Goal: Task Accomplishment & Management: Complete application form

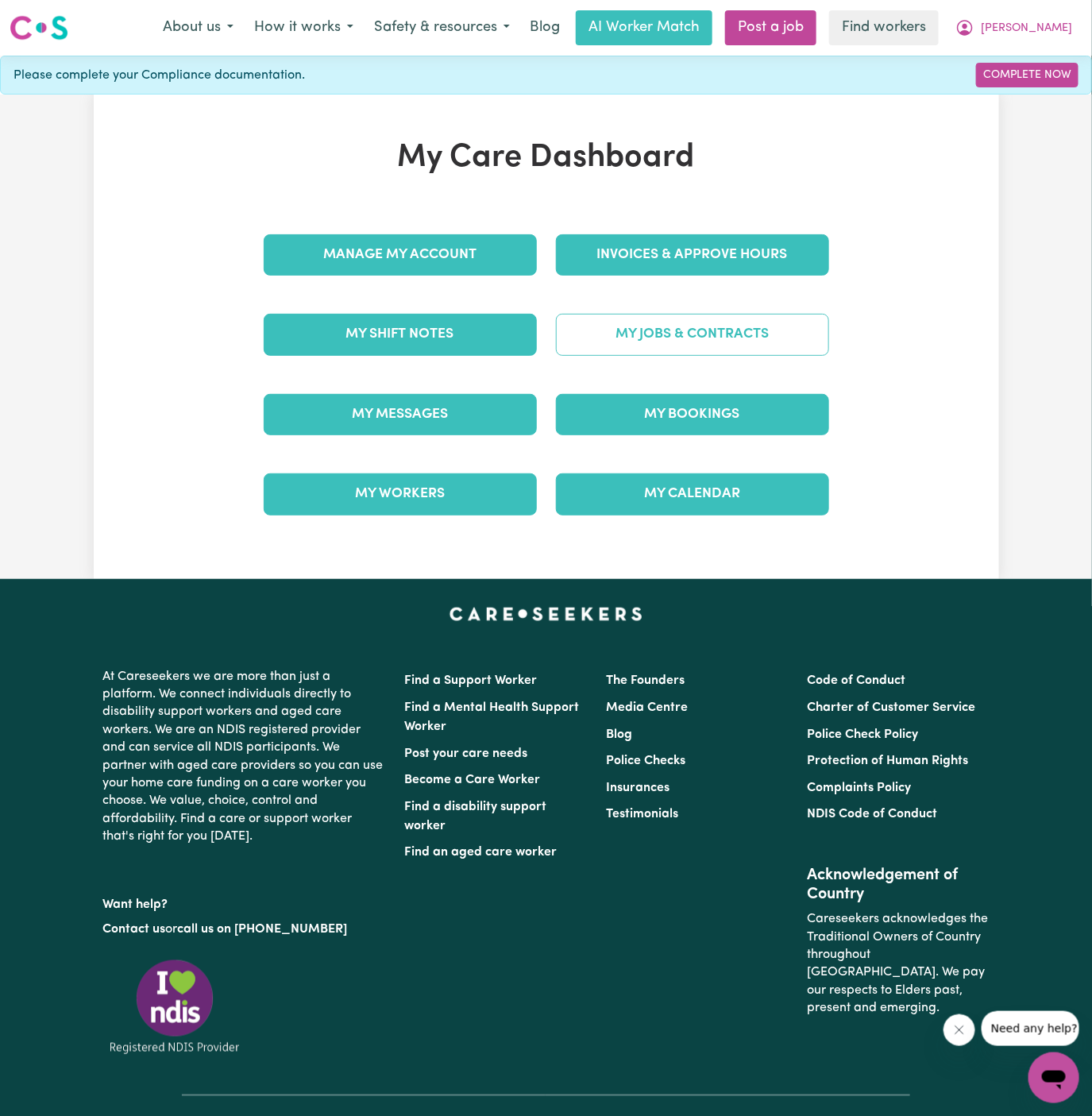
click at [691, 322] on link "My Jobs & Contracts" at bounding box center [692, 335] width 273 height 42
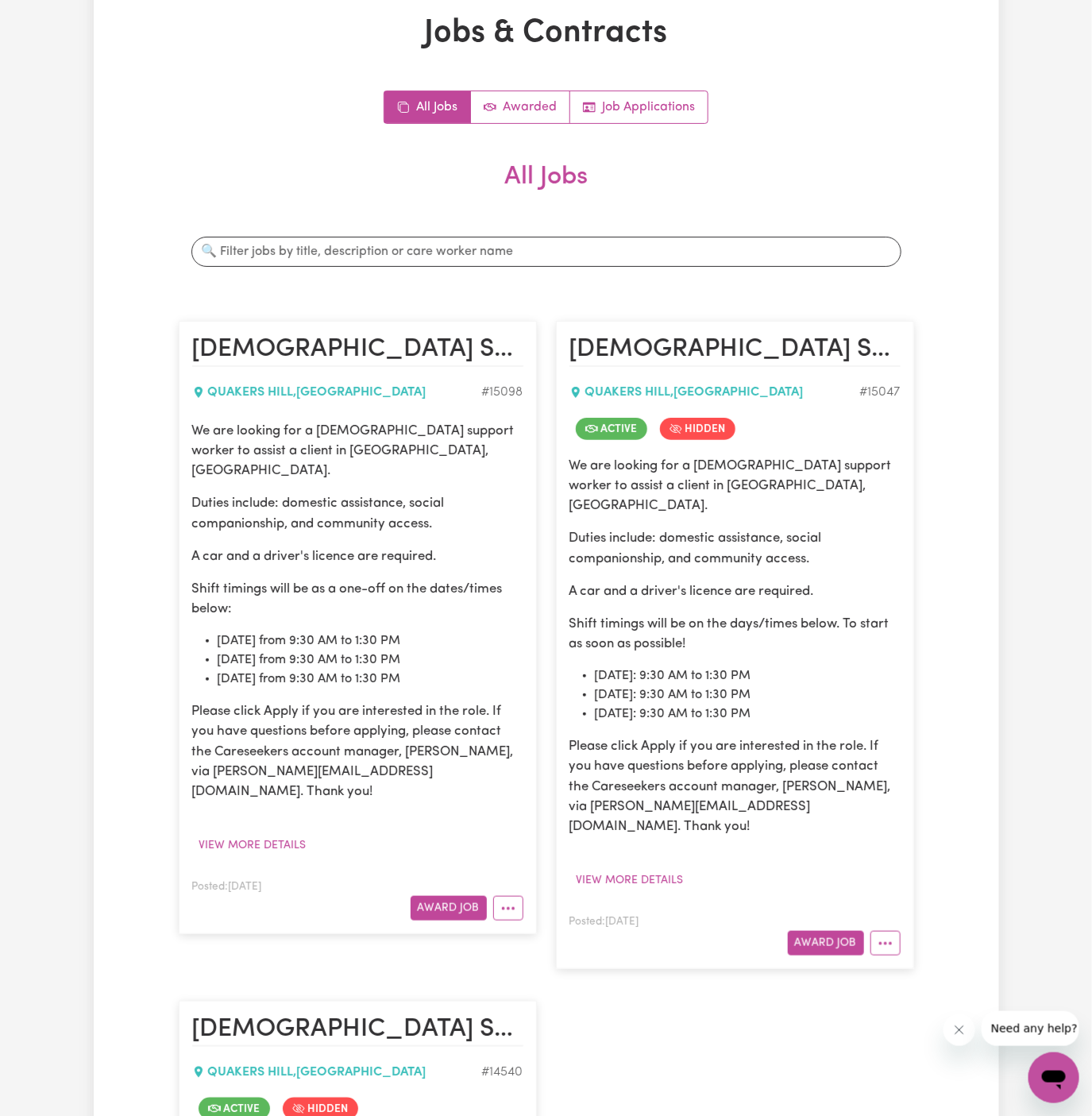
scroll to position [169, 0]
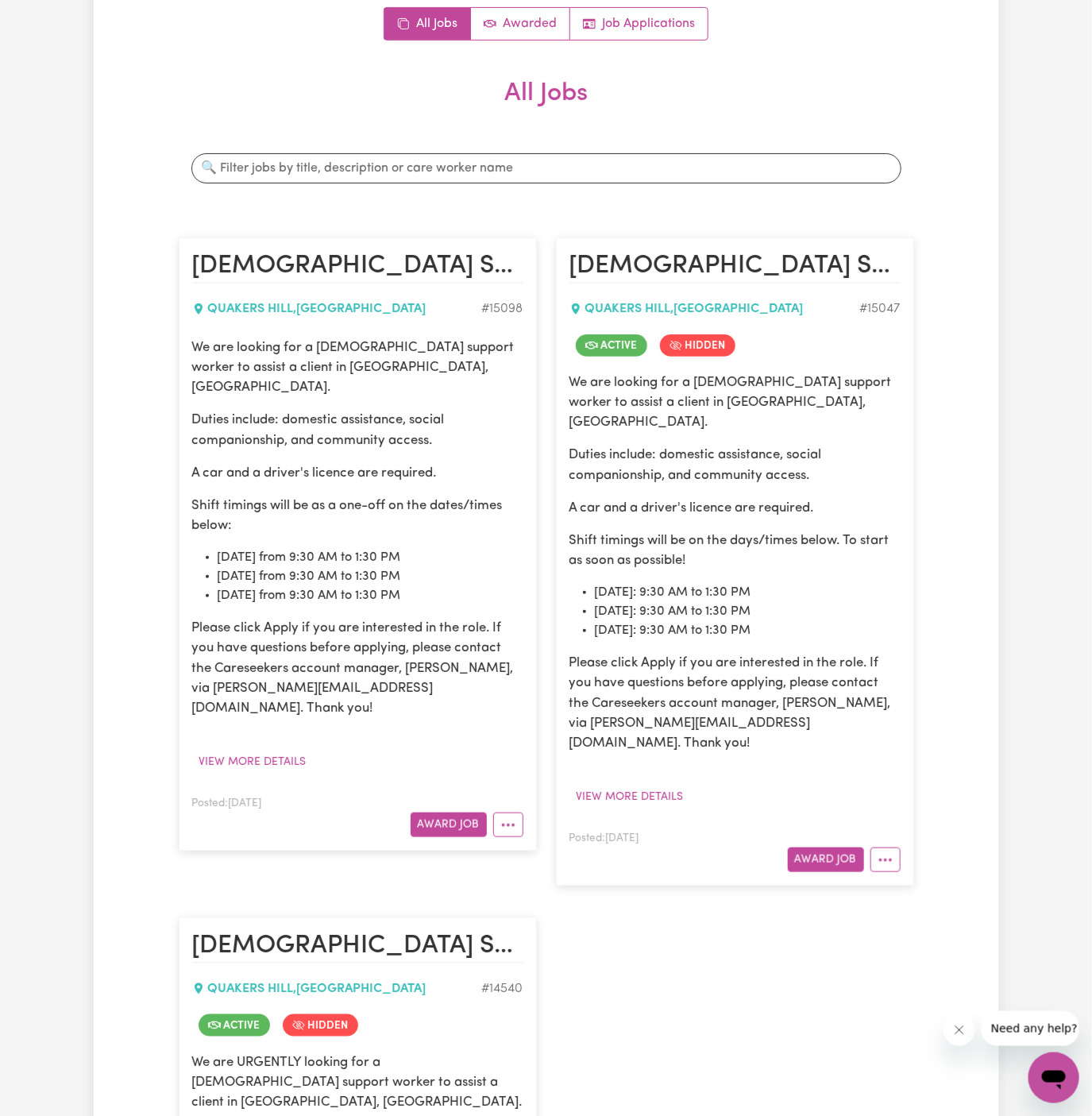
click at [266, 548] on li "[DATE] from 9:30 AM to 1:30 PM" at bounding box center [370, 557] width 305 height 19
click at [455, 812] on button "Award Job" at bounding box center [449, 825] width 77 height 25
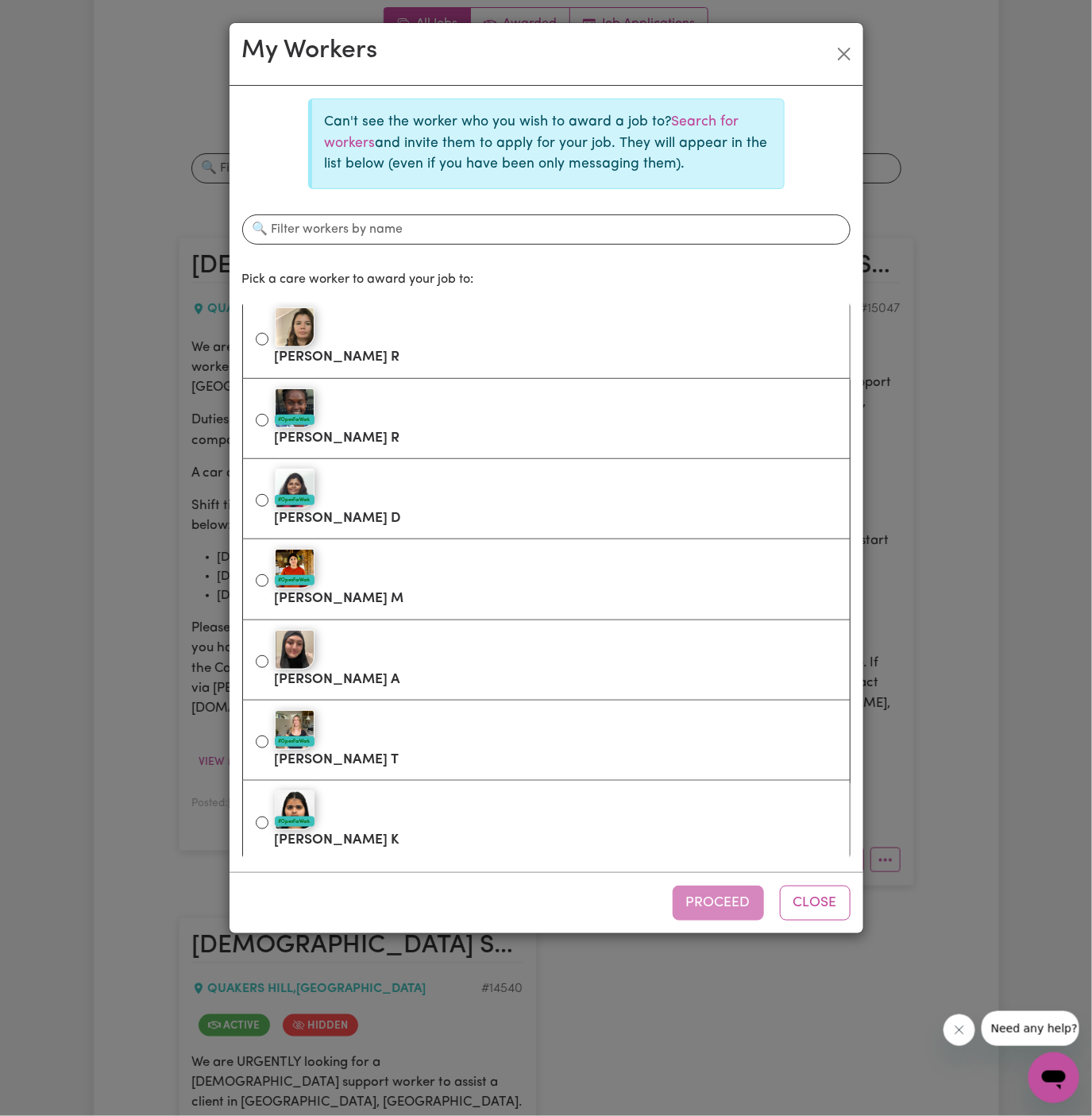
scroll to position [647, 0]
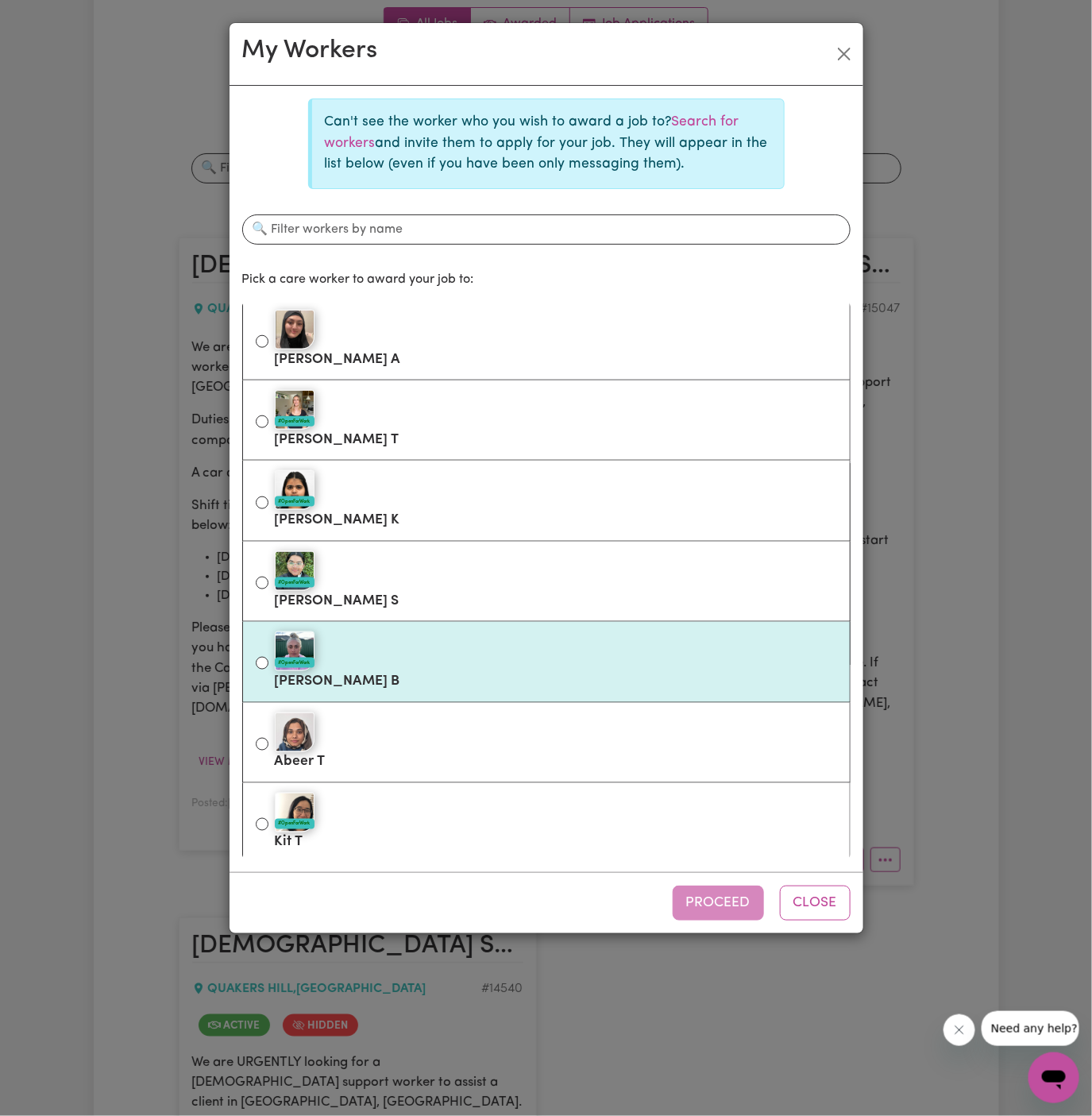
click at [573, 634] on div "#OpenForWork" at bounding box center [556, 652] width 563 height 40
click at [269, 657] on input "#OpenForWork [PERSON_NAME]" at bounding box center [261, 662] width 12 height 12
radio input "true"
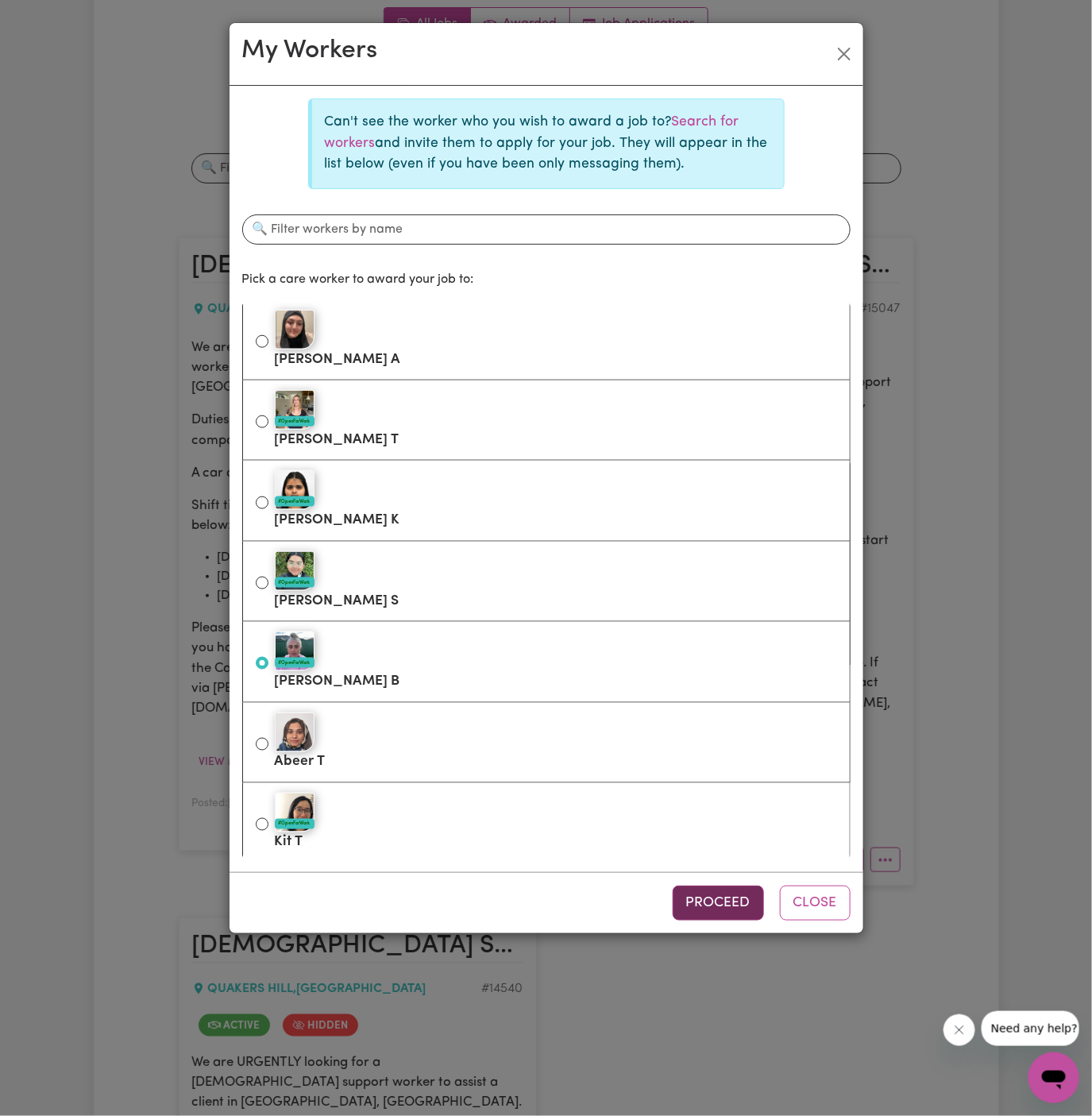
click at [718, 893] on button "Proceed" at bounding box center [718, 903] width 92 height 35
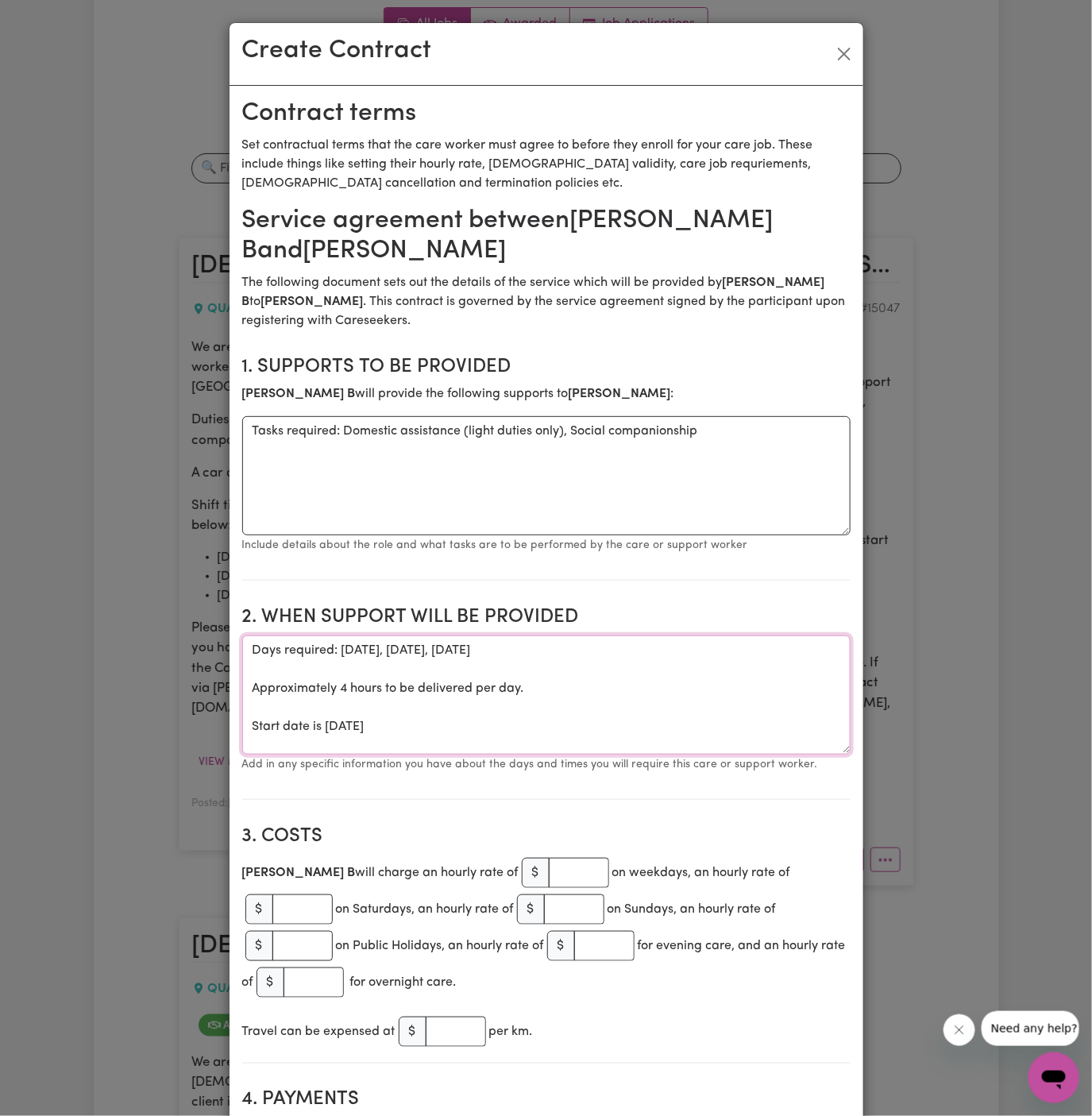
click at [358, 675] on textarea "Days required: [DATE], [DATE], [DATE] Approximately 4 hours to be delivered per…" at bounding box center [546, 694] width 608 height 119
click at [510, 712] on textarea "Days required: [DATE], [DATE], [DATE] Approximately 4 hours to be delivered per…" at bounding box center [546, 694] width 608 height 119
drag, startPoint x: 525, startPoint y: 722, endPoint x: 232, endPoint y: 643, distance: 303.5
paste textarea "[DATE] from 9:30 AM to 1:30 PM [DATE] from 9:30 AM to 1:30 PM [DATE] from 9:30 …"
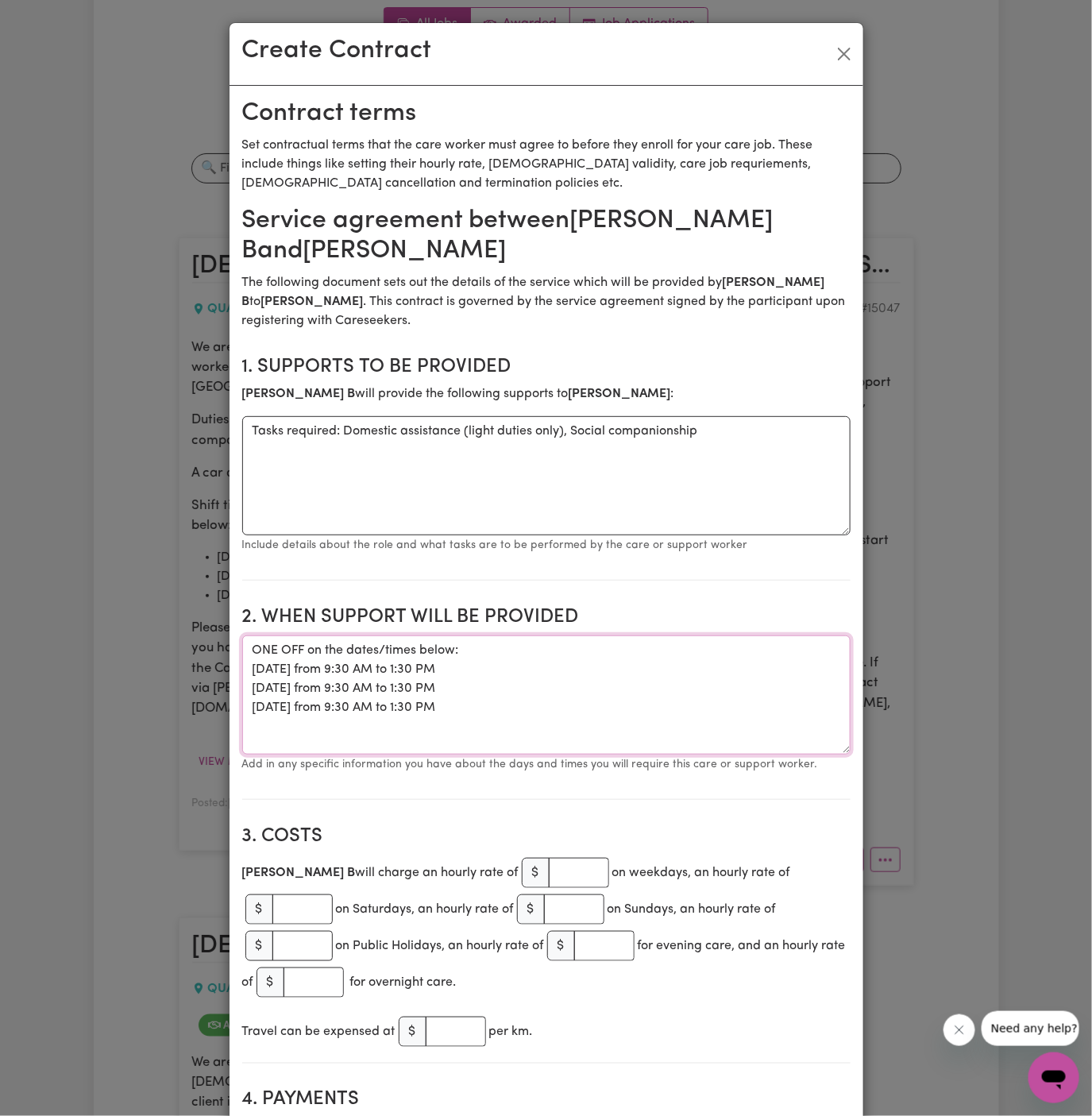
click at [570, 680] on textarea "ONE OFF on the dates/times below: [DATE] from 9:30 AM to 1:30 PM [DATE] from 9:…" at bounding box center [546, 694] width 608 height 119
click at [511, 669] on textarea "ONE OFF on the dates/times below: [DATE] from 9:30 AM to 1:30 PM [DATE] from 9:…" at bounding box center [546, 694] width 608 height 119
type textarea "ONE OFF on the dates/times below: [DATE] from 9:30 AM to 1:30 PM [DATE] from 9:…"
click at [468, 439] on textarea "Tasks required: Domestic assistance (light duties only), Social companionship" at bounding box center [546, 475] width 608 height 119
drag, startPoint x: 339, startPoint y: 432, endPoint x: 222, endPoint y: 432, distance: 117.0
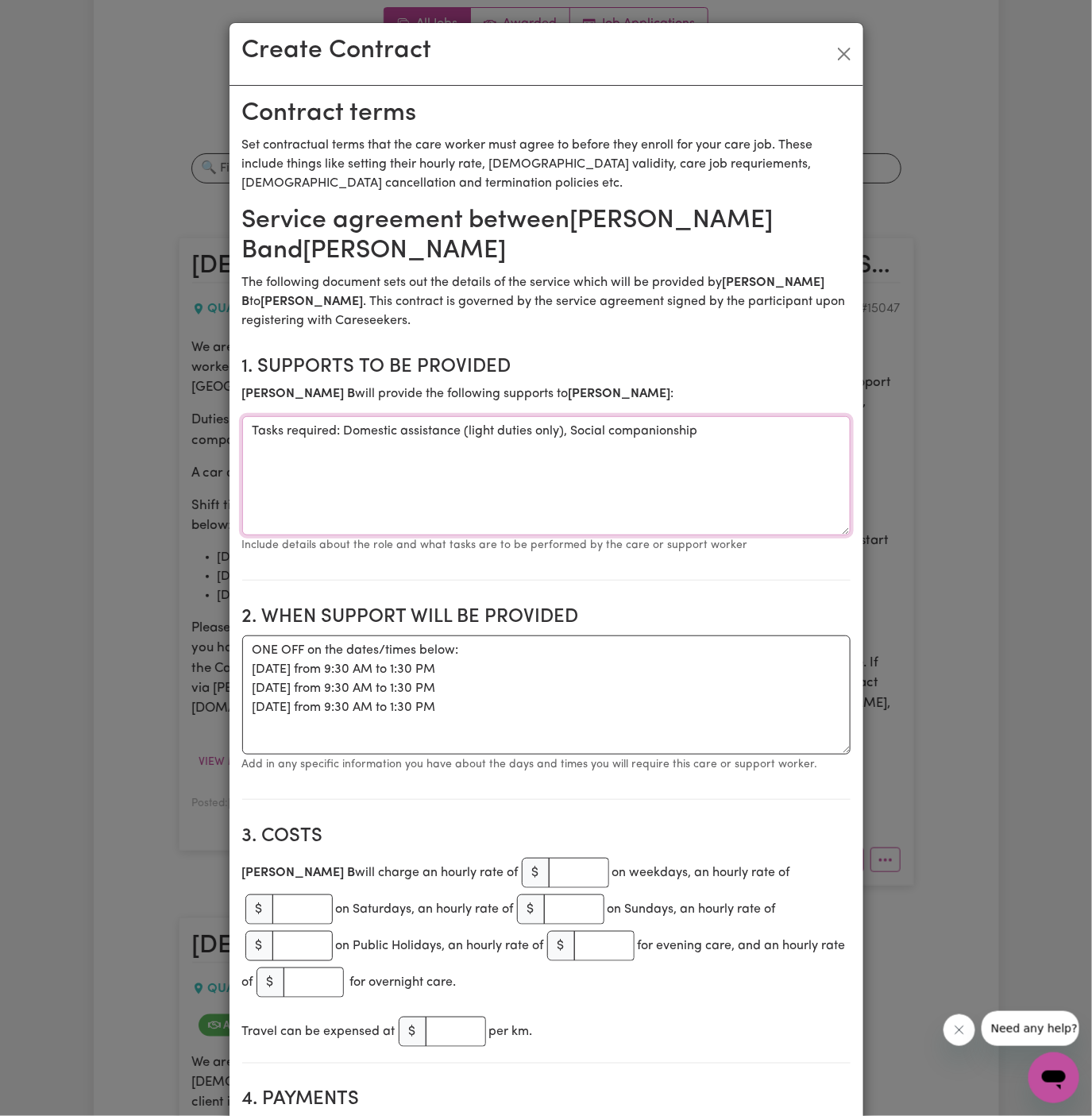
click at [222, 432] on div "Create Contract Contract terms Set contractual terms that the care worker must …" at bounding box center [546, 558] width 1092 height 1116
click at [731, 454] on textarea "Domestic assistance (light duties only), Social companionship" at bounding box center [546, 475] width 608 height 119
click at [584, 434] on textarea "Domestic assistance (light duties only), Social companionship" at bounding box center [546, 475] width 608 height 119
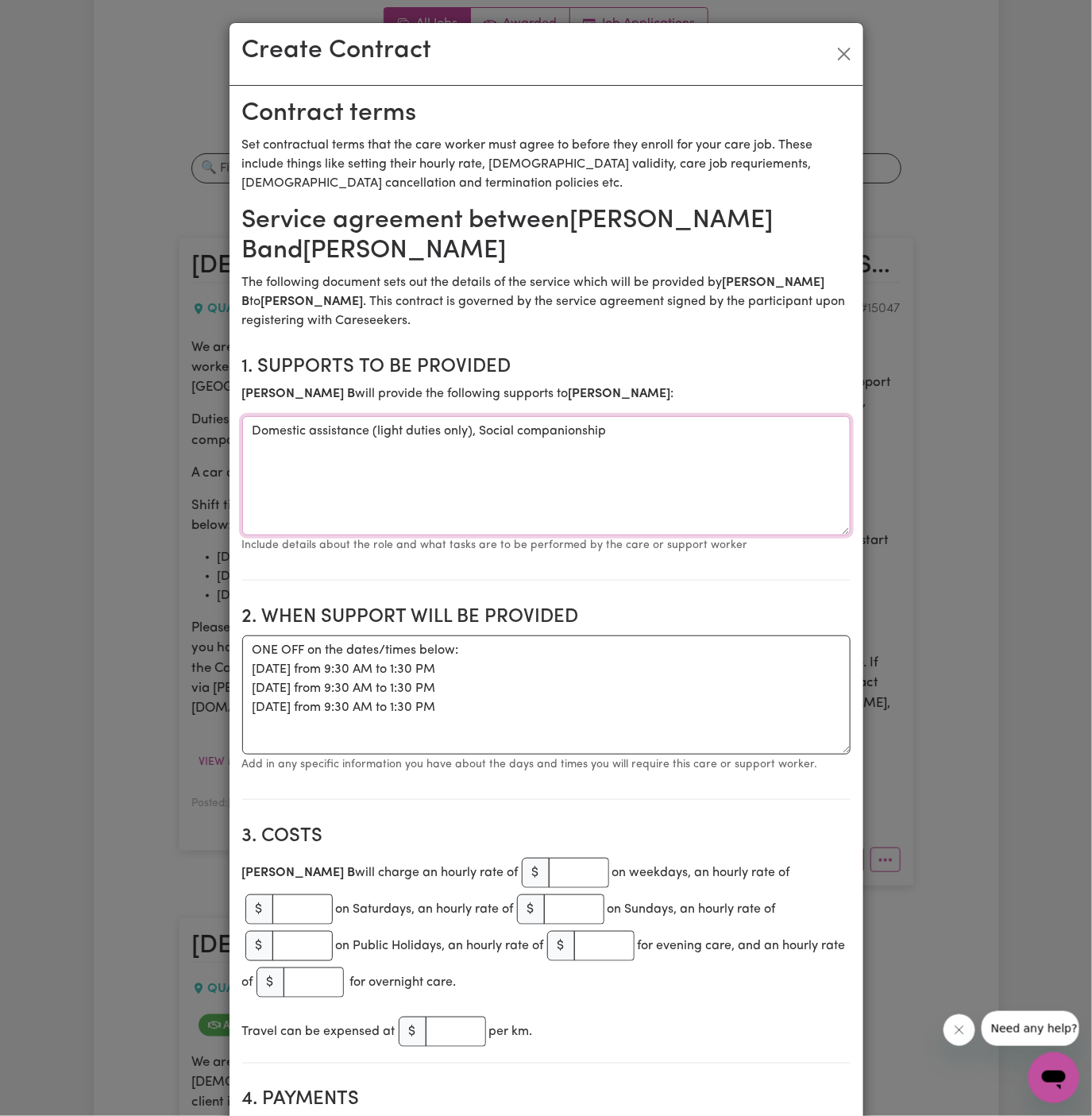
click at [530, 424] on textarea "Domestic assistance (light duties only), Social companionship" at bounding box center [546, 475] width 608 height 119
paste textarea "domestic assistance, social companionship, and community access."
click at [686, 423] on textarea "domestic assistance, social companionship, and community access." at bounding box center [546, 475] width 608 height 119
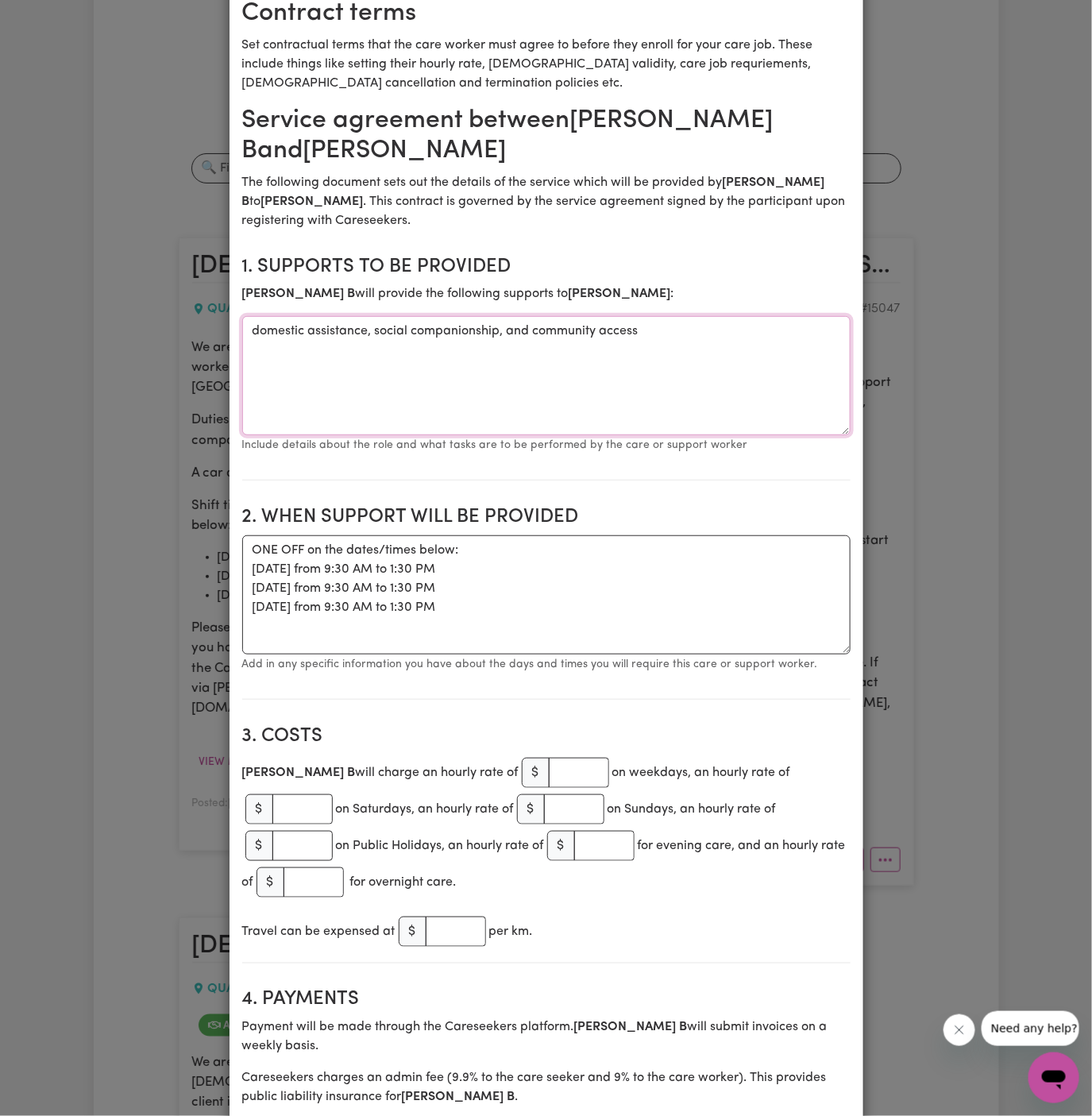
scroll to position [202, 0]
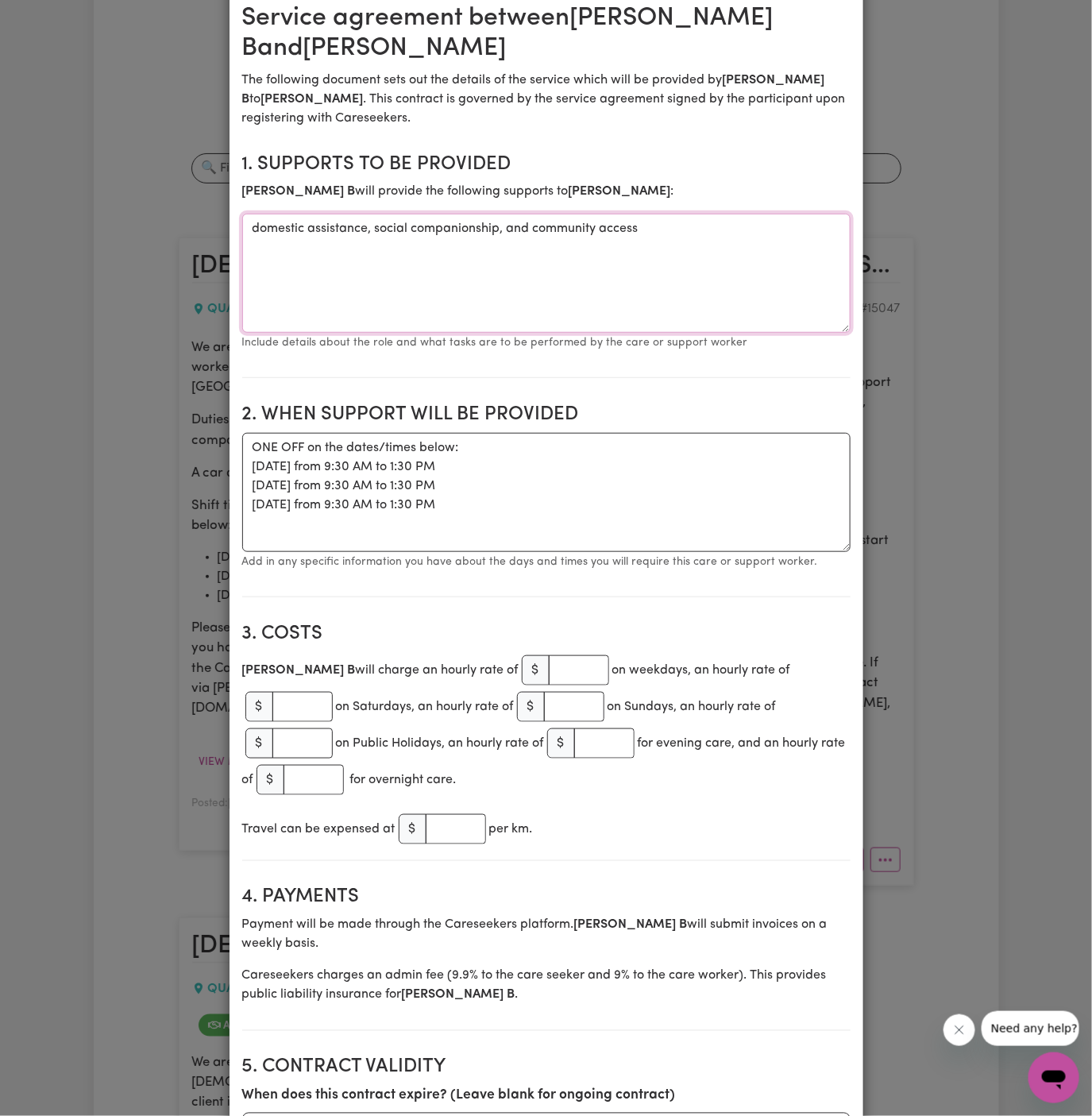
type textarea "domestic assistance, social companionship, and community access"
click at [548, 662] on input "number" at bounding box center [578, 670] width 61 height 30
type input "45"
click at [607, 579] on section "2. When support will be provided When support will be provided ONE OFF on the d…" at bounding box center [546, 494] width 608 height 206
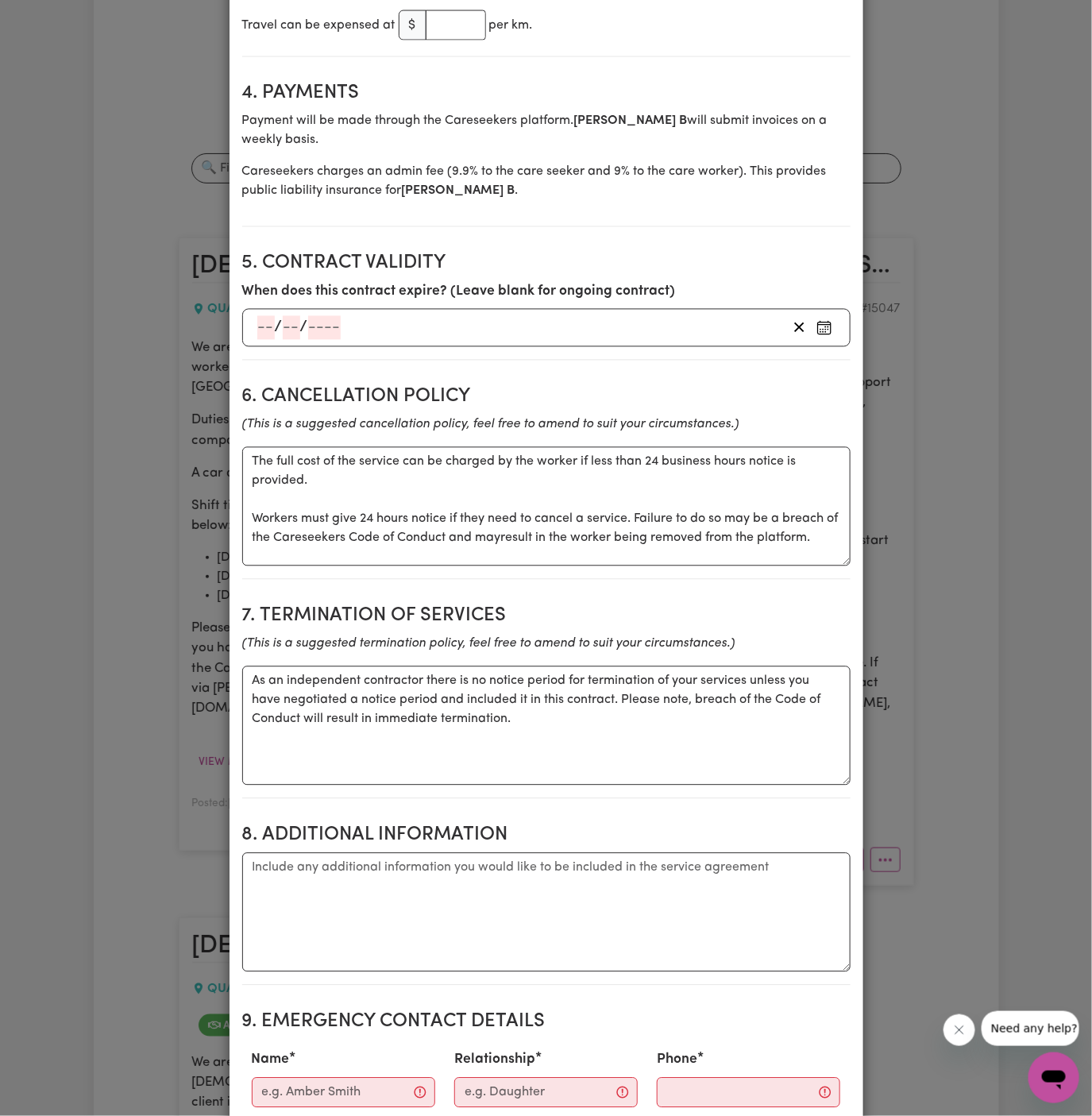
scroll to position [1267, 0]
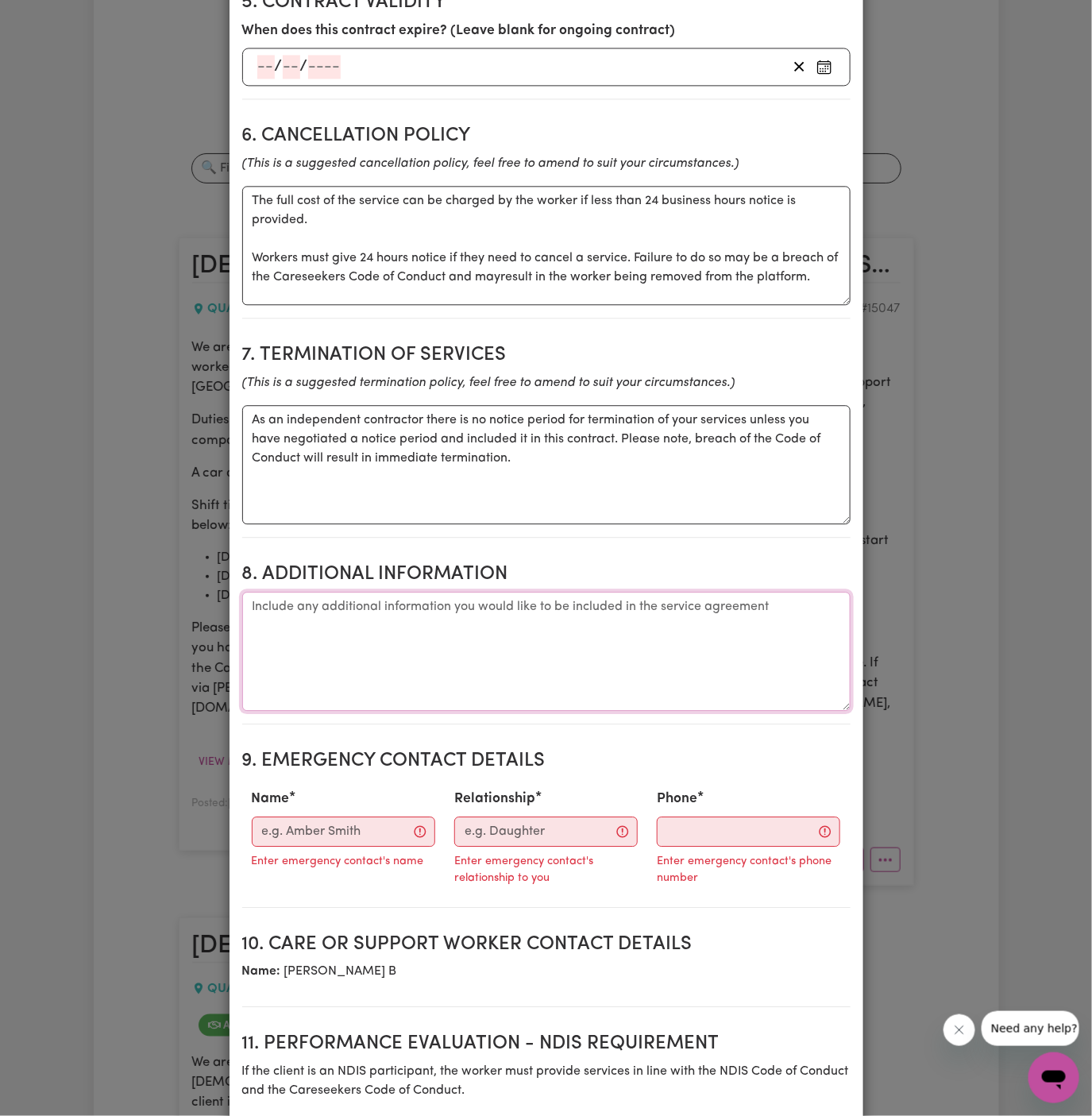
click at [474, 667] on textarea "Additional information" at bounding box center [546, 651] width 608 height 119
paste textarea "[STREET_ADDRESS]"
type textarea "Client's Address: [STREET_ADDRESS]"
click at [355, 853] on p "Enter emergency contact's name" at bounding box center [338, 861] width 172 height 17
click at [365, 816] on input "Name" at bounding box center [344, 831] width 183 height 30
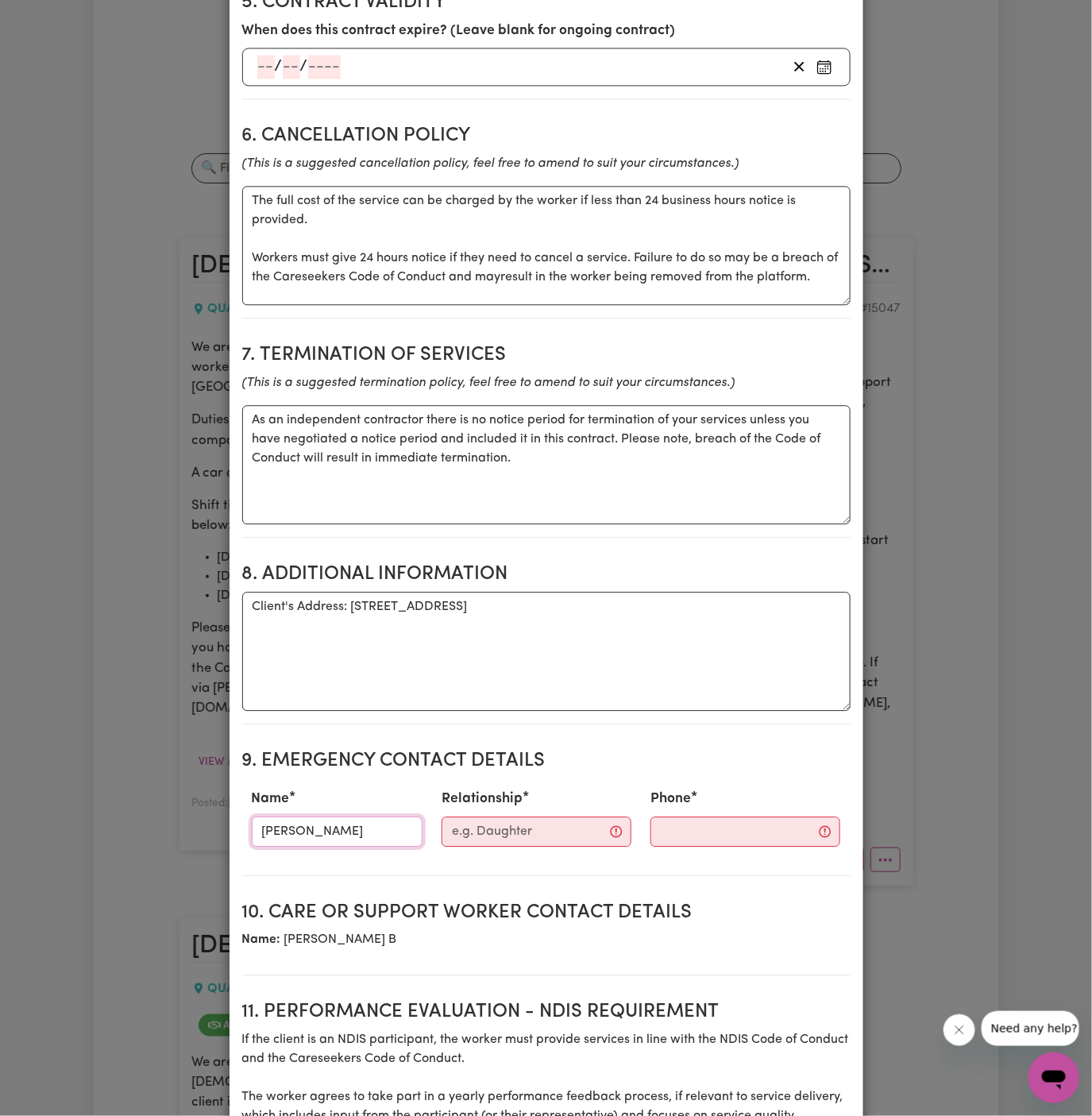
type input "[PERSON_NAME]"
click at [479, 831] on section "9. Emergency Contact Details Name [PERSON_NAME] Relationship Phone" at bounding box center [546, 806] width 608 height 138
click at [502, 825] on div "Relationship" at bounding box center [536, 817] width 209 height 70
click at [504, 816] on input "Relationship" at bounding box center [537, 831] width 190 height 30
type input "Case Manager"
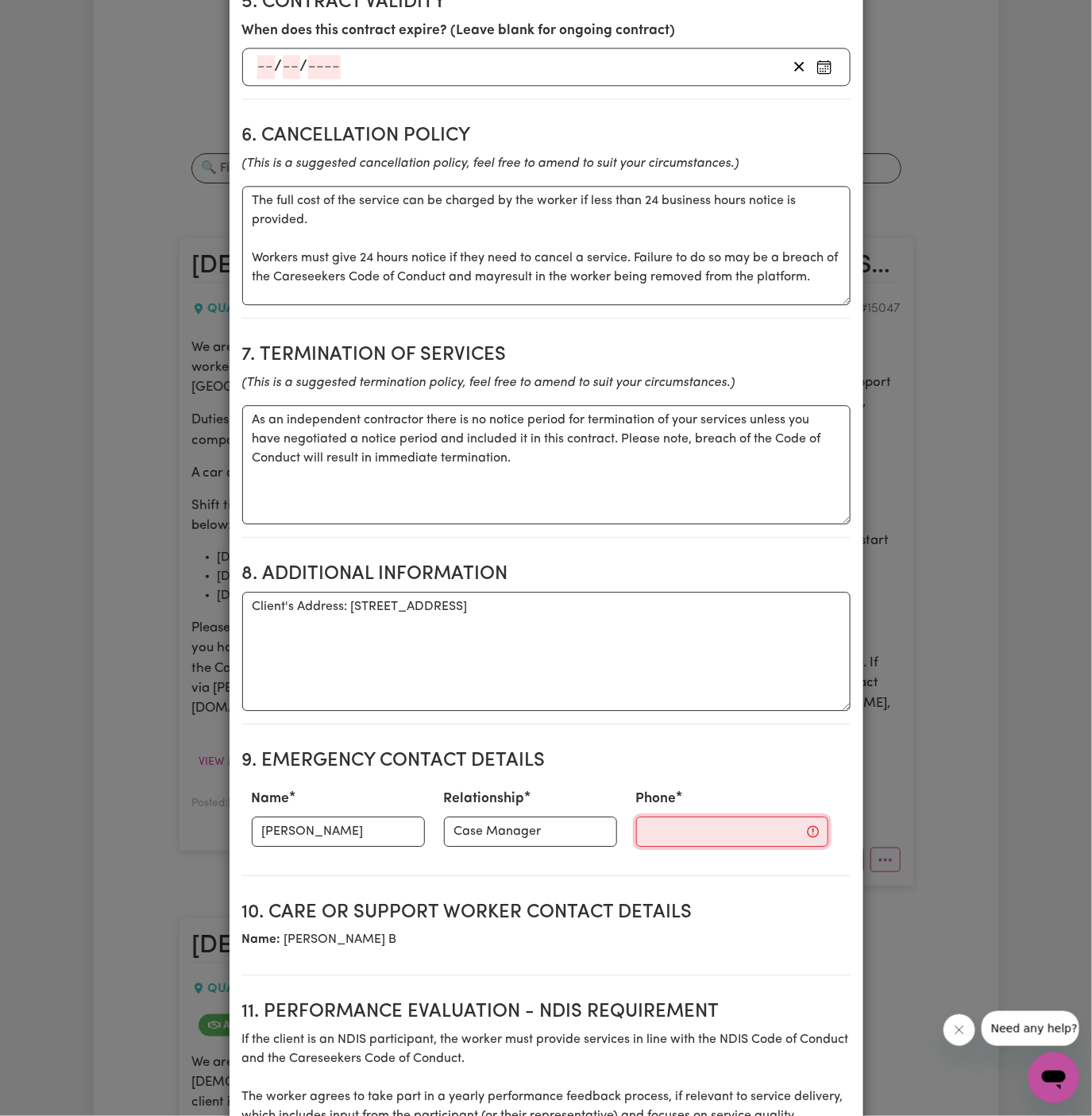
click at [659, 816] on input "Phone" at bounding box center [732, 831] width 192 height 30
paste input "[PHONE_NUMBER]"
type input "[PHONE_NUMBER]"
click at [496, 450] on textarea "As an independent contractor there is no notice period for termination of your …" at bounding box center [546, 464] width 608 height 119
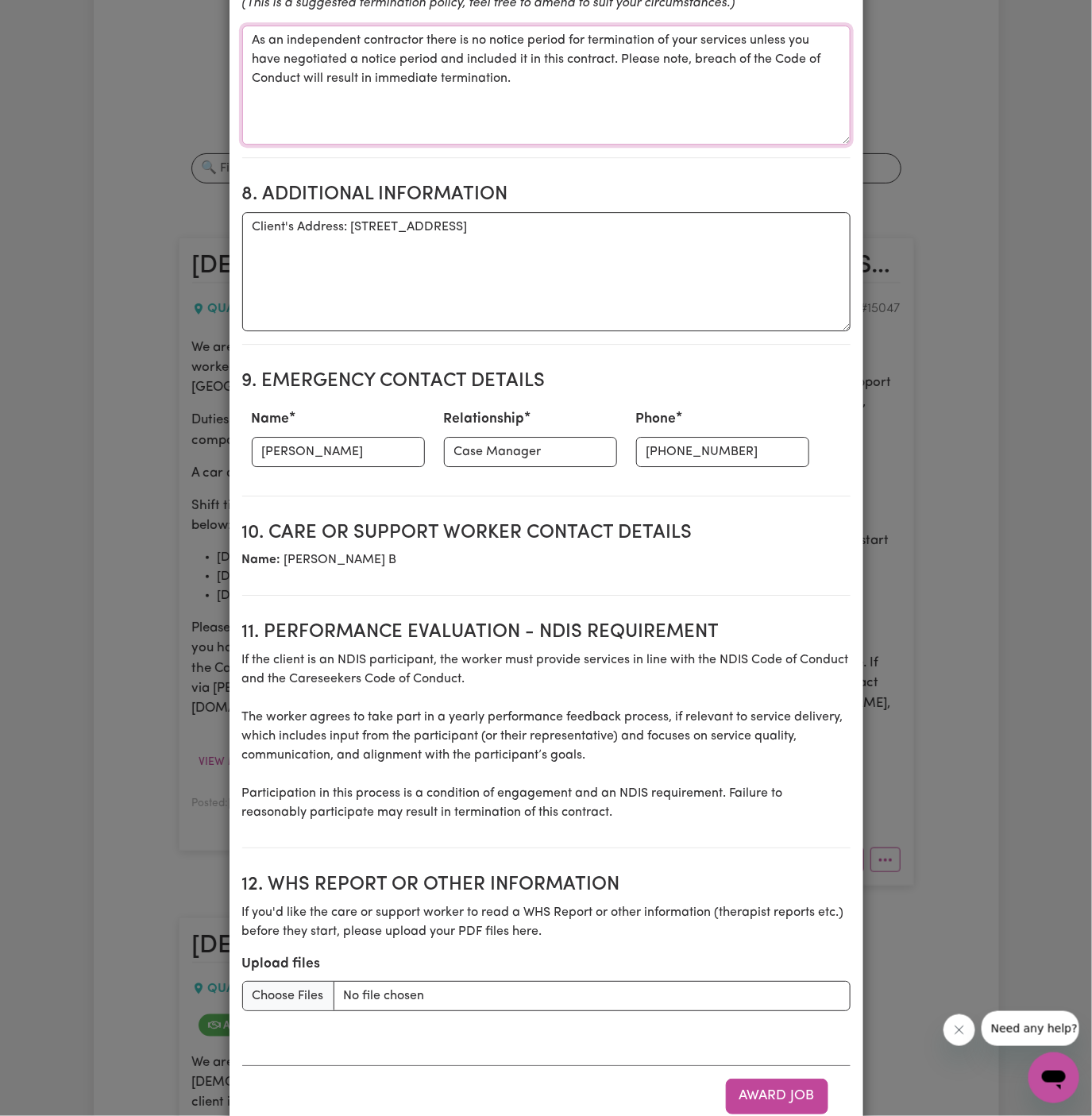
scroll to position [1669, 0]
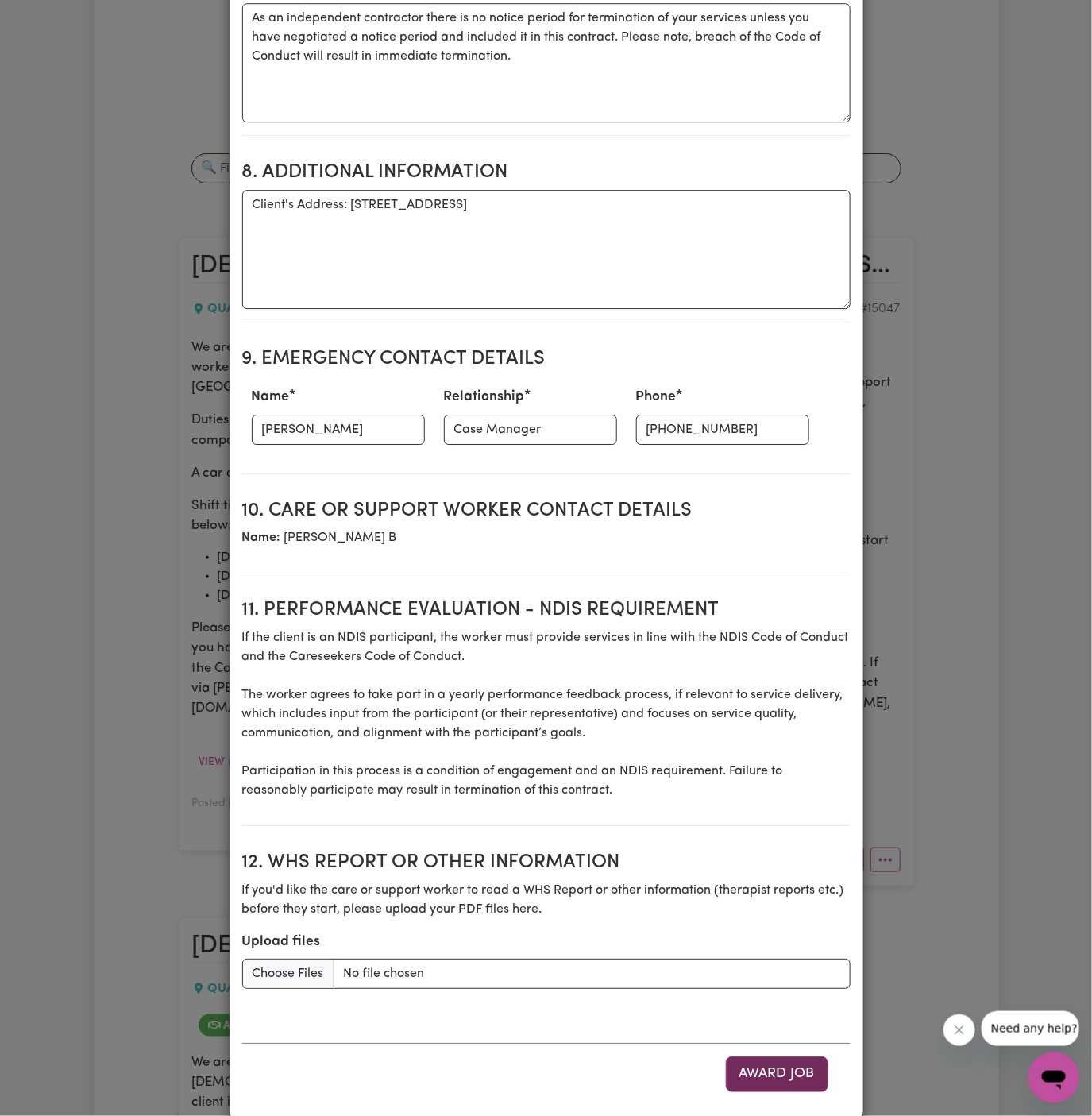
click at [801, 1062] on button "Award Job" at bounding box center [777, 1074] width 102 height 35
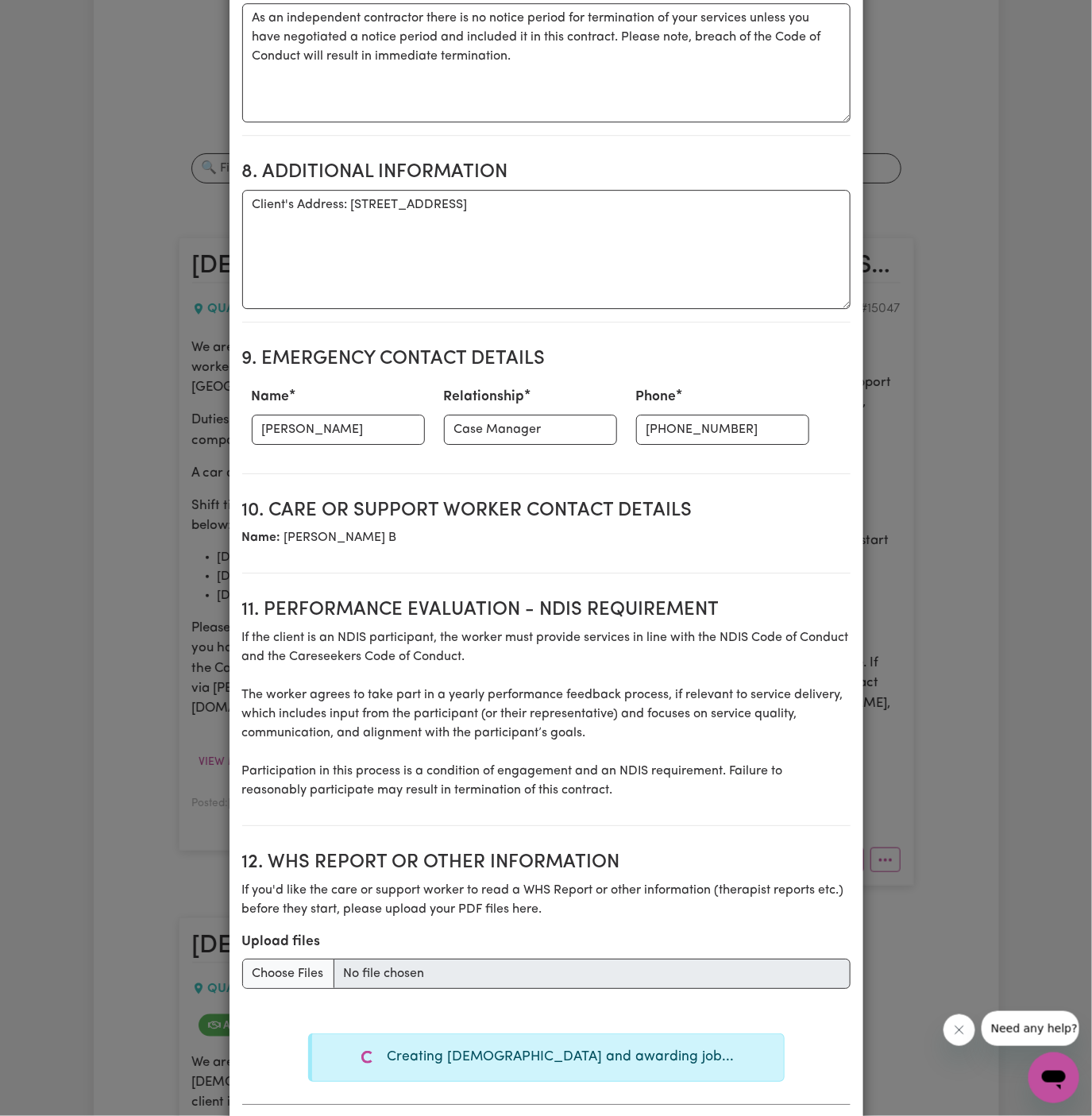
type textarea "Tasks required: Domestic assistance (light duties only), Social companionship"
type textarea "Days required: [DATE], [DATE], [DATE] Approximately 4 hours to be delivered per…"
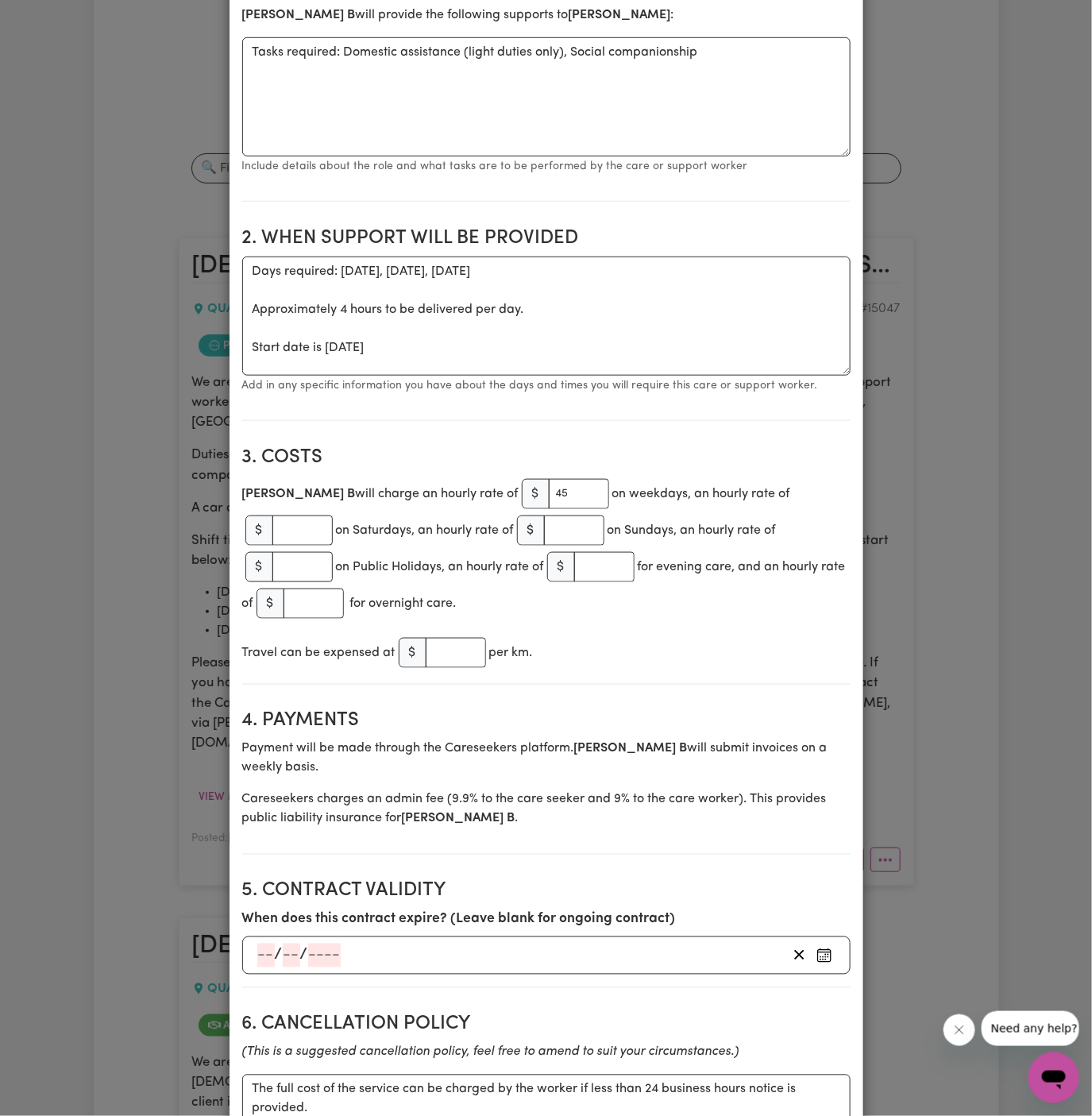
scroll to position [0, 0]
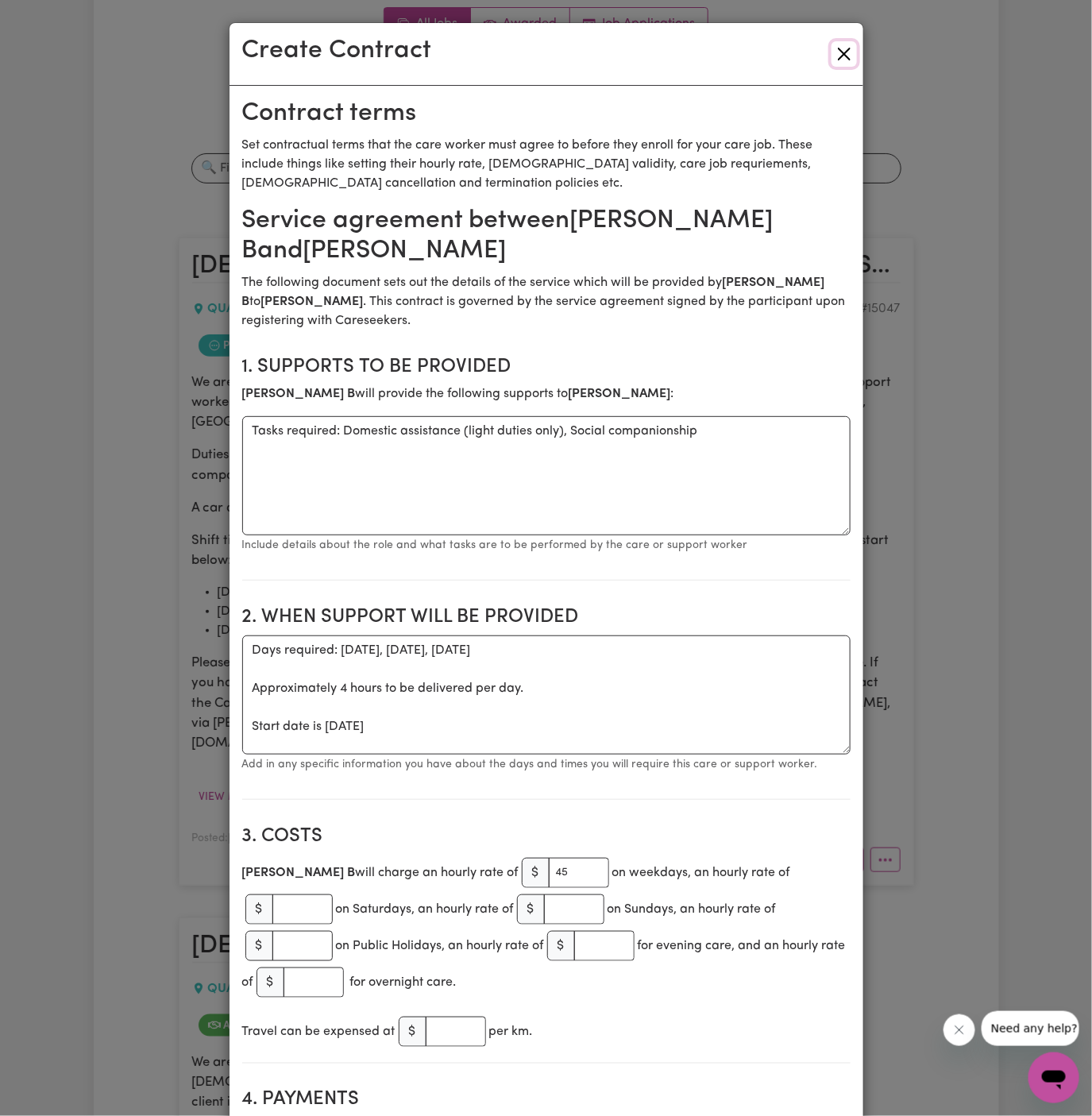
click at [851, 58] on button "Close" at bounding box center [844, 54] width 26 height 26
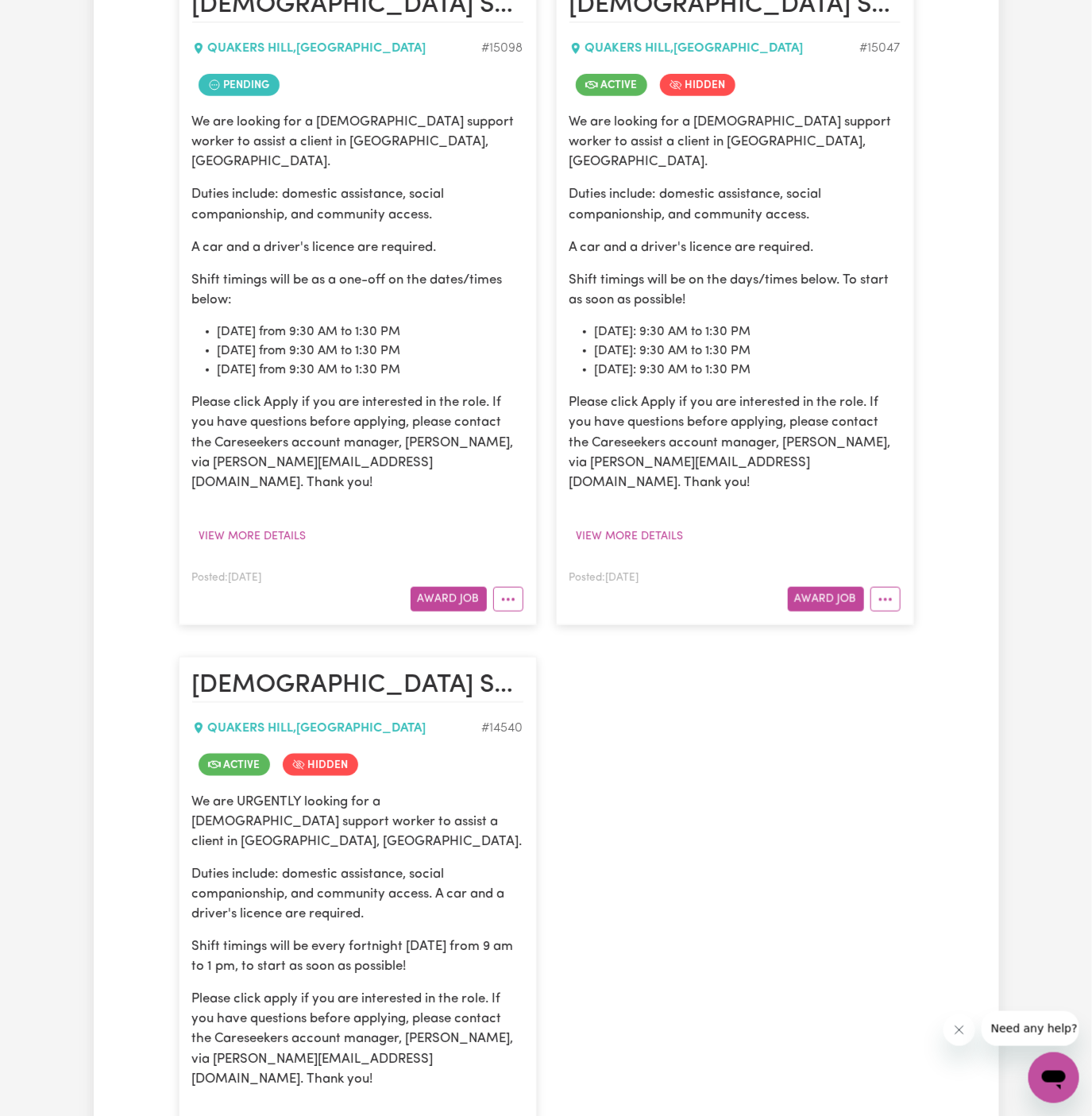
scroll to position [563, 0]
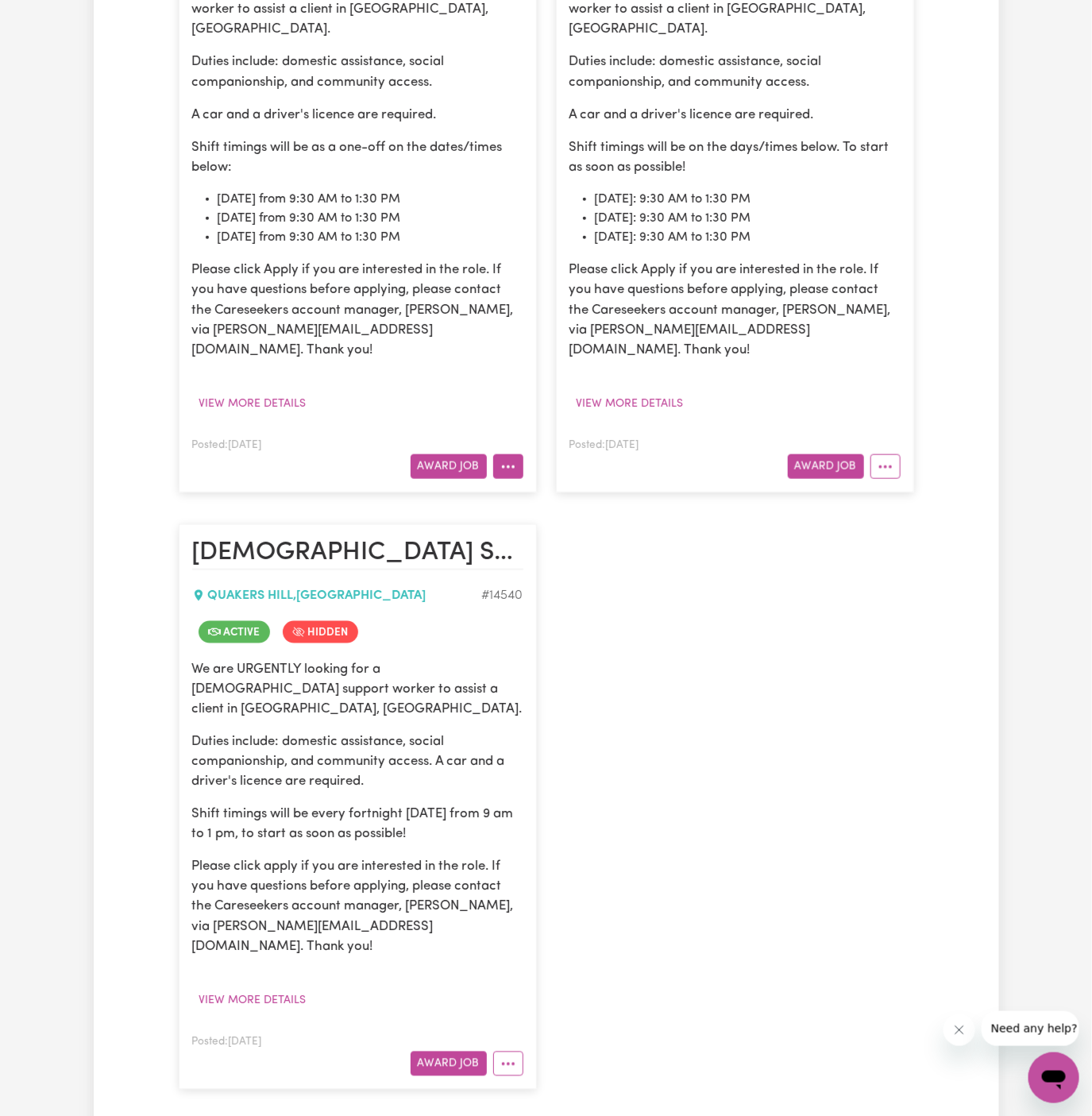
click at [513, 459] on icon "More options" at bounding box center [508, 467] width 16 height 16
click at [574, 518] on link "Make Booking" at bounding box center [571, 534] width 154 height 32
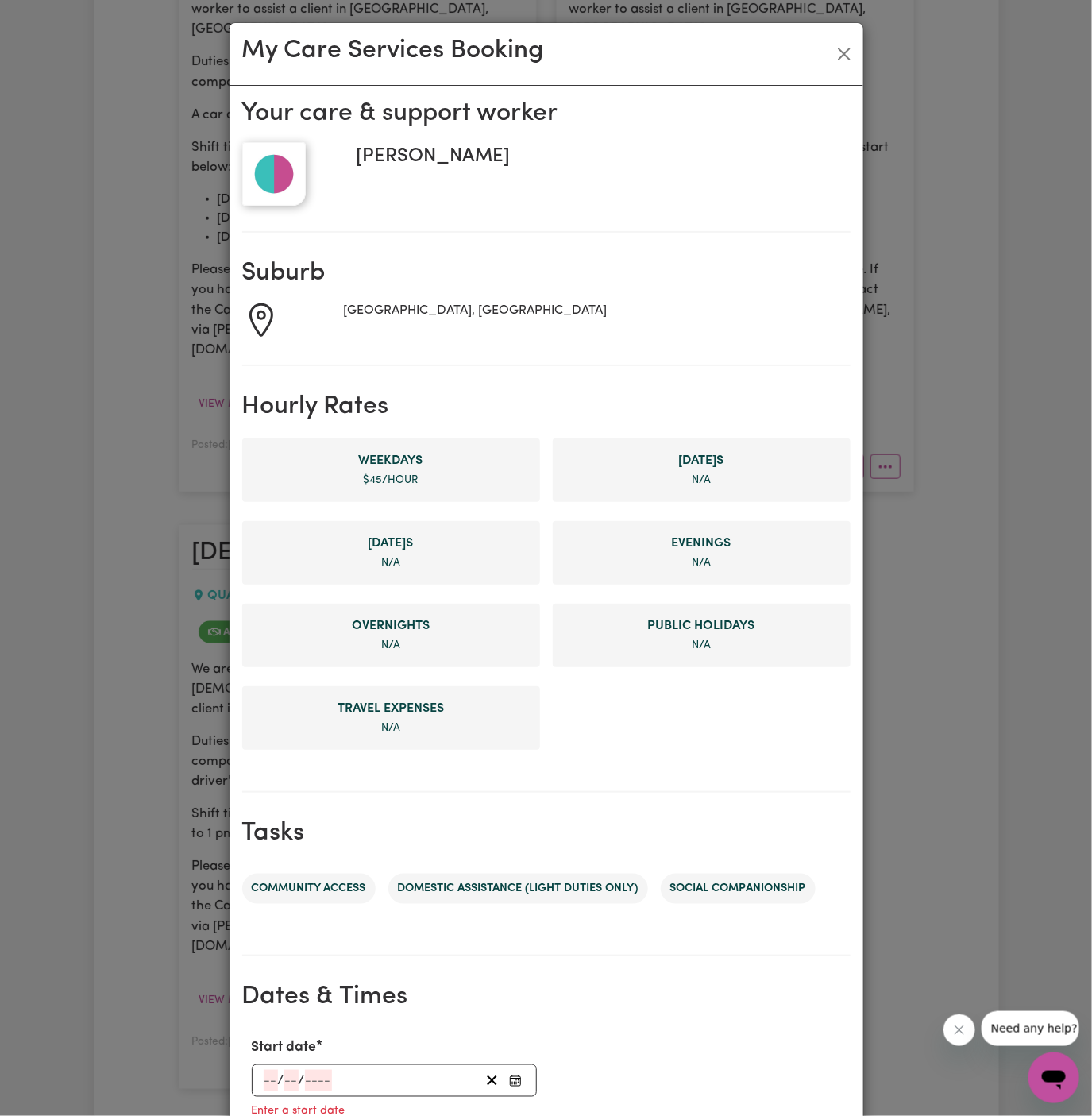
scroll to position [365, 0]
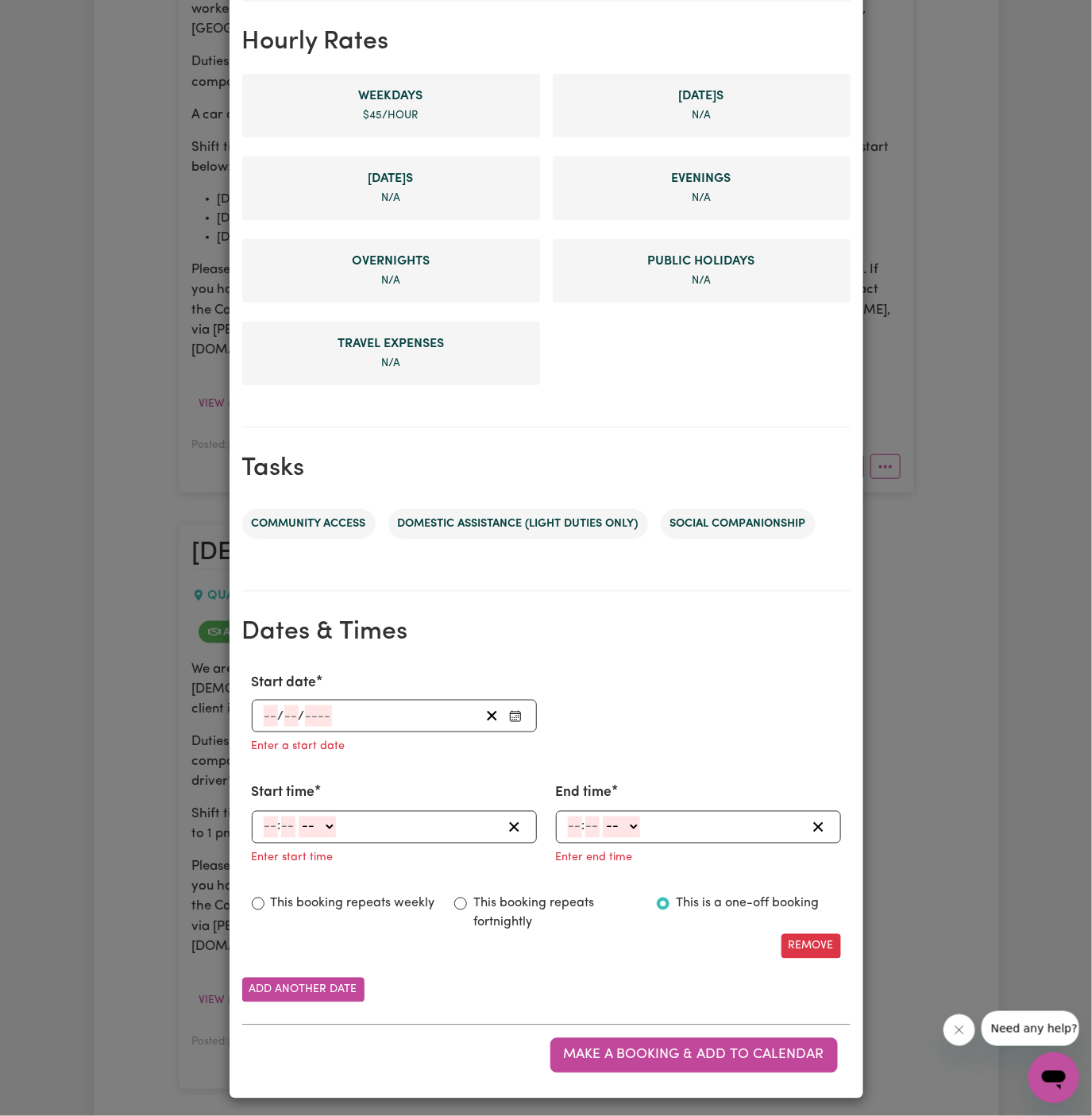
click at [265, 711] on input "number" at bounding box center [271, 716] width 14 height 22
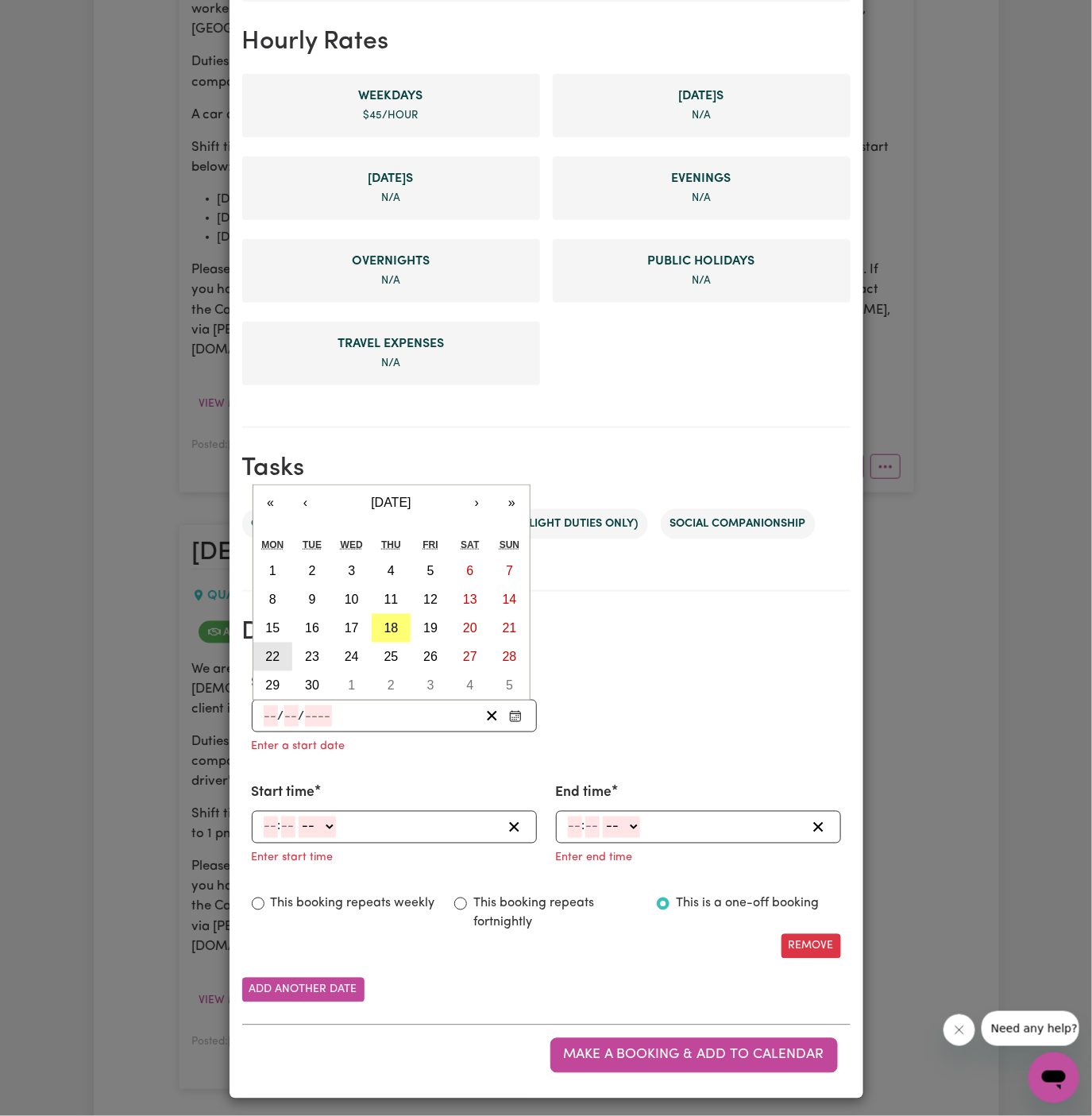
click at [274, 650] on abbr "22" at bounding box center [272, 657] width 14 height 13
type input "[DATE]"
type input "22"
type input "9"
type input "2025"
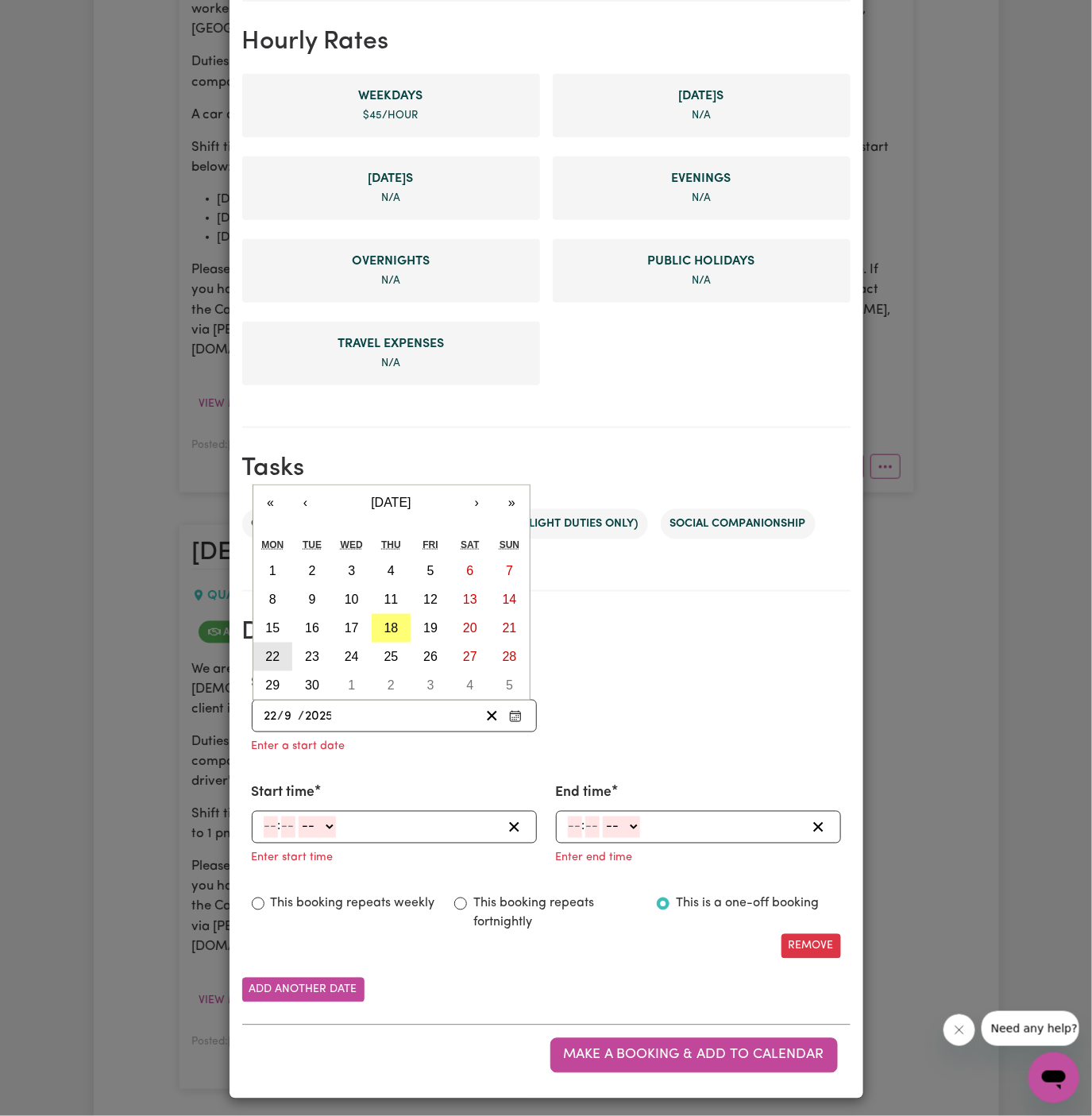
scroll to position [334, 0]
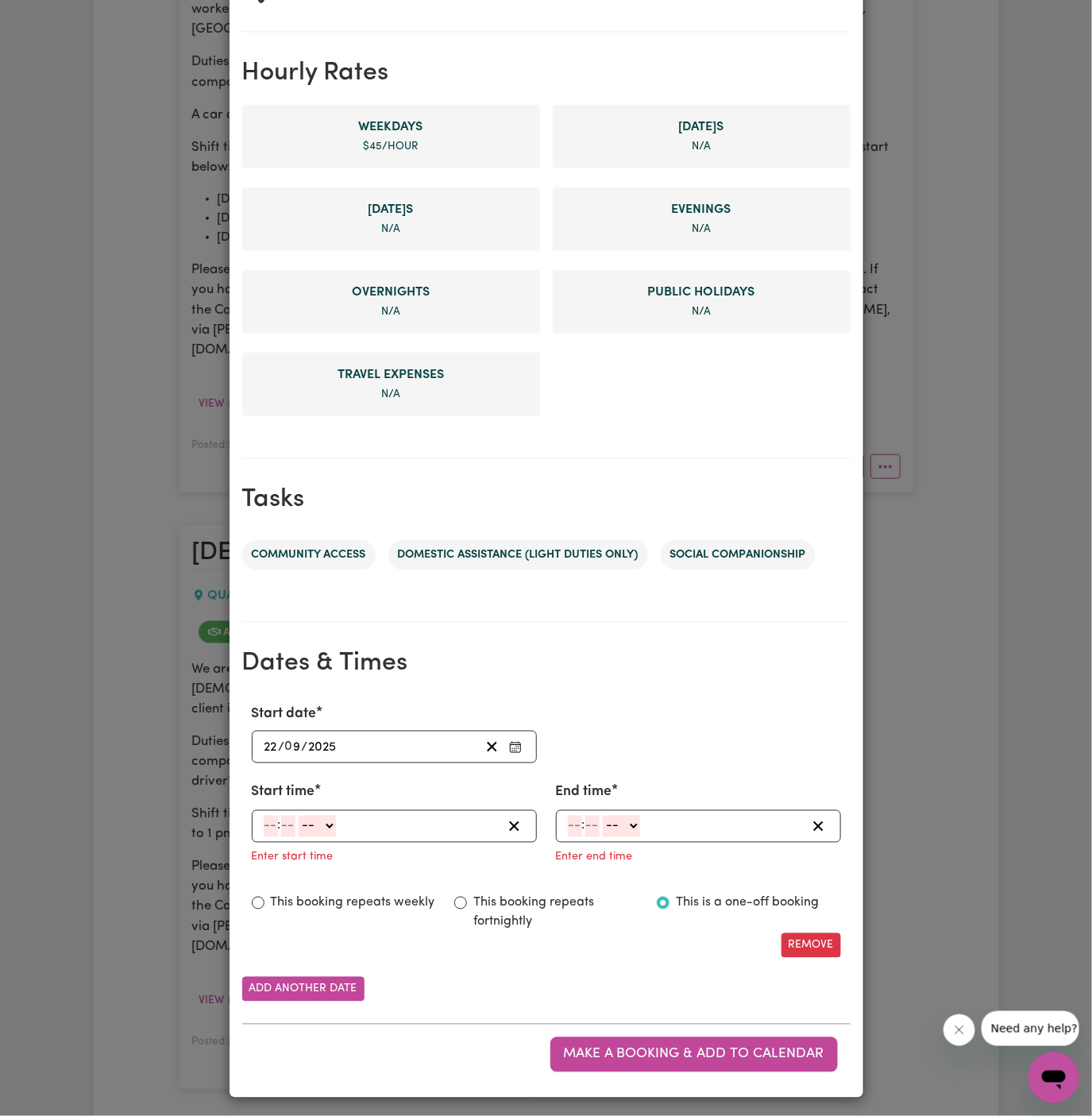
click at [270, 823] on input "number" at bounding box center [271, 826] width 14 height 22
type input "9"
type input "30"
click at [332, 827] on select "-- AM PM" at bounding box center [314, 826] width 37 height 22
select select "am"
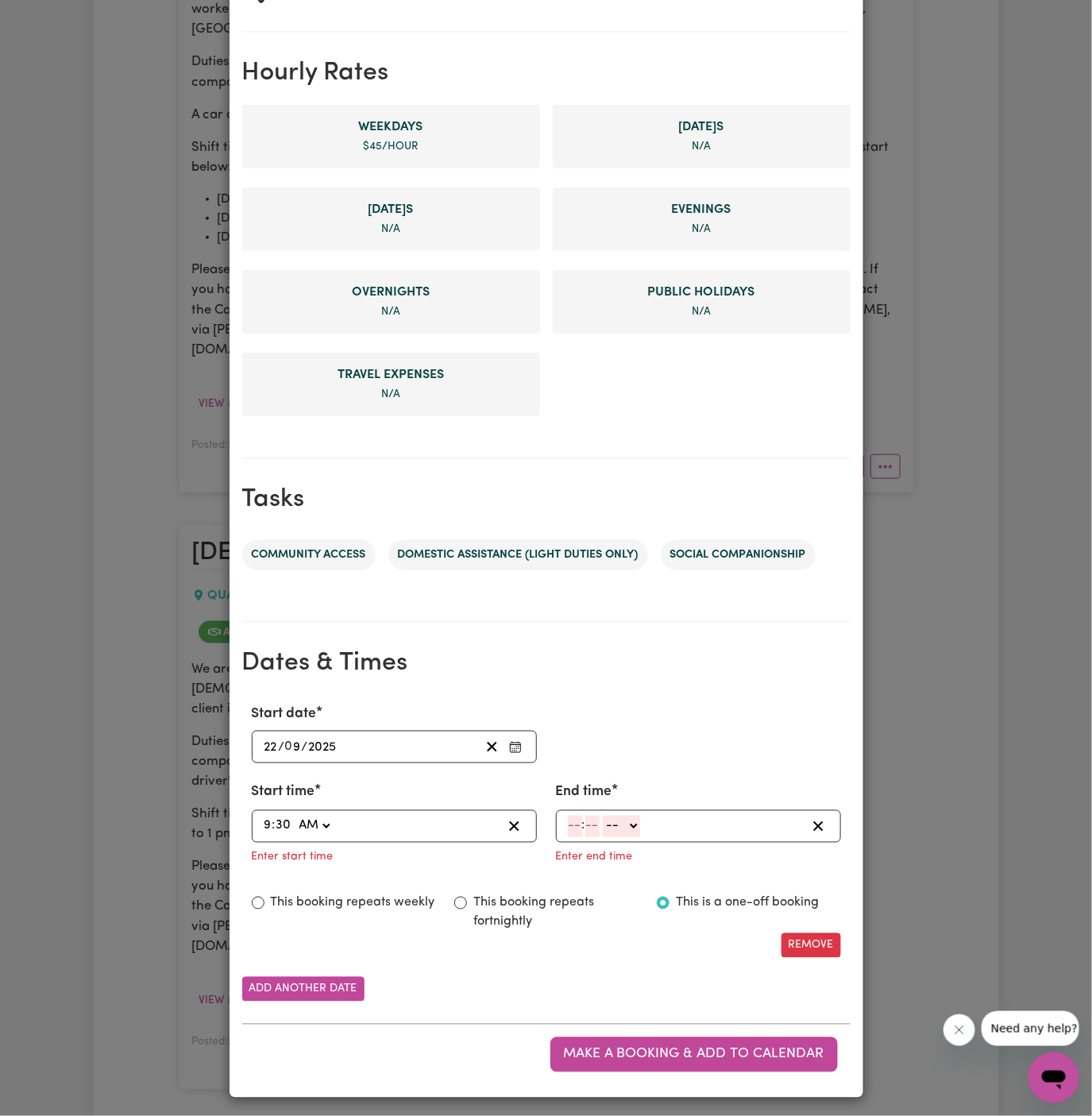
click at [295, 816] on select "-- AM PM" at bounding box center [314, 826] width 37 height 22
type input "09:30"
click at [580, 820] on input "number" at bounding box center [574, 826] width 14 height 22
type input "1"
click at [588, 816] on input "number" at bounding box center [586, 826] width 14 height 22
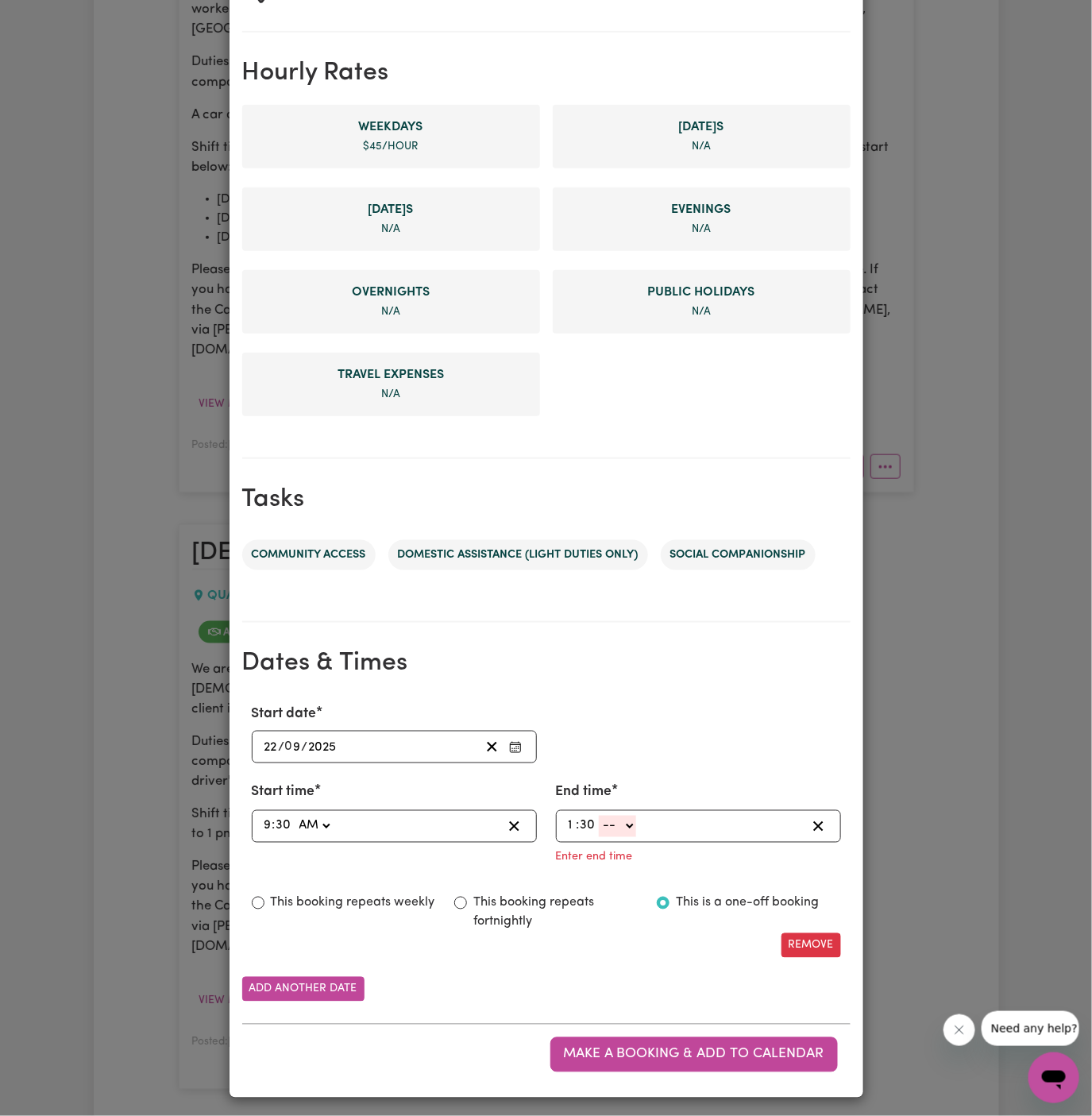
type input "30"
click at [624, 821] on select "-- AM PM" at bounding box center [618, 826] width 37 height 22
select select "pm"
click at [599, 837] on select "-- AM PM" at bounding box center [618, 826] width 37 height 22
type input "13:30"
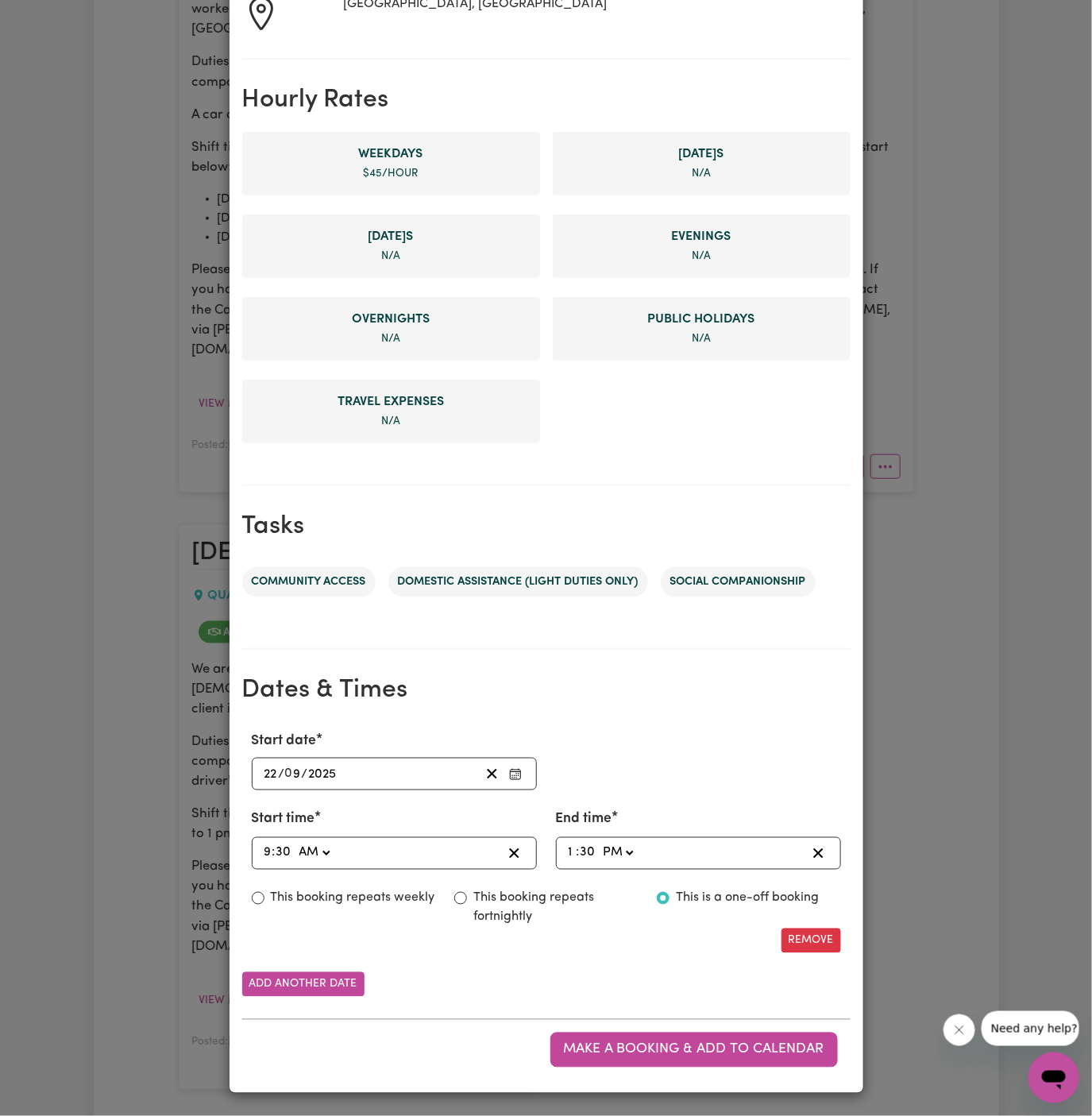
scroll to position [301, 0]
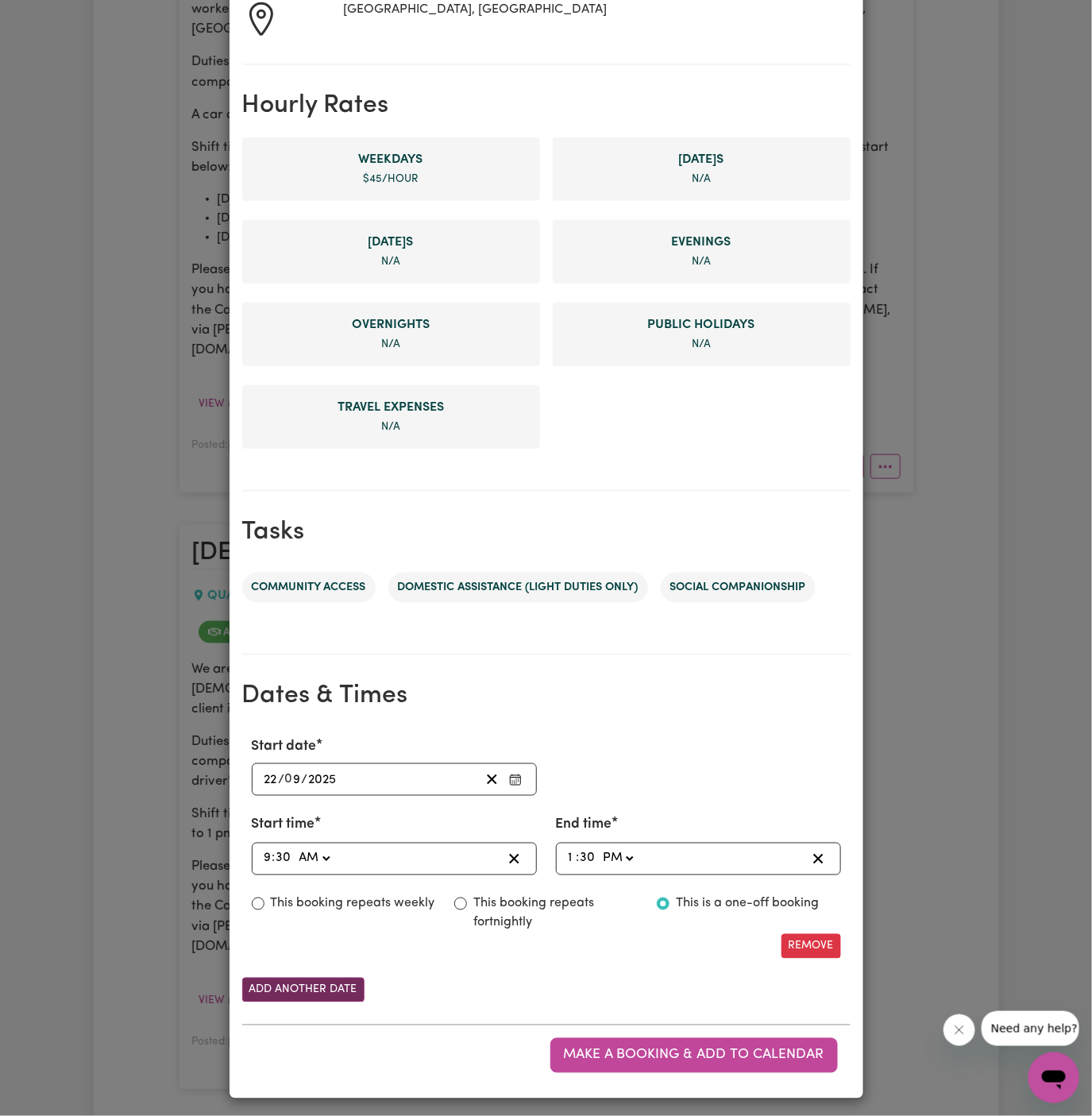
click at [310, 980] on button "Add another date" at bounding box center [303, 990] width 122 height 25
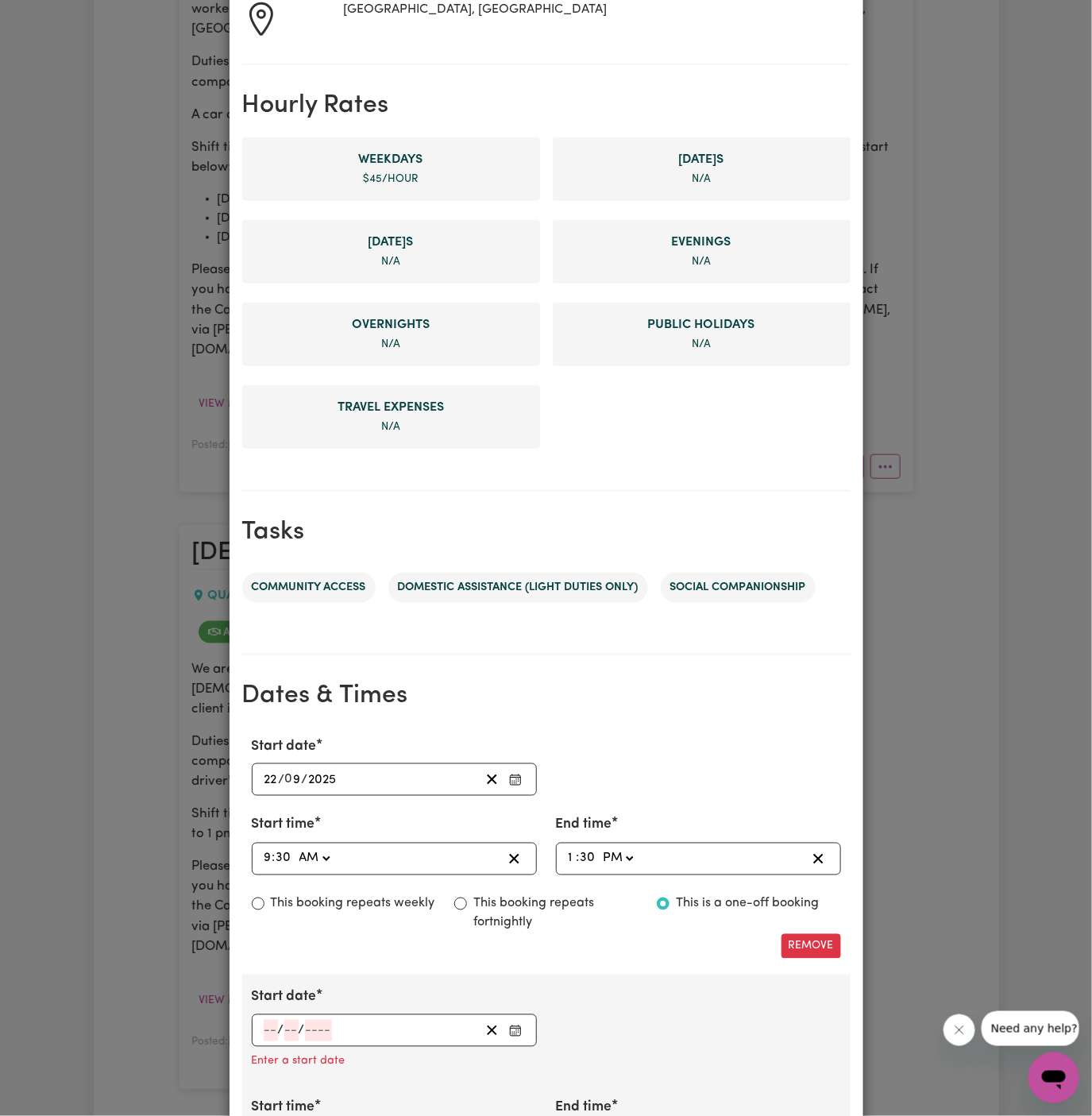
click at [271, 1019] on input "number" at bounding box center [271, 1030] width 14 height 22
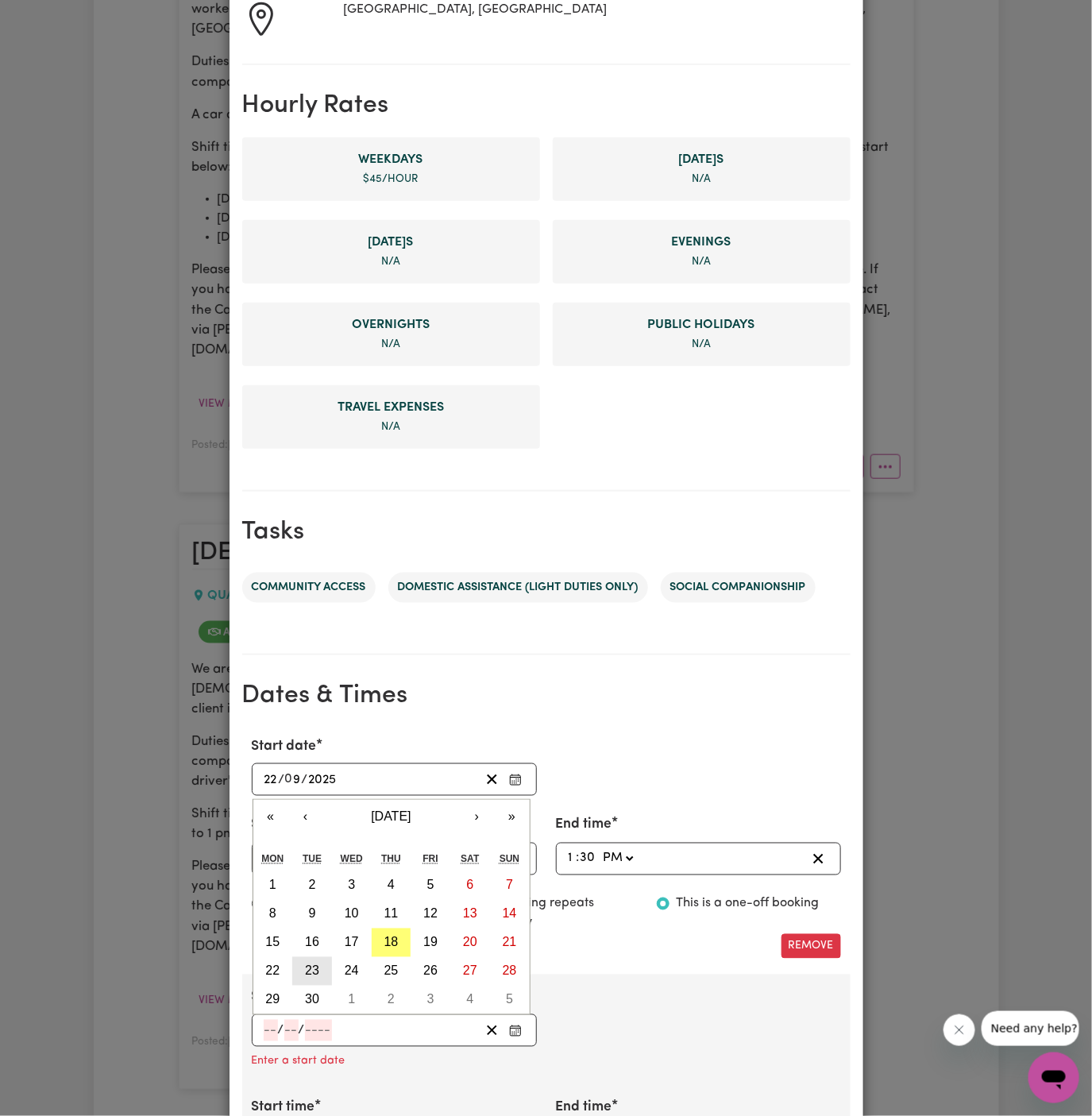
click at [312, 968] on abbr "23" at bounding box center [311, 971] width 14 height 13
type input "[DATE]"
type input "23"
type input "9"
type input "2025"
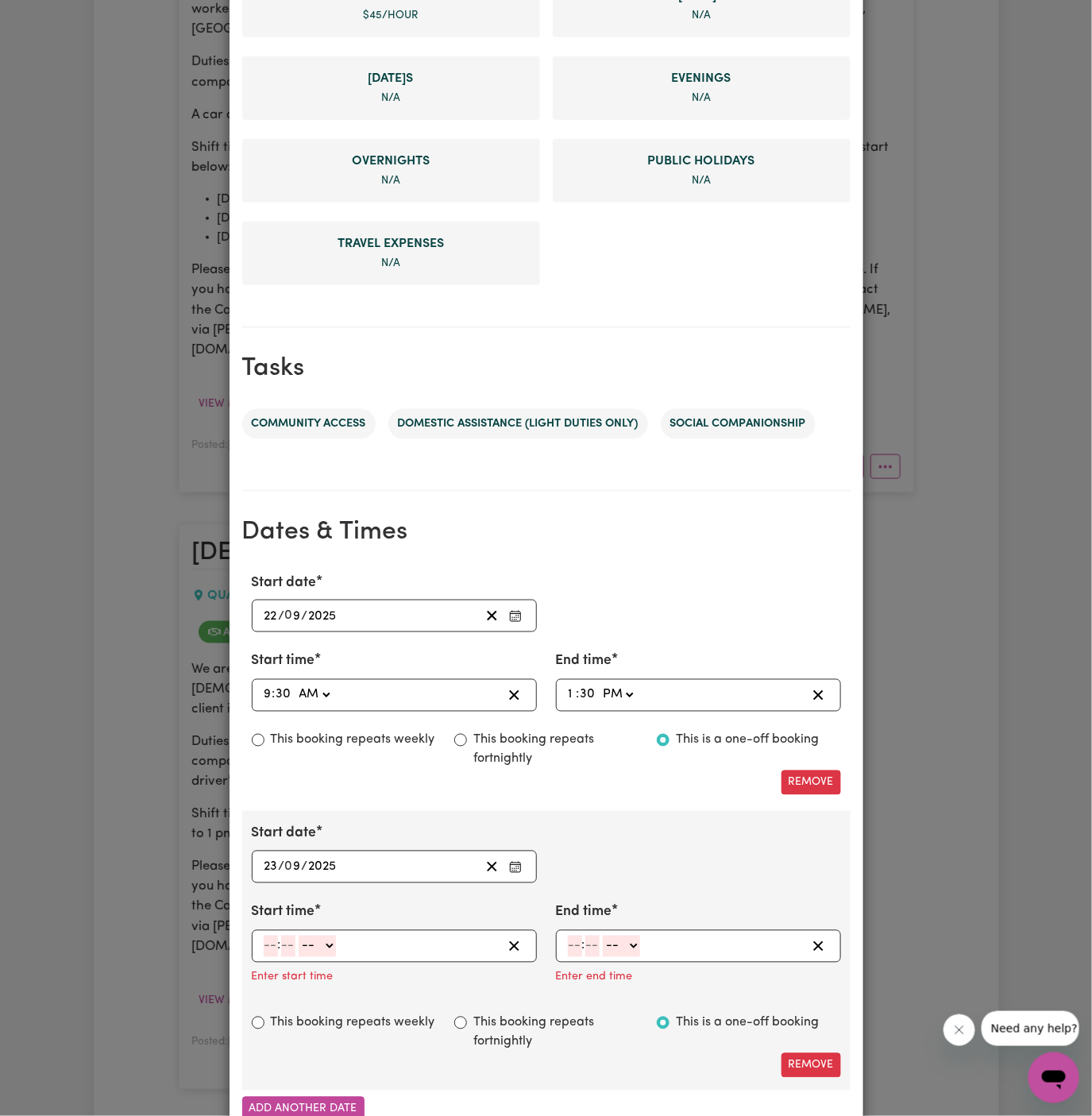
scroll to position [583, 0]
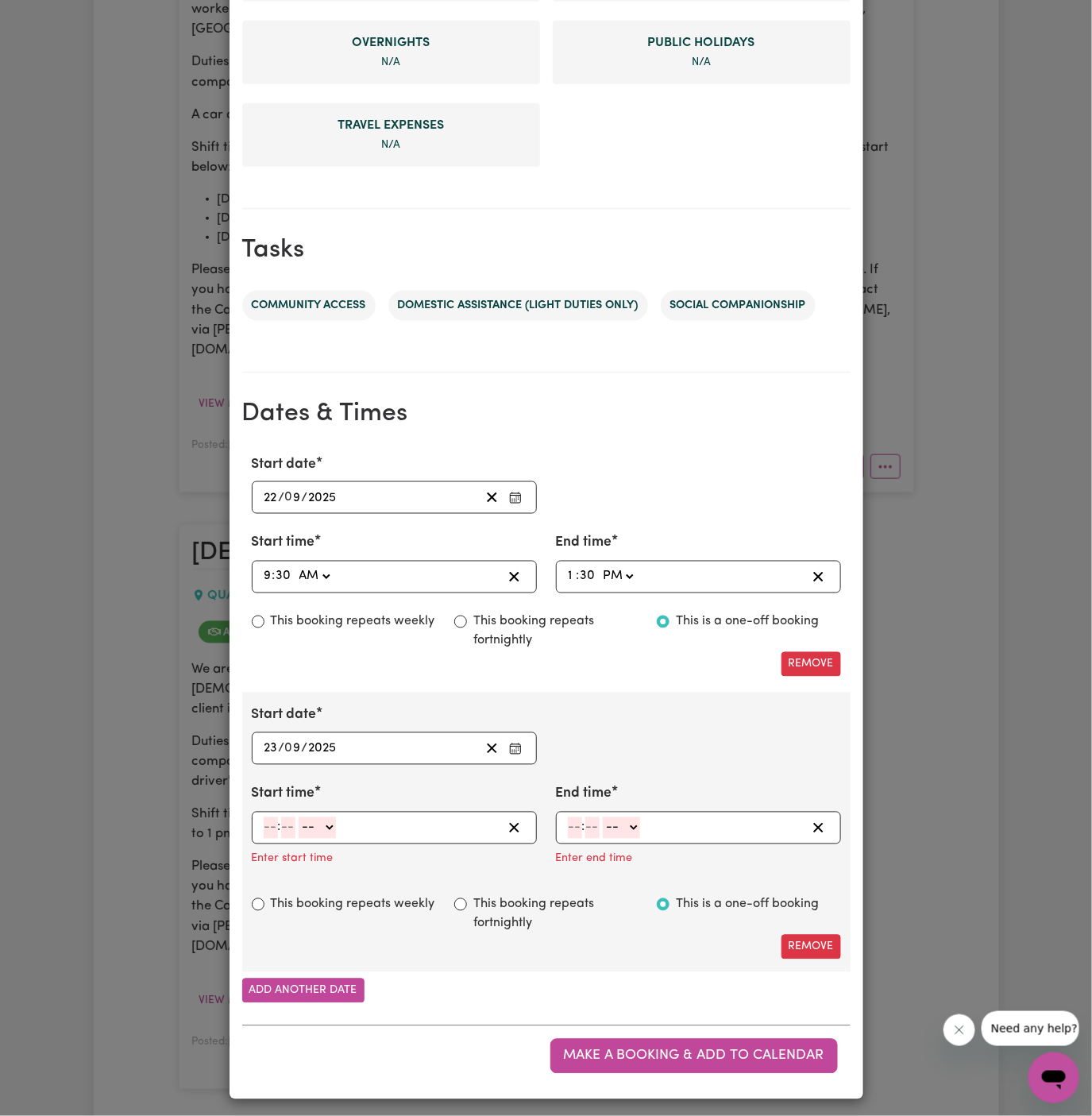
click at [267, 826] on input "number" at bounding box center [271, 828] width 14 height 22
type input "9"
type input "30"
click at [320, 822] on select "-- AM PM" at bounding box center [314, 828] width 37 height 22
select select "am"
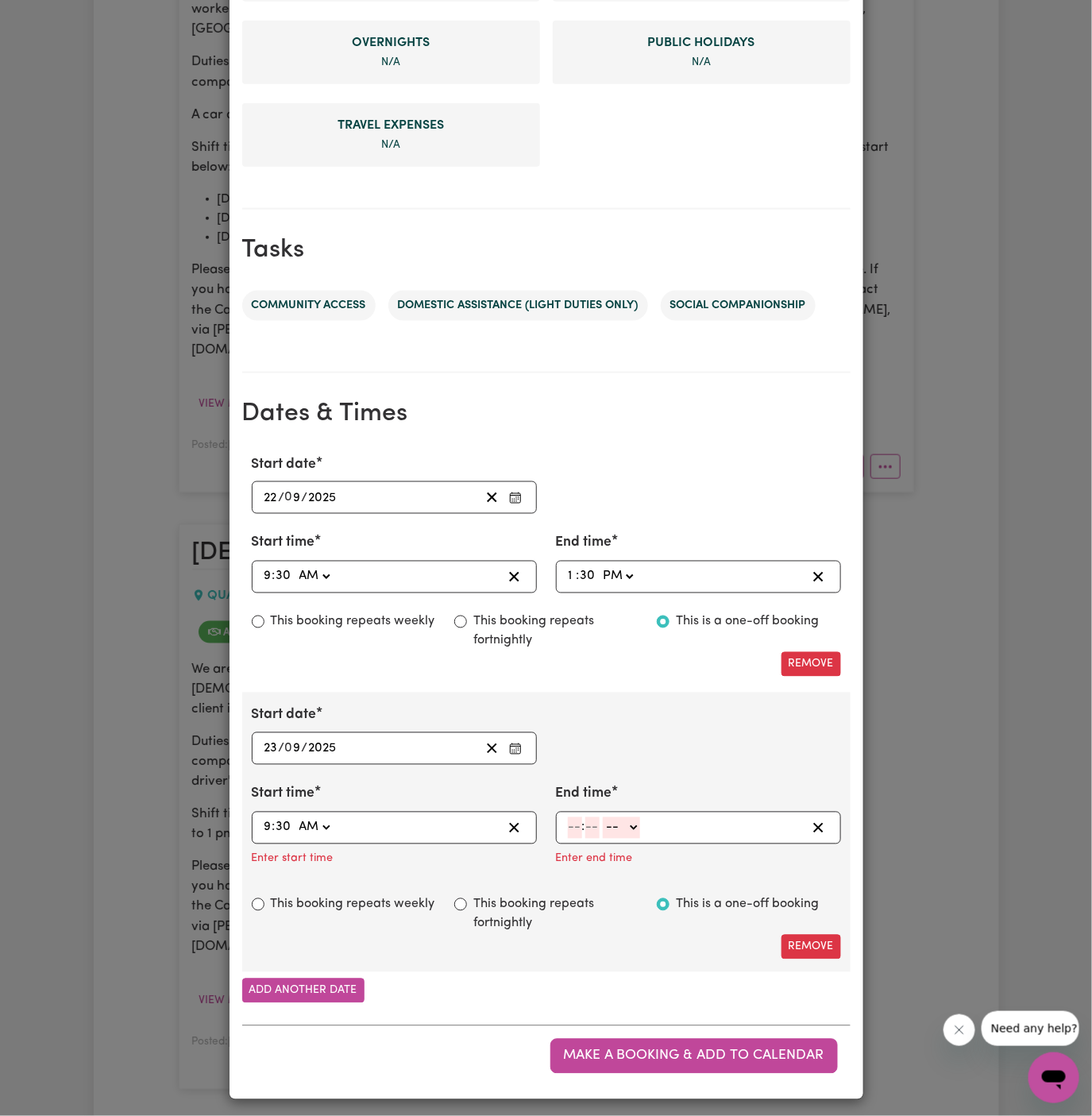
click at [295, 817] on select "-- AM PM" at bounding box center [314, 828] width 37 height 22
type input "09:30"
click at [572, 823] on input "number" at bounding box center [574, 828] width 14 height 22
type input "1"
click at [589, 826] on input "number" at bounding box center [586, 828] width 14 height 22
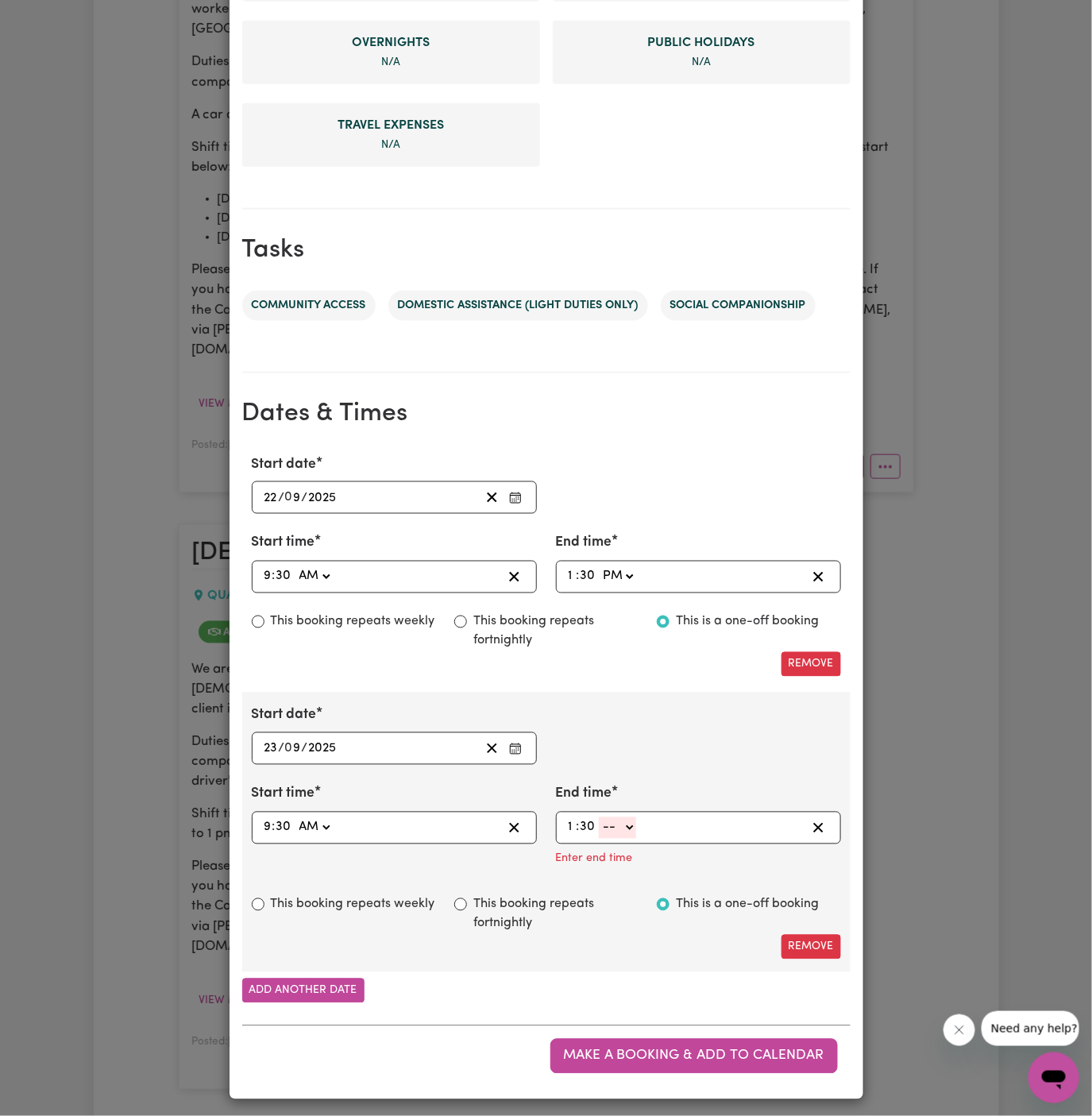
type input "30"
click at [619, 820] on select "-- AM PM" at bounding box center [618, 828] width 37 height 22
select select "pm"
click at [599, 839] on select "-- AM PM" at bounding box center [618, 828] width 37 height 22
type input "13:30"
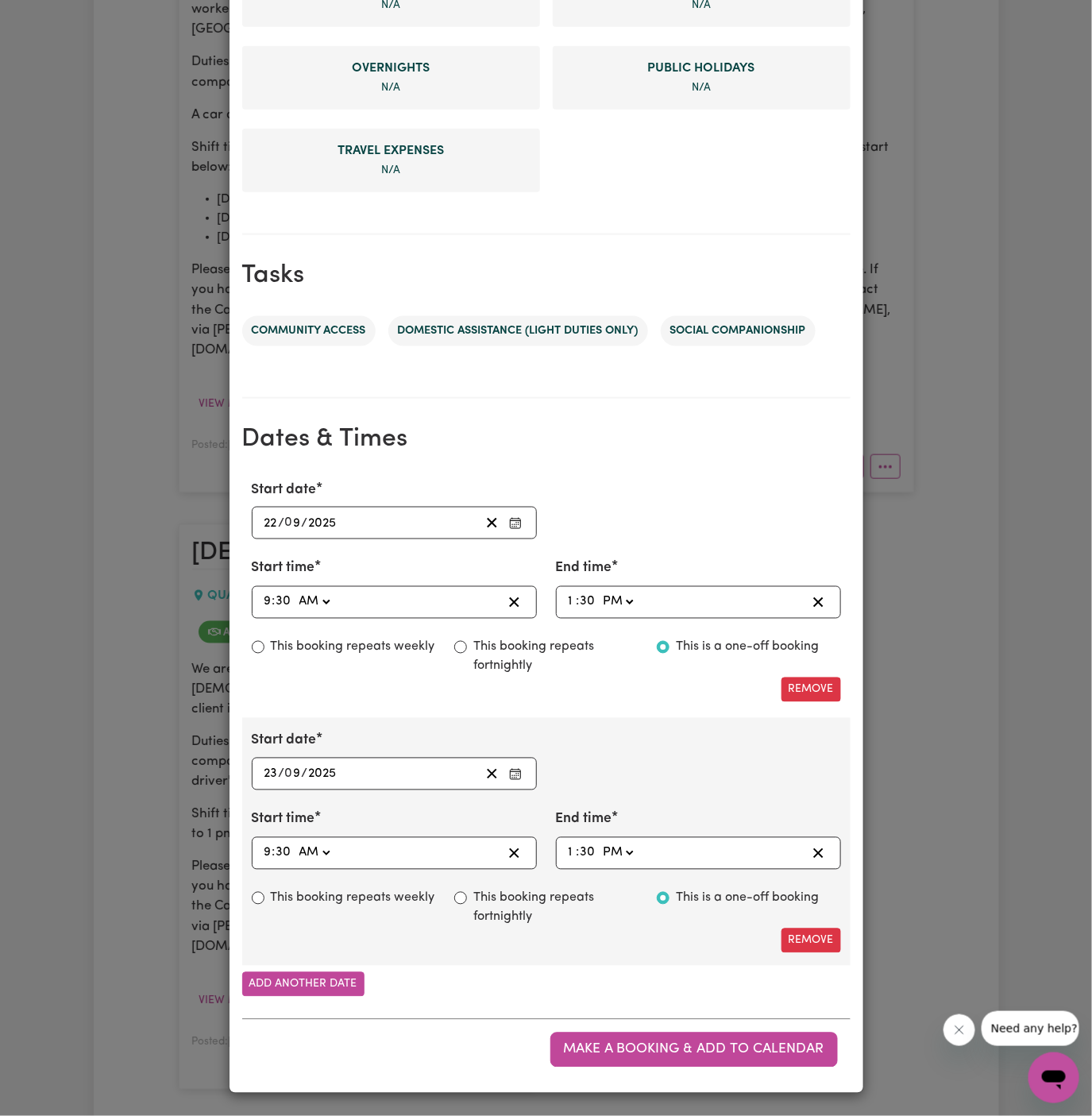
scroll to position [550, 0]
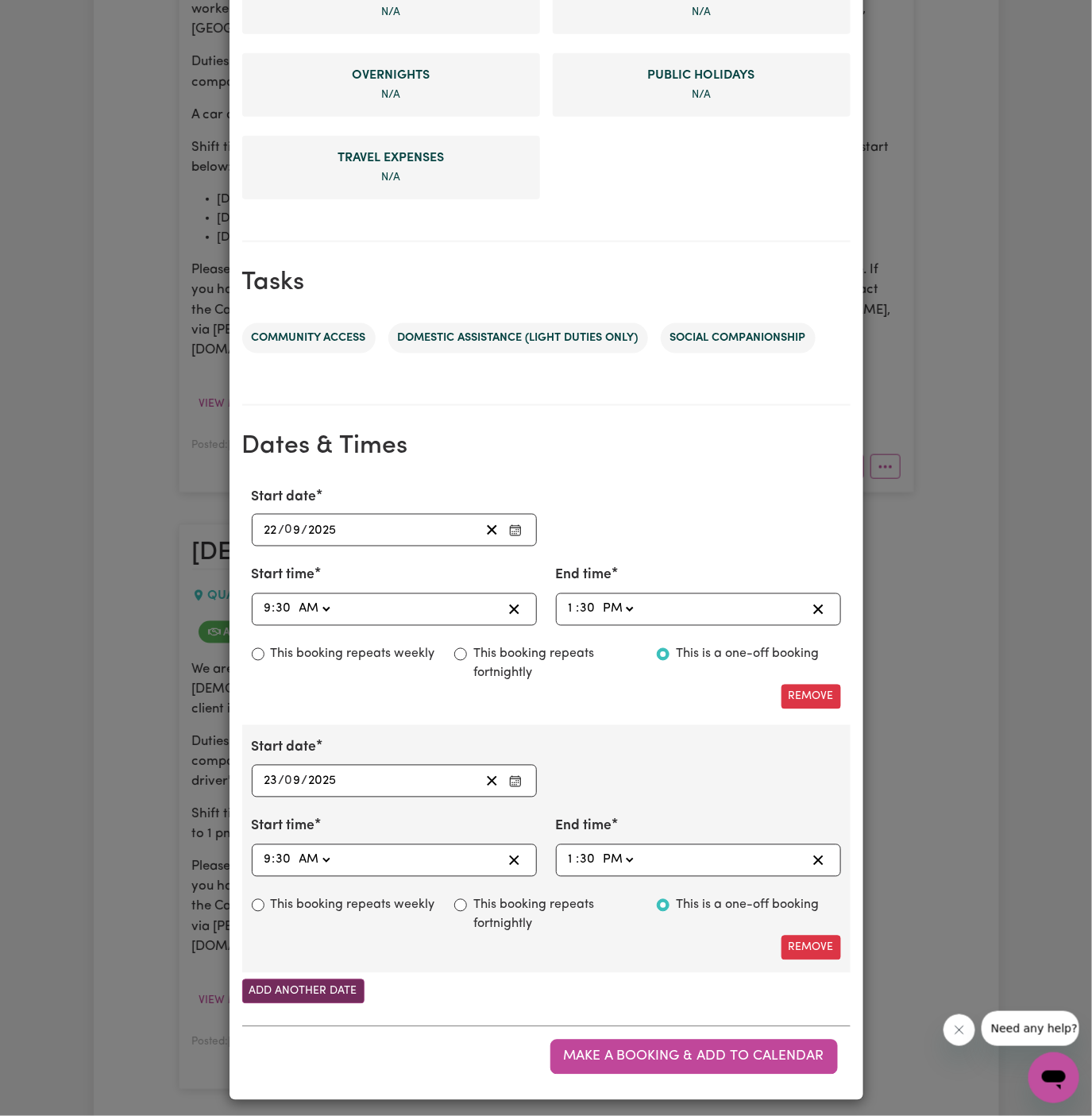
click at [329, 985] on button "Add another date" at bounding box center [303, 992] width 122 height 25
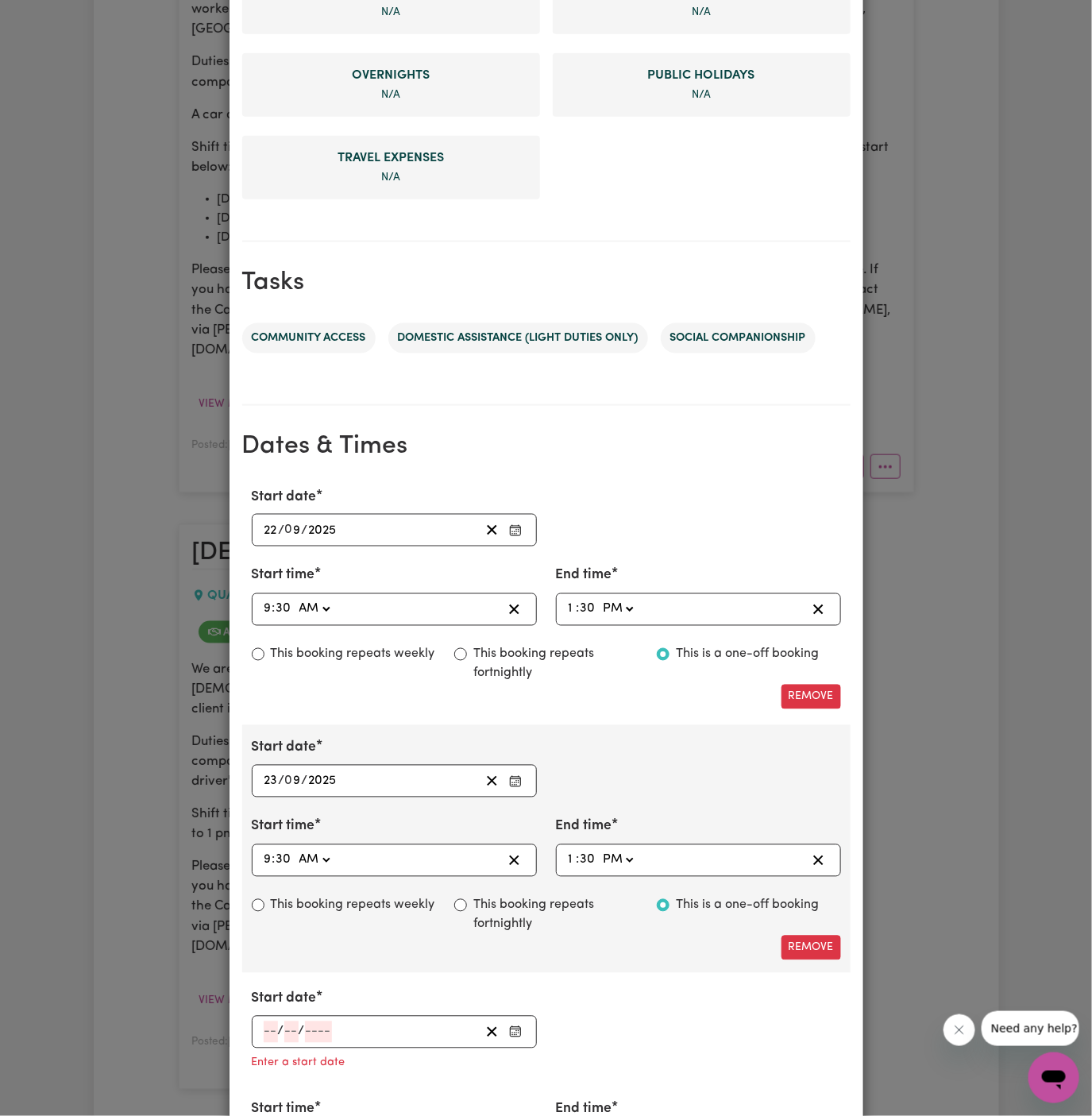
scroll to position [703, 0]
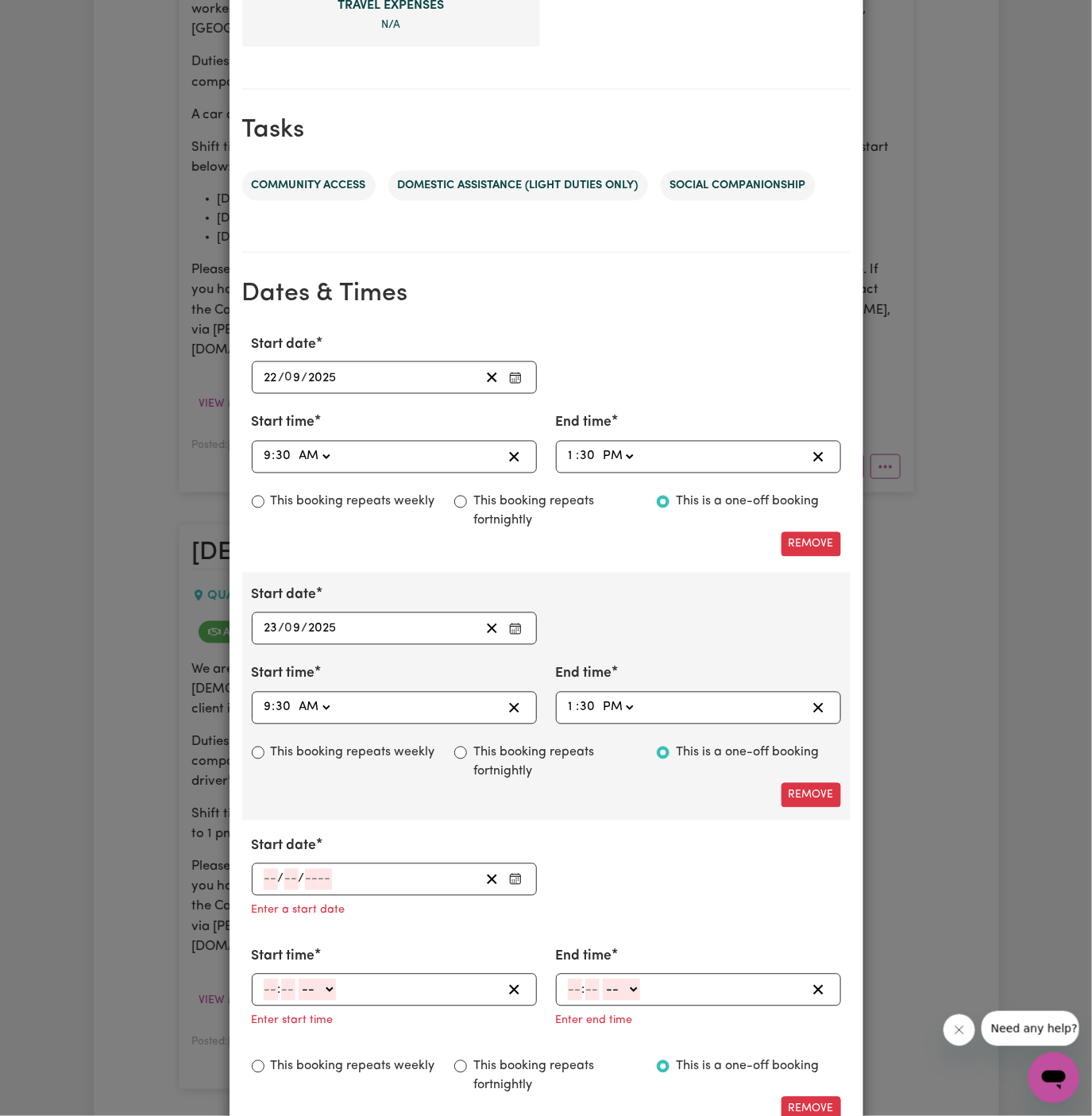
click at [262, 880] on div "/ /" at bounding box center [370, 880] width 217 height 22
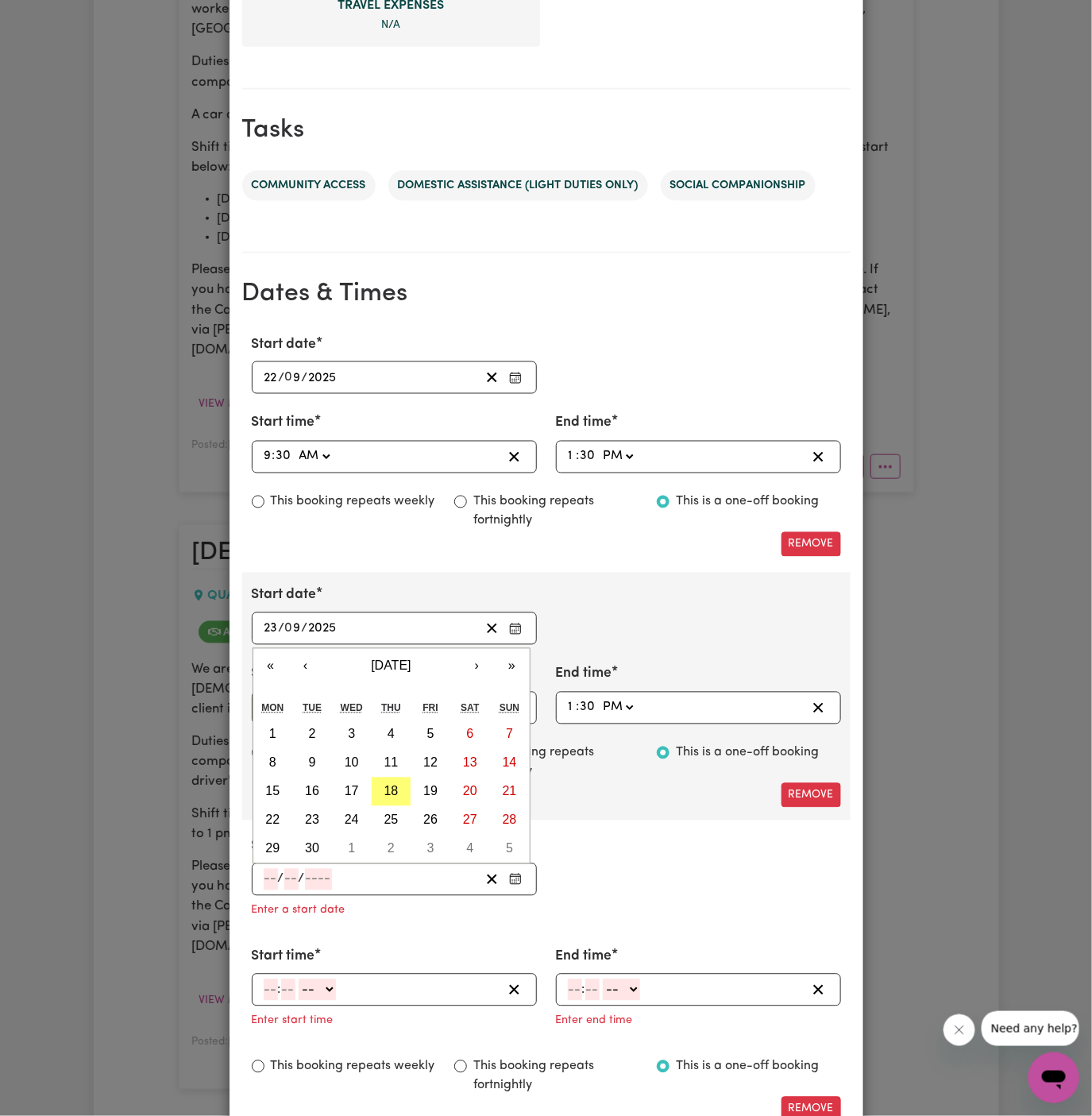
click at [262, 880] on div "/ /" at bounding box center [370, 880] width 217 height 22
click at [392, 813] on abbr "25" at bounding box center [391, 820] width 14 height 13
type input "[DATE]"
type input "25"
type input "9"
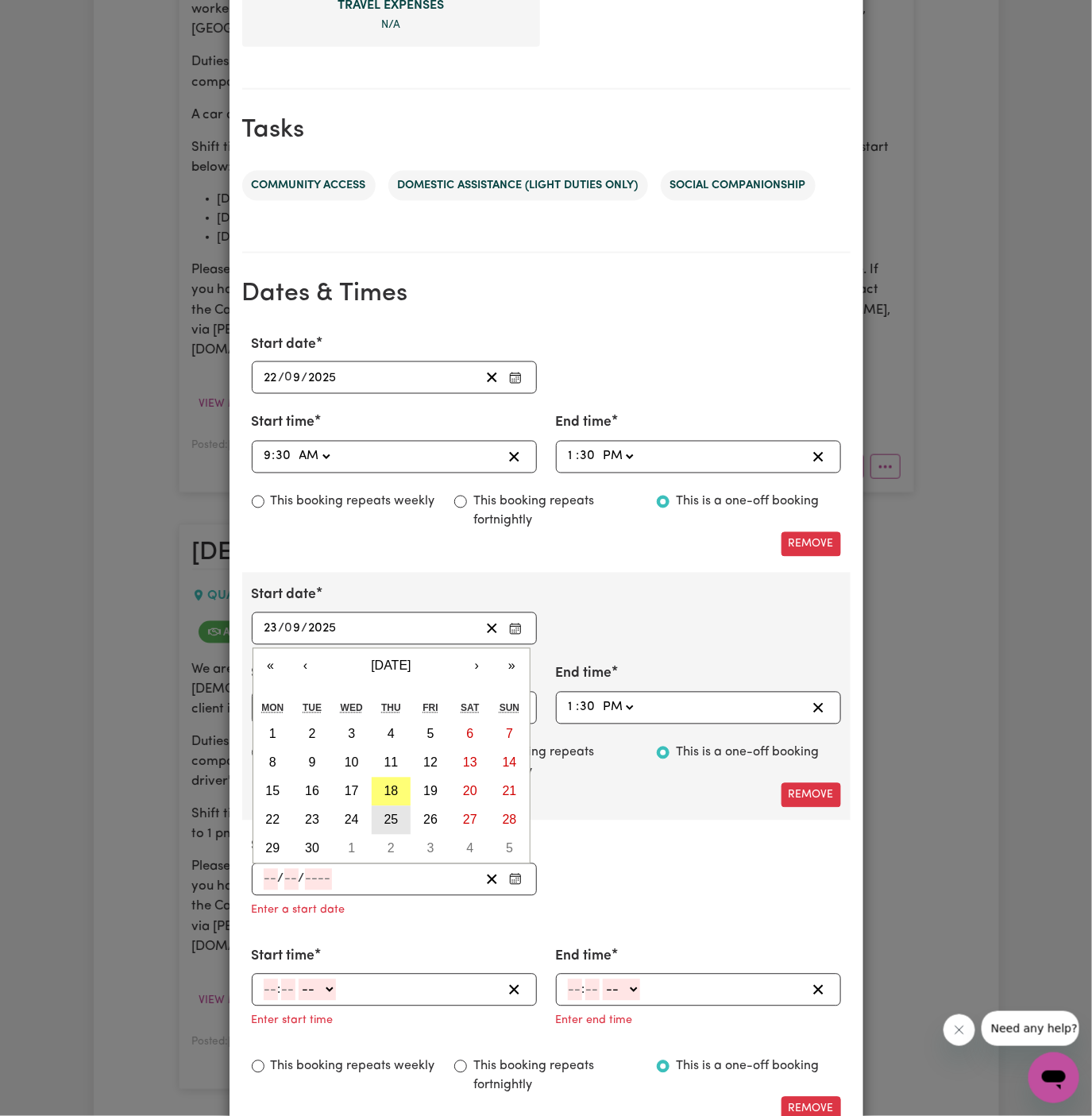
type input "2025"
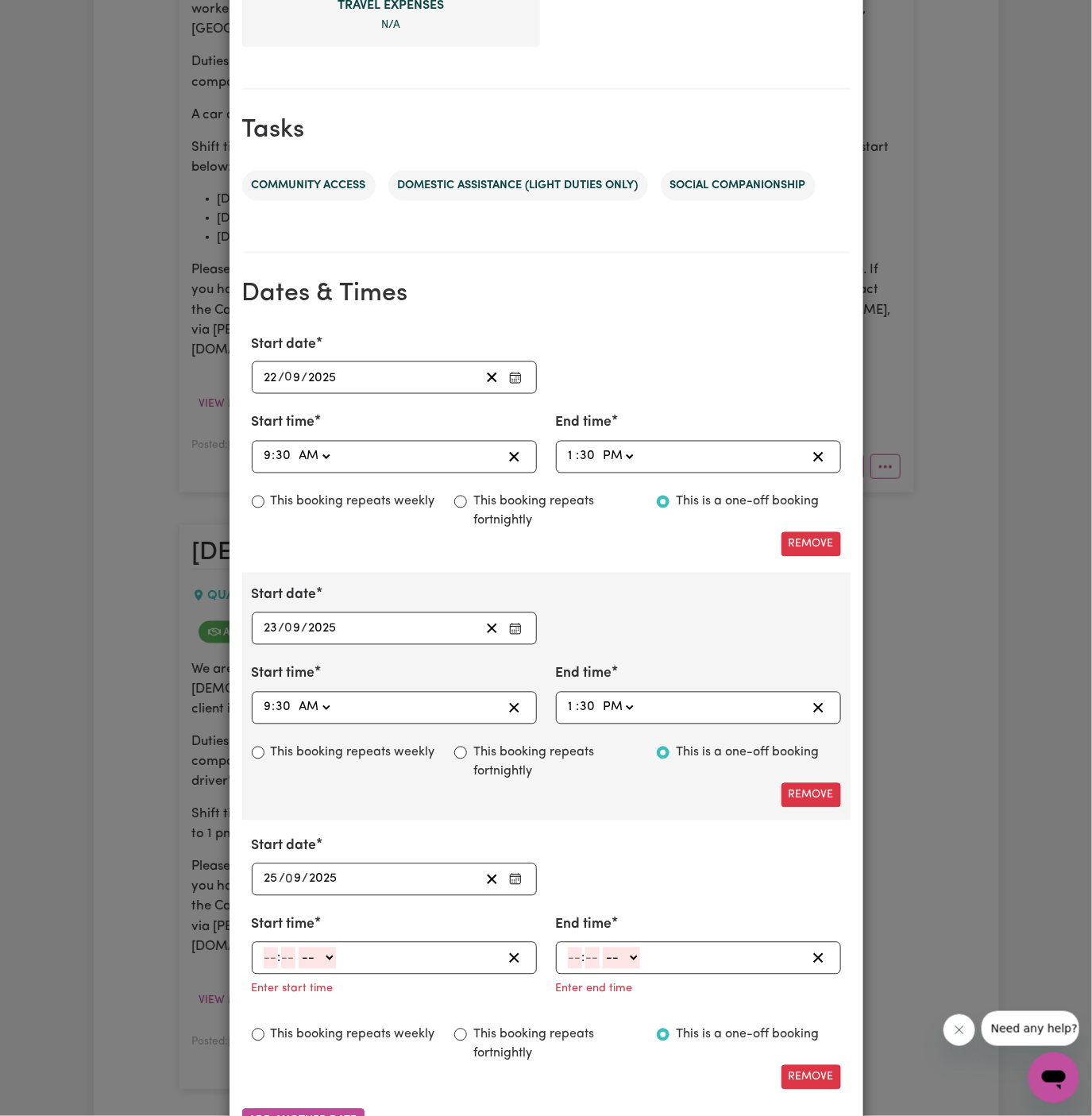
scroll to position [832, 0]
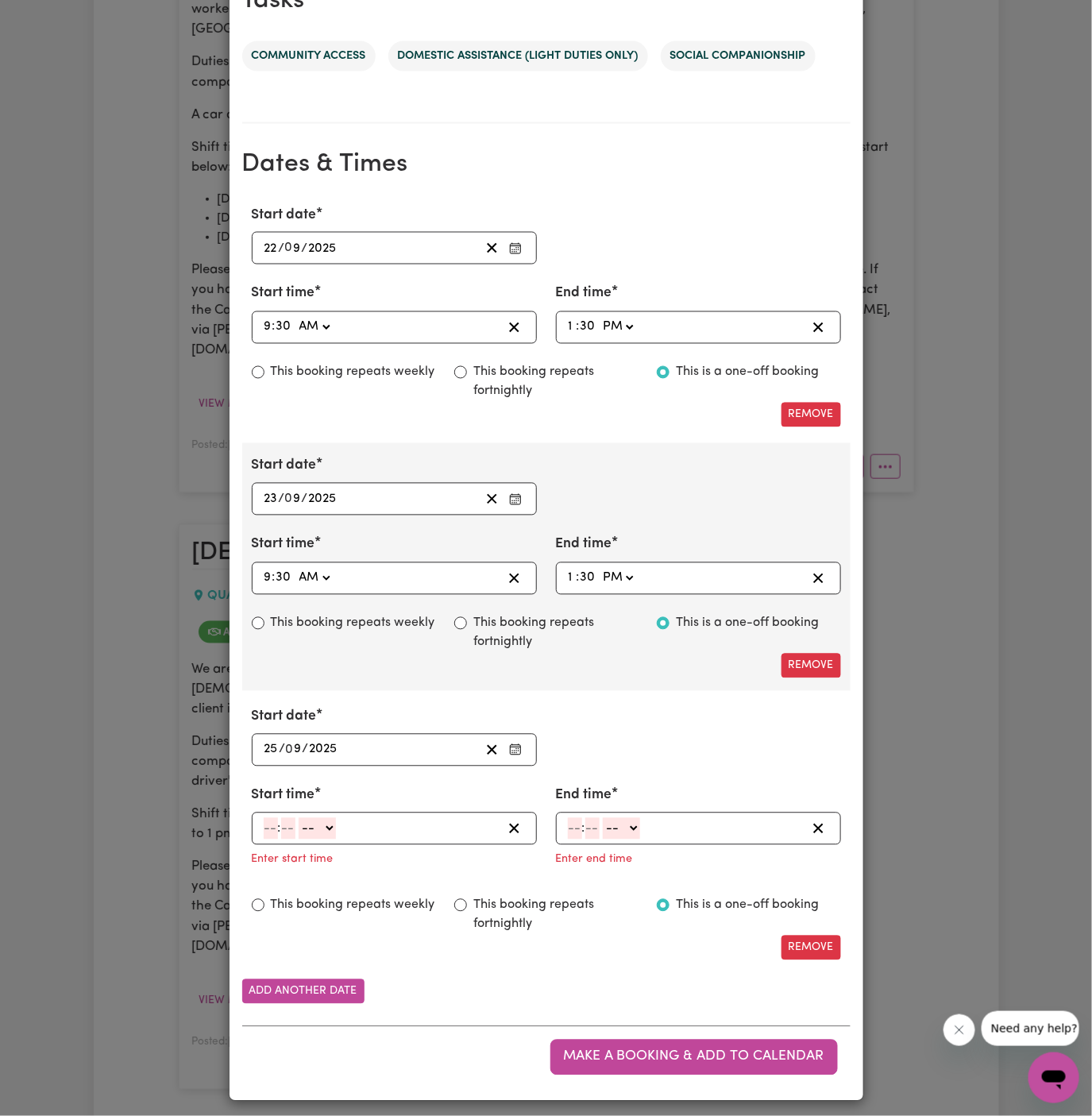
click at [271, 821] on input "number" at bounding box center [271, 829] width 14 height 22
type input "9"
type input "30"
click at [321, 829] on select "-- AM PM" at bounding box center [314, 829] width 37 height 22
select select "am"
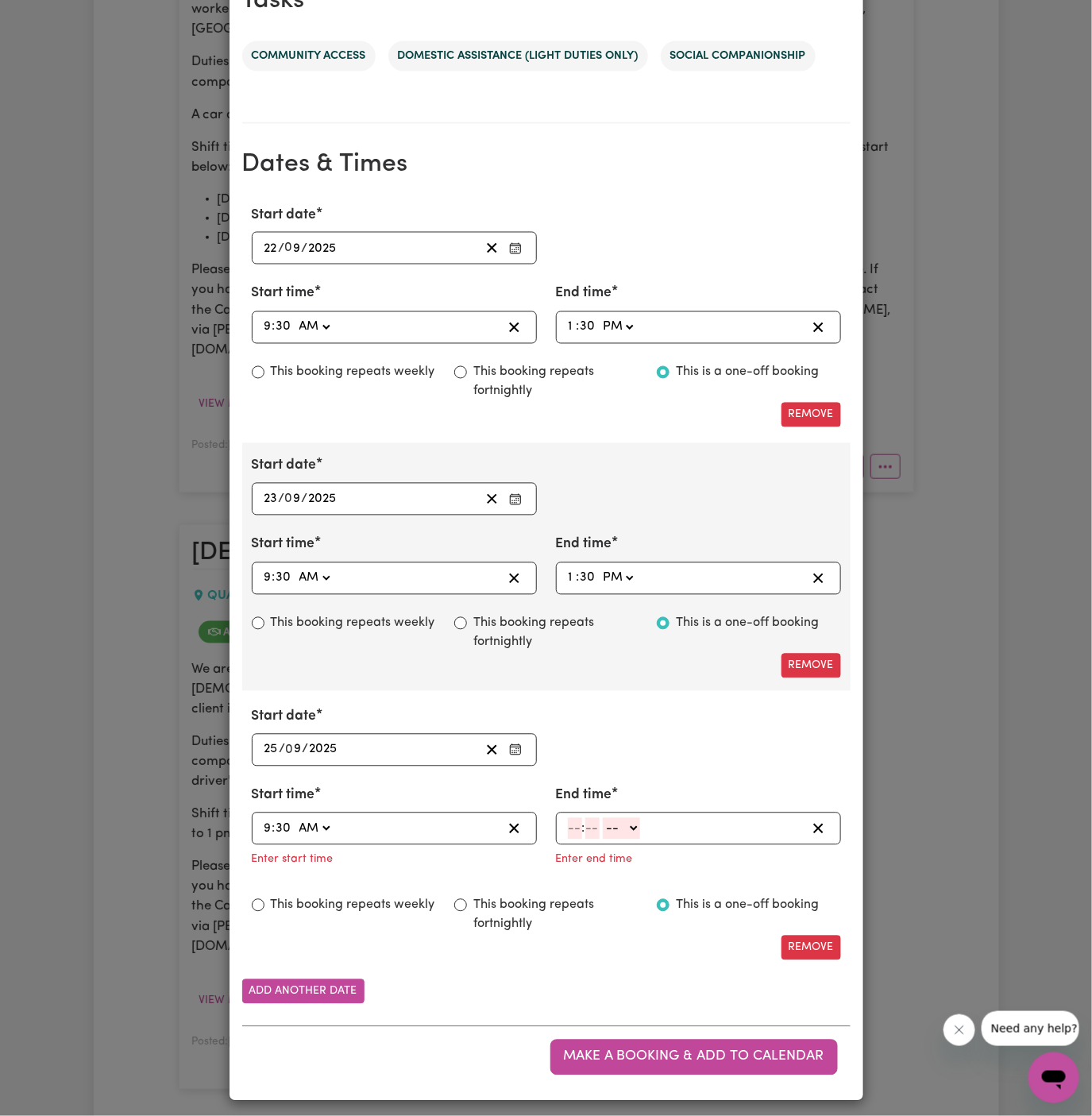
click at [295, 818] on select "-- AM PM" at bounding box center [314, 829] width 37 height 22
type input "09:30"
click at [559, 820] on div ": -- AM PM" at bounding box center [698, 828] width 285 height 32
click at [573, 821] on input "number" at bounding box center [574, 829] width 14 height 22
type input "1"
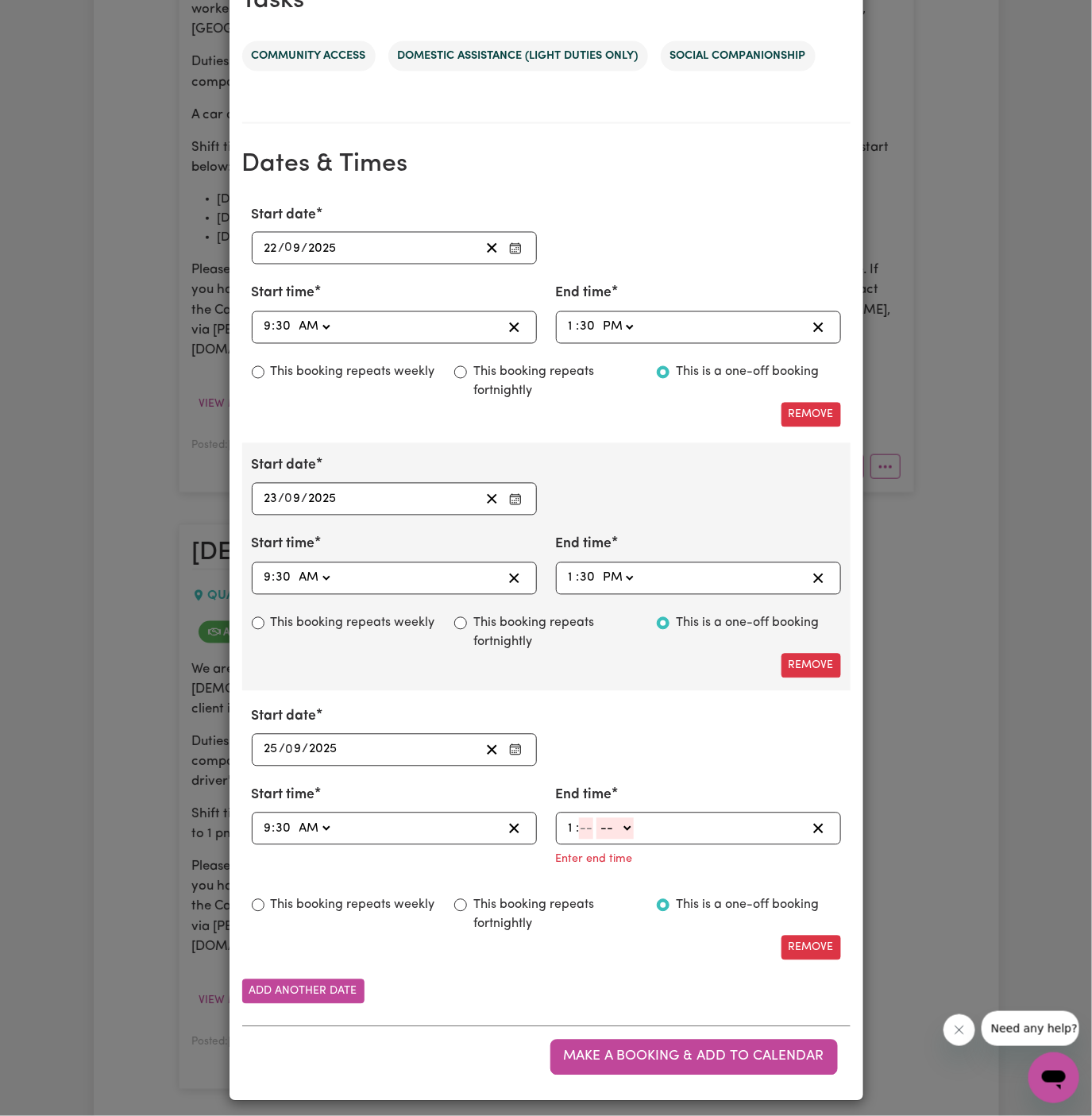
click at [587, 823] on input "number" at bounding box center [586, 829] width 14 height 22
type input "30"
click at [632, 823] on select "-- AM PM" at bounding box center [618, 829] width 37 height 22
select select "pm"
click at [599, 840] on select "-- AM PM" at bounding box center [618, 829] width 37 height 22
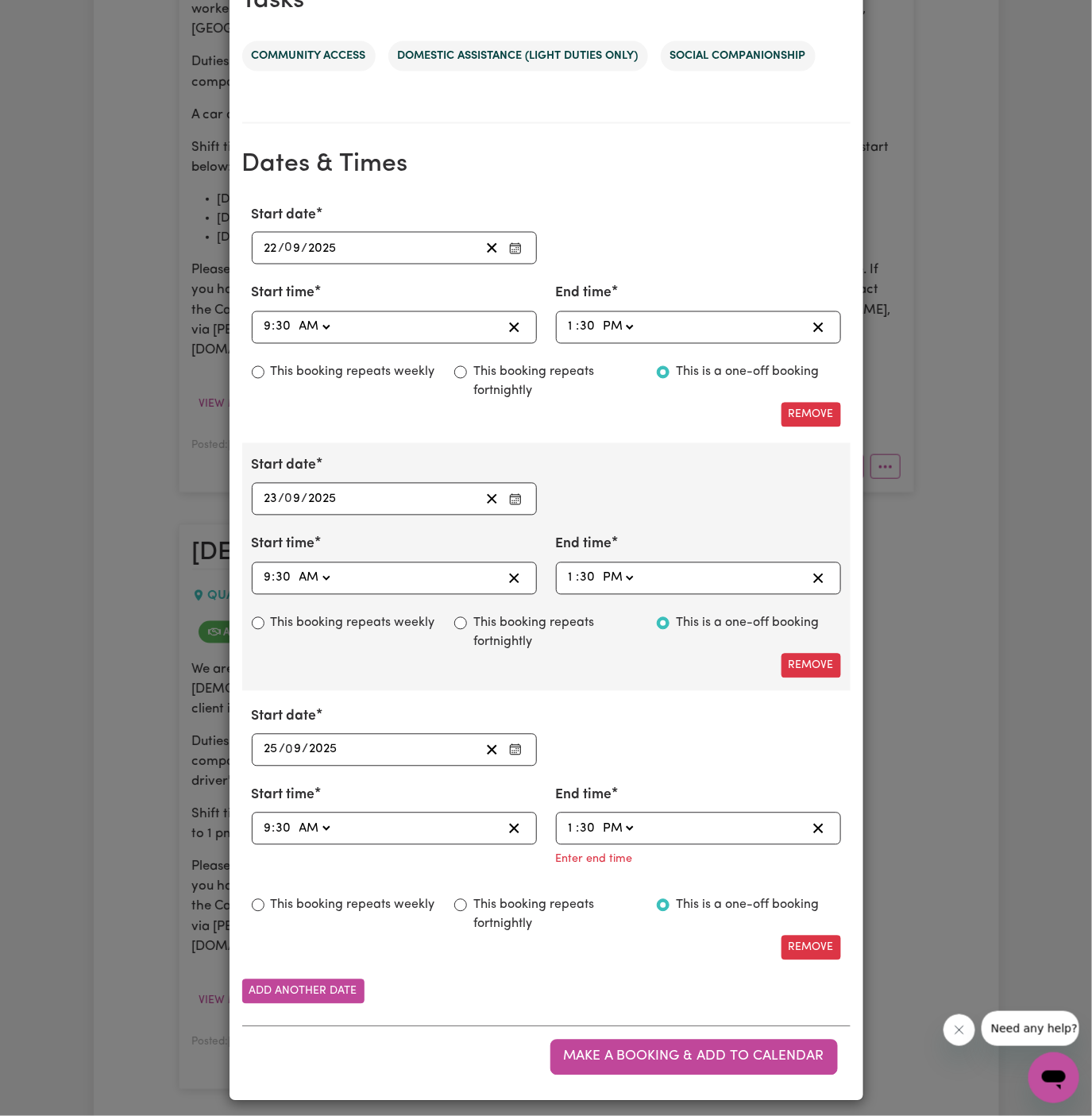
type input "13:30"
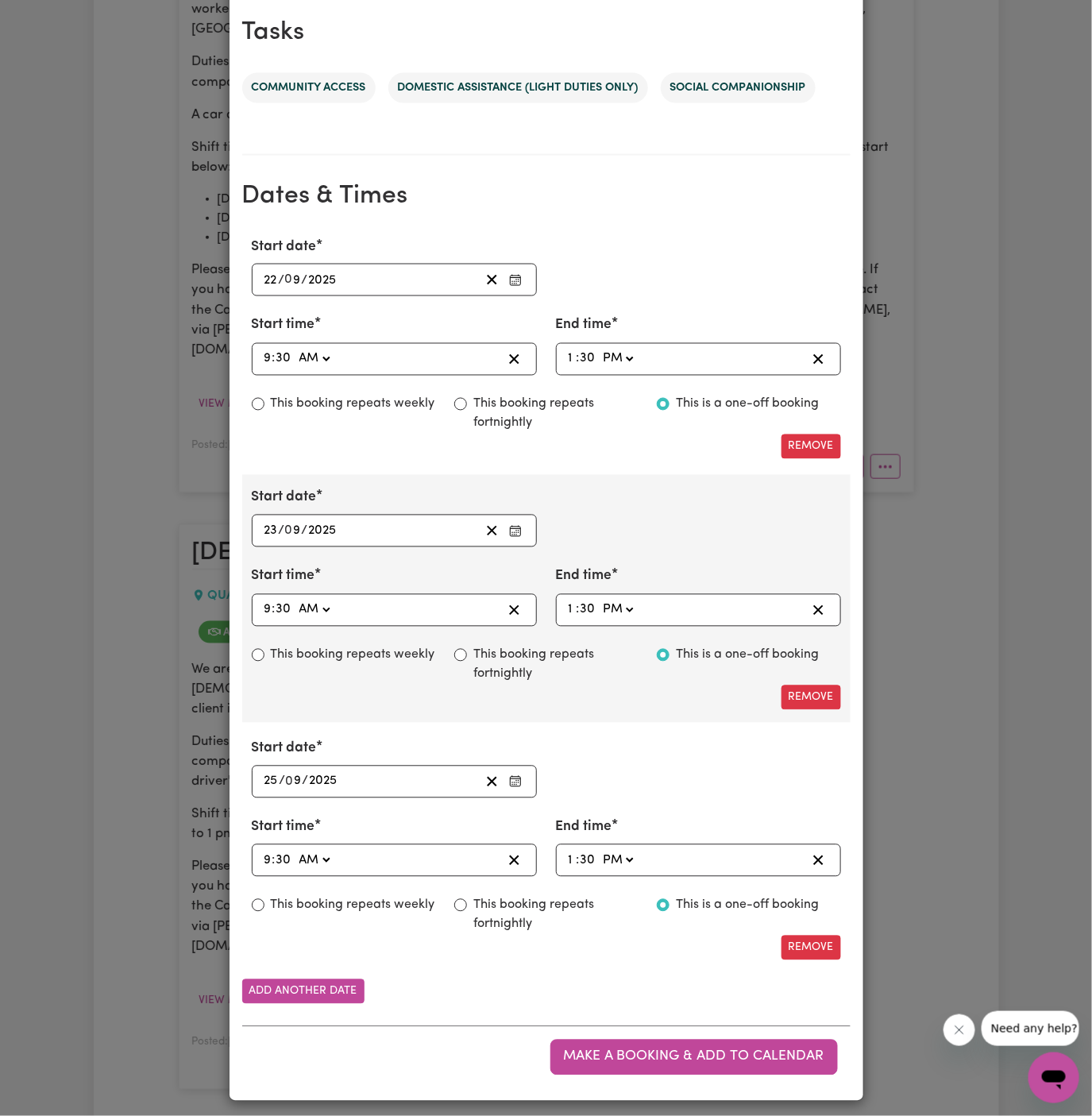
click at [703, 791] on div "Start date [DATE] 25 / 0 9 / 2025 « ‹ [DATE] › » Mon Tue Wed Thu Fri Sat Sun 1 …" at bounding box center [546, 769] width 608 height 60
click at [729, 1039] on button "Make a booking & add to calendar" at bounding box center [693, 1057] width 287 height 35
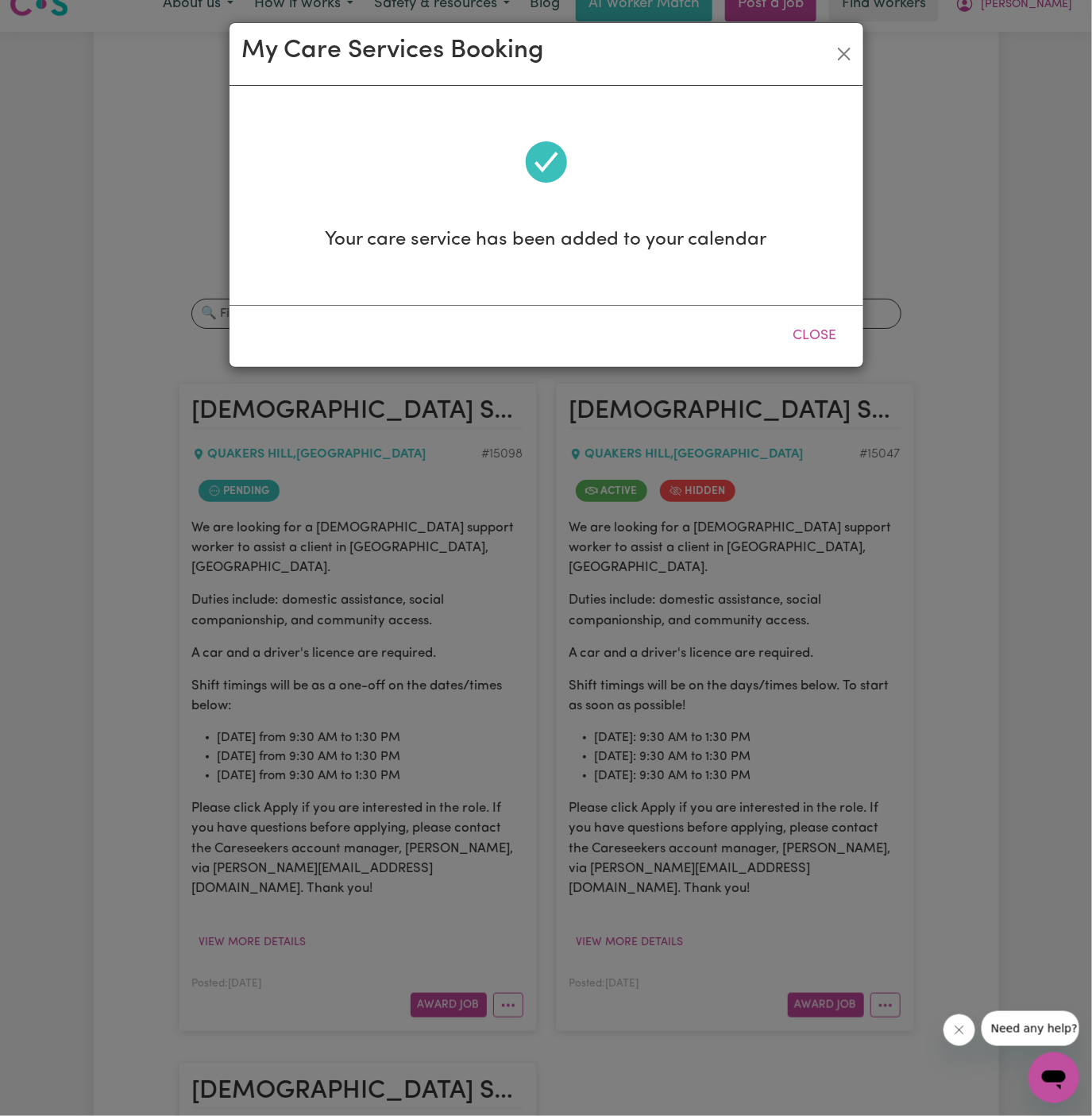
scroll to position [0, 0]
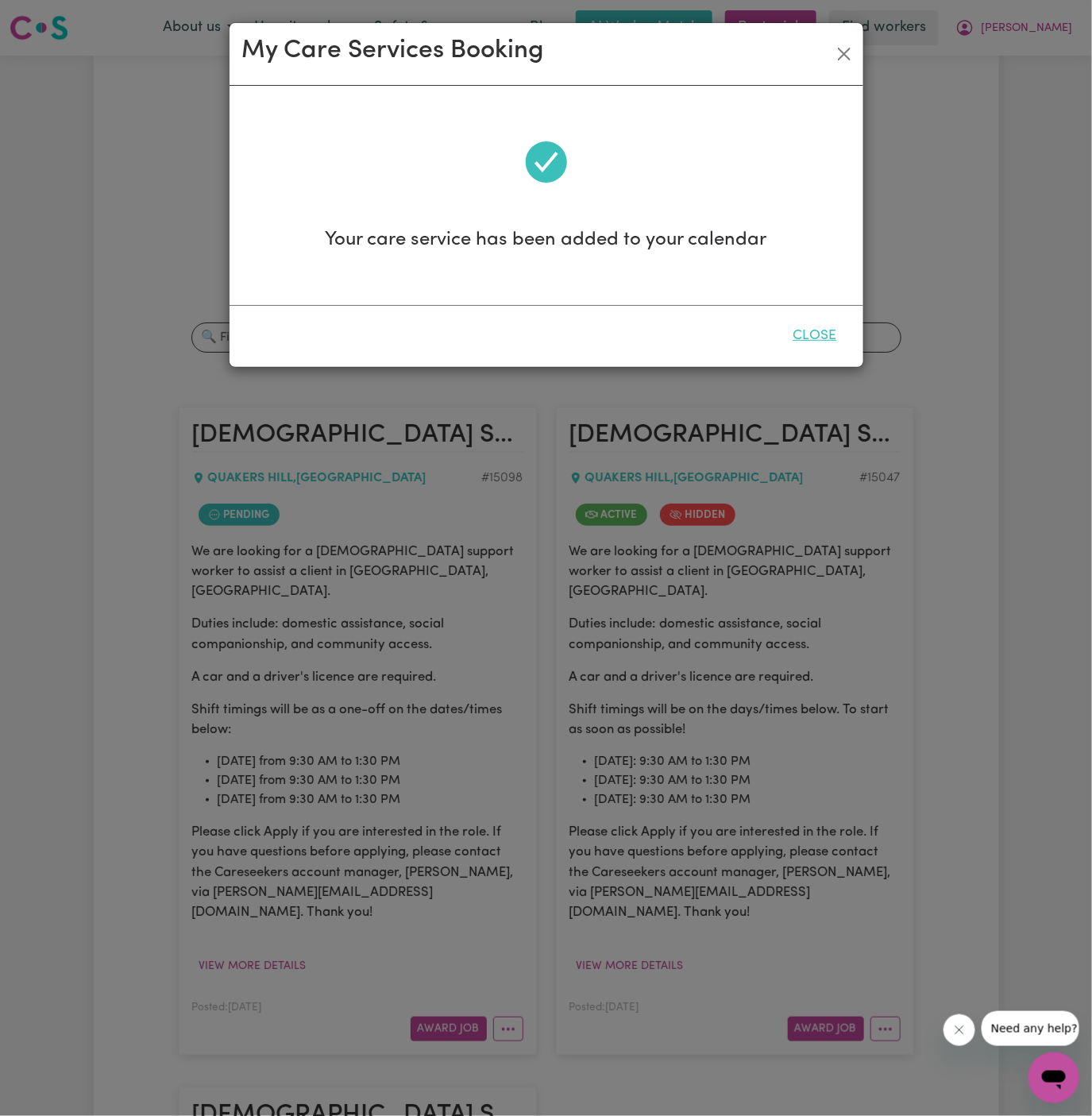
click at [824, 335] on button "Close" at bounding box center [815, 336] width 71 height 35
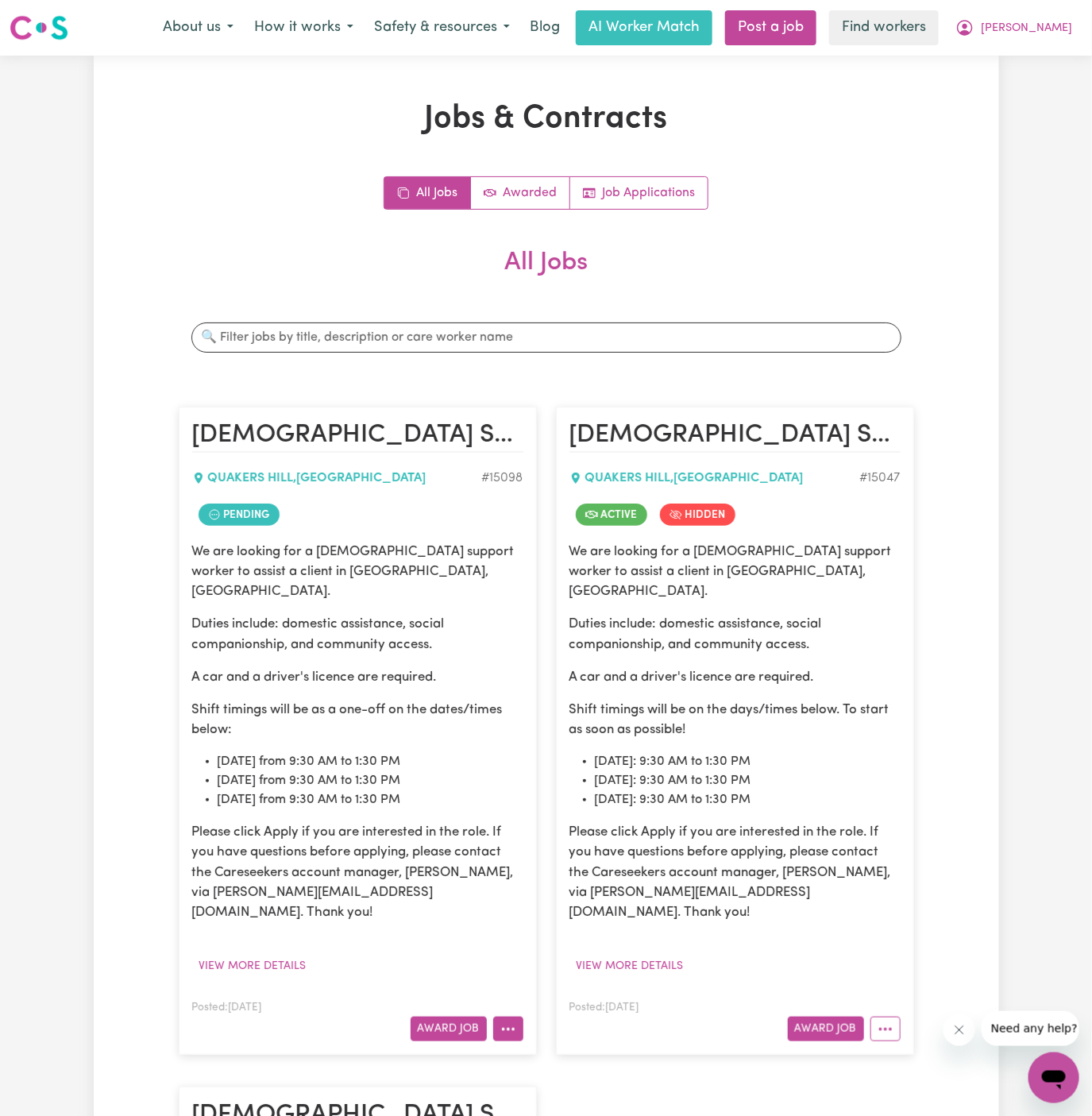
click at [516, 1017] on button "More options" at bounding box center [509, 1029] width 30 height 25
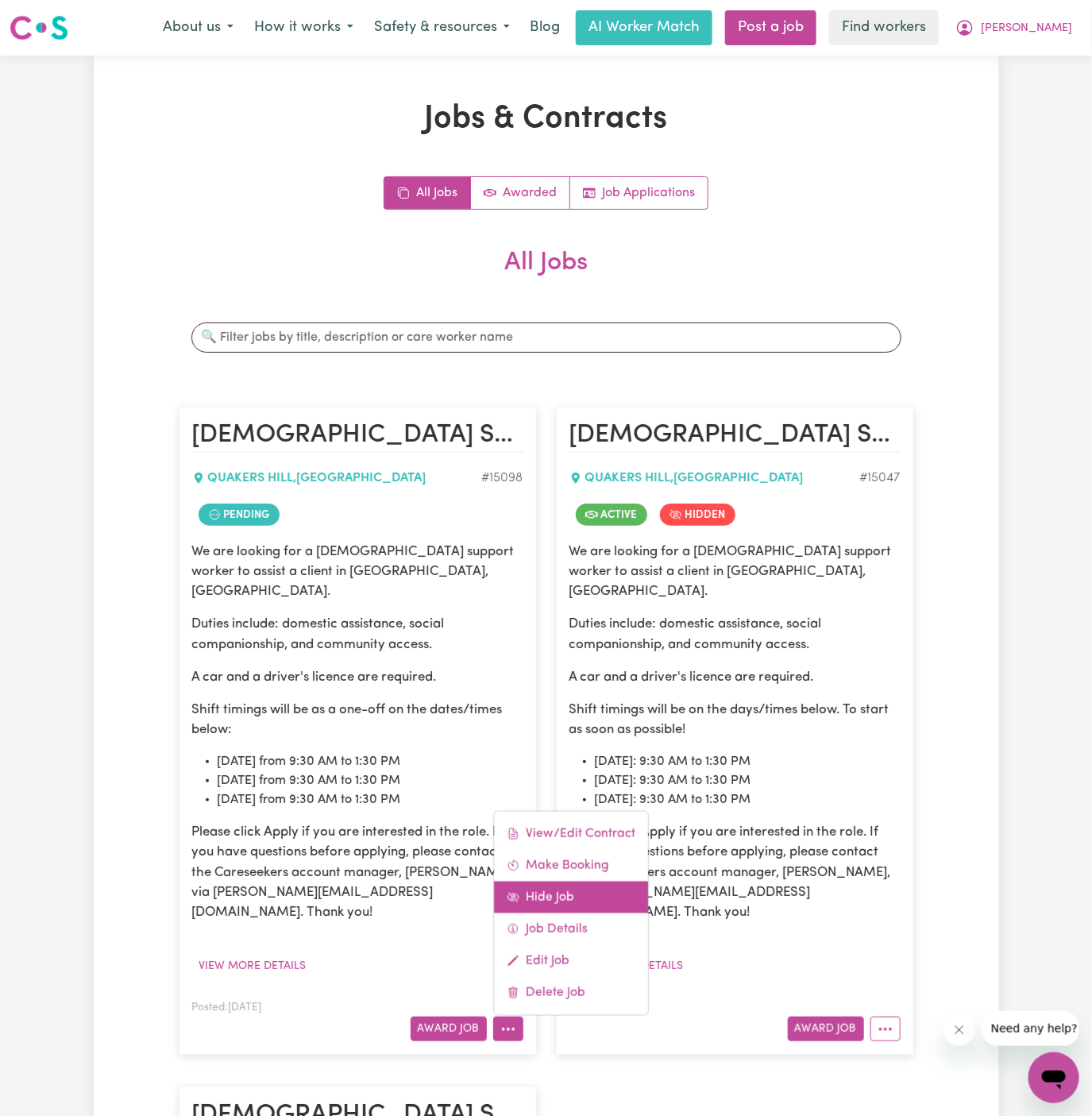
click at [555, 881] on link "Hide Job" at bounding box center [571, 897] width 154 height 32
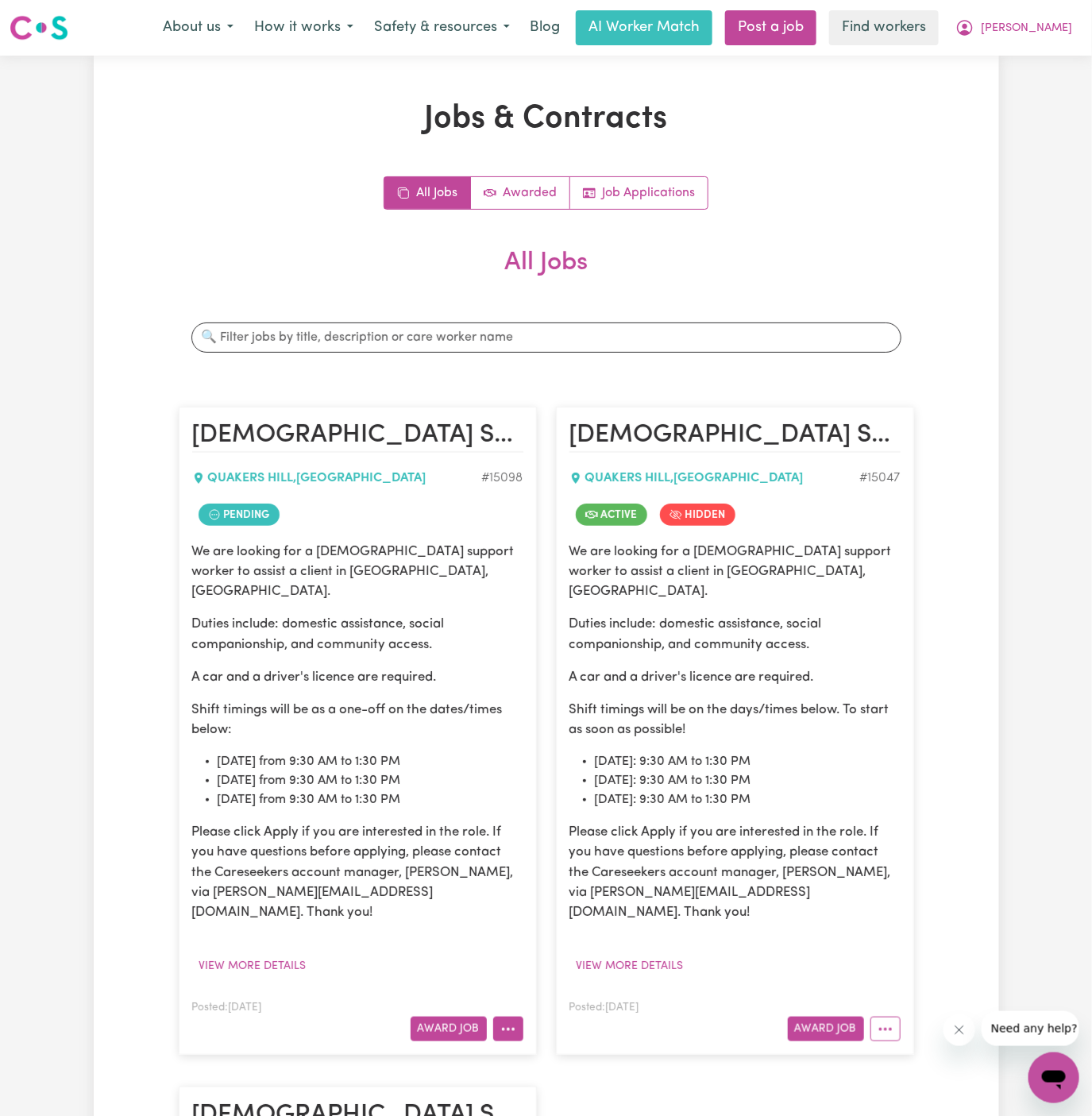
click at [509, 1017] on button "More options" at bounding box center [509, 1029] width 30 height 25
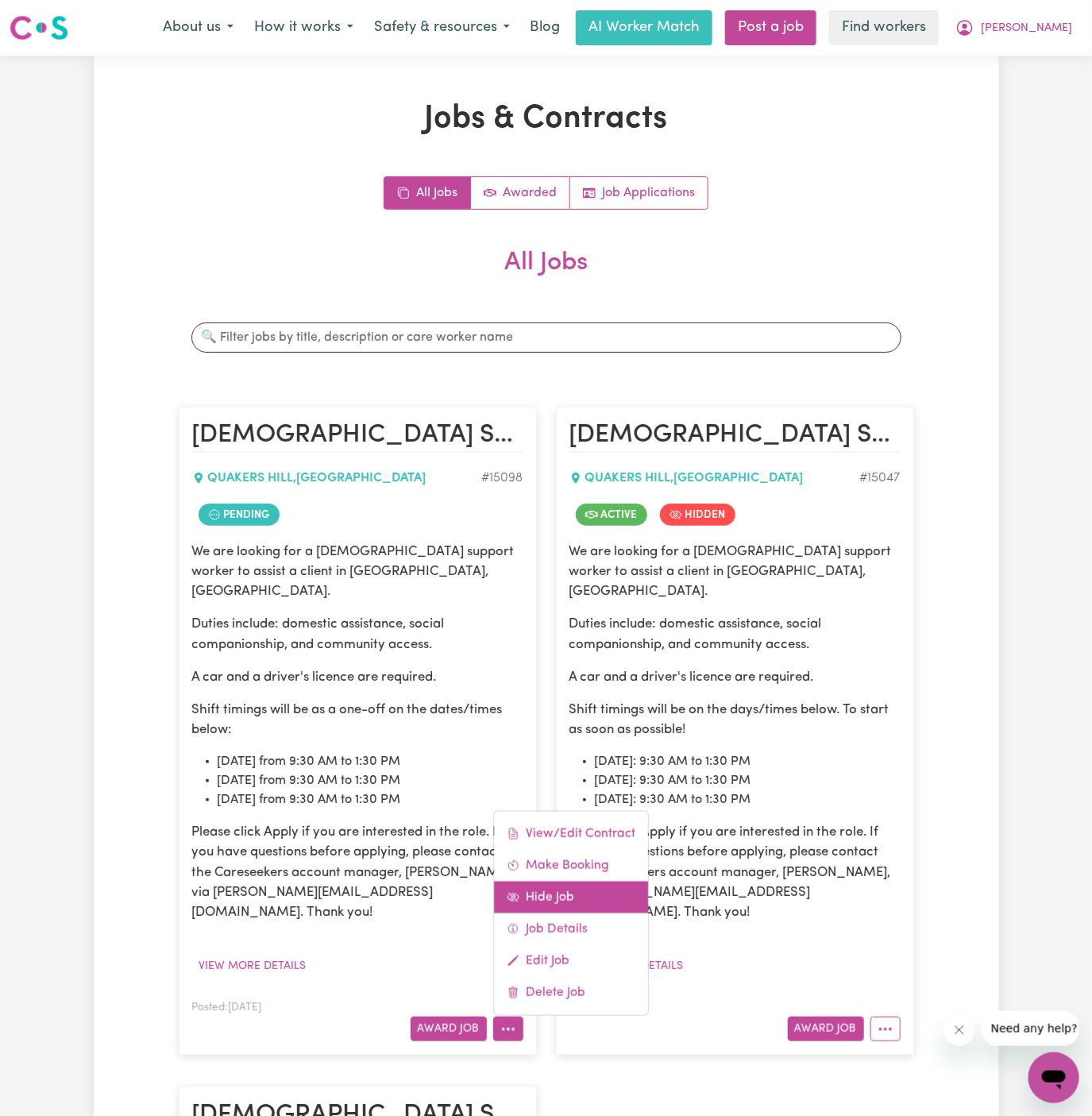
click at [553, 881] on link "Hide Job" at bounding box center [571, 897] width 154 height 32
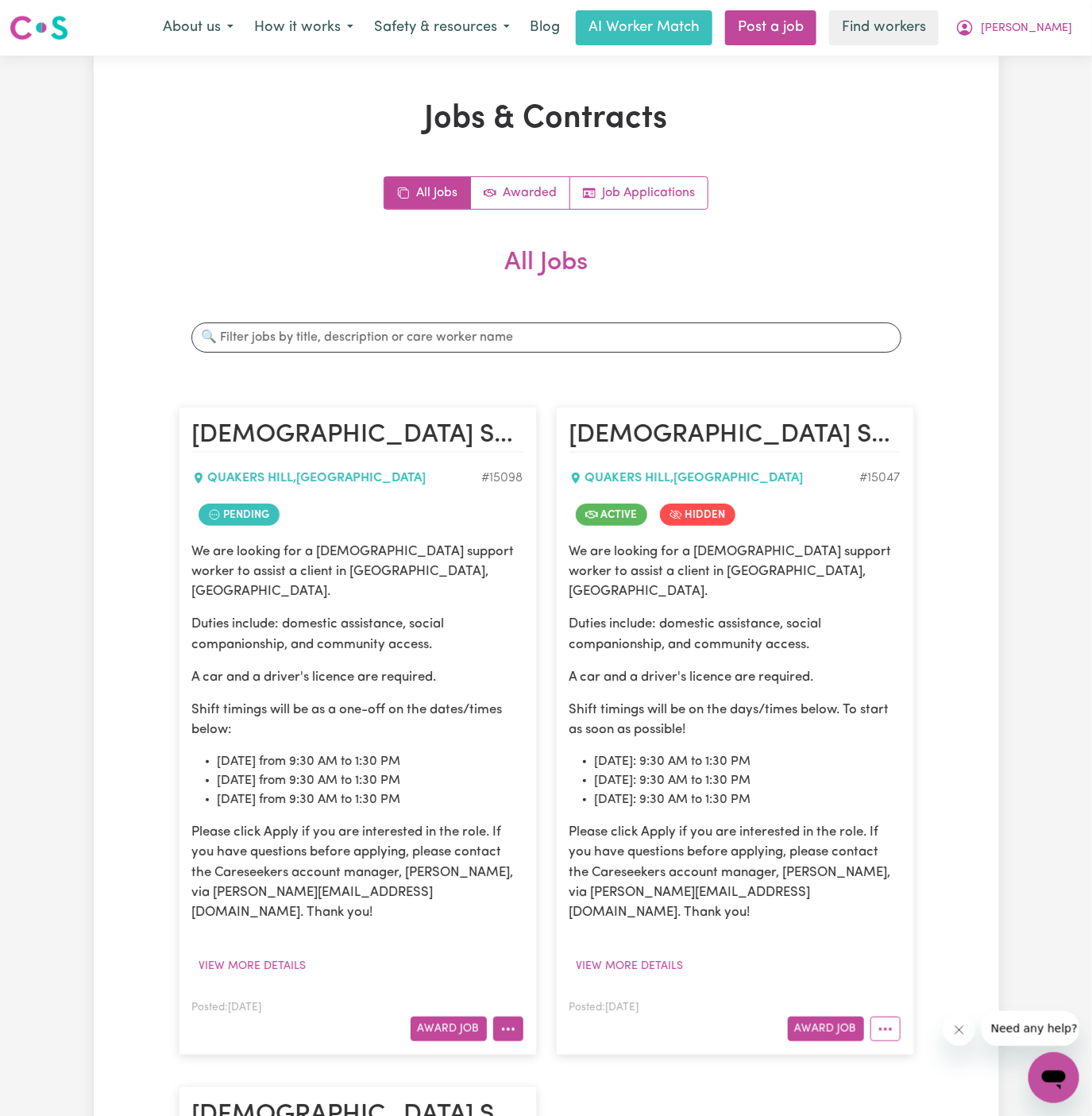
click at [509, 1021] on icon "More options" at bounding box center [508, 1029] width 16 height 16
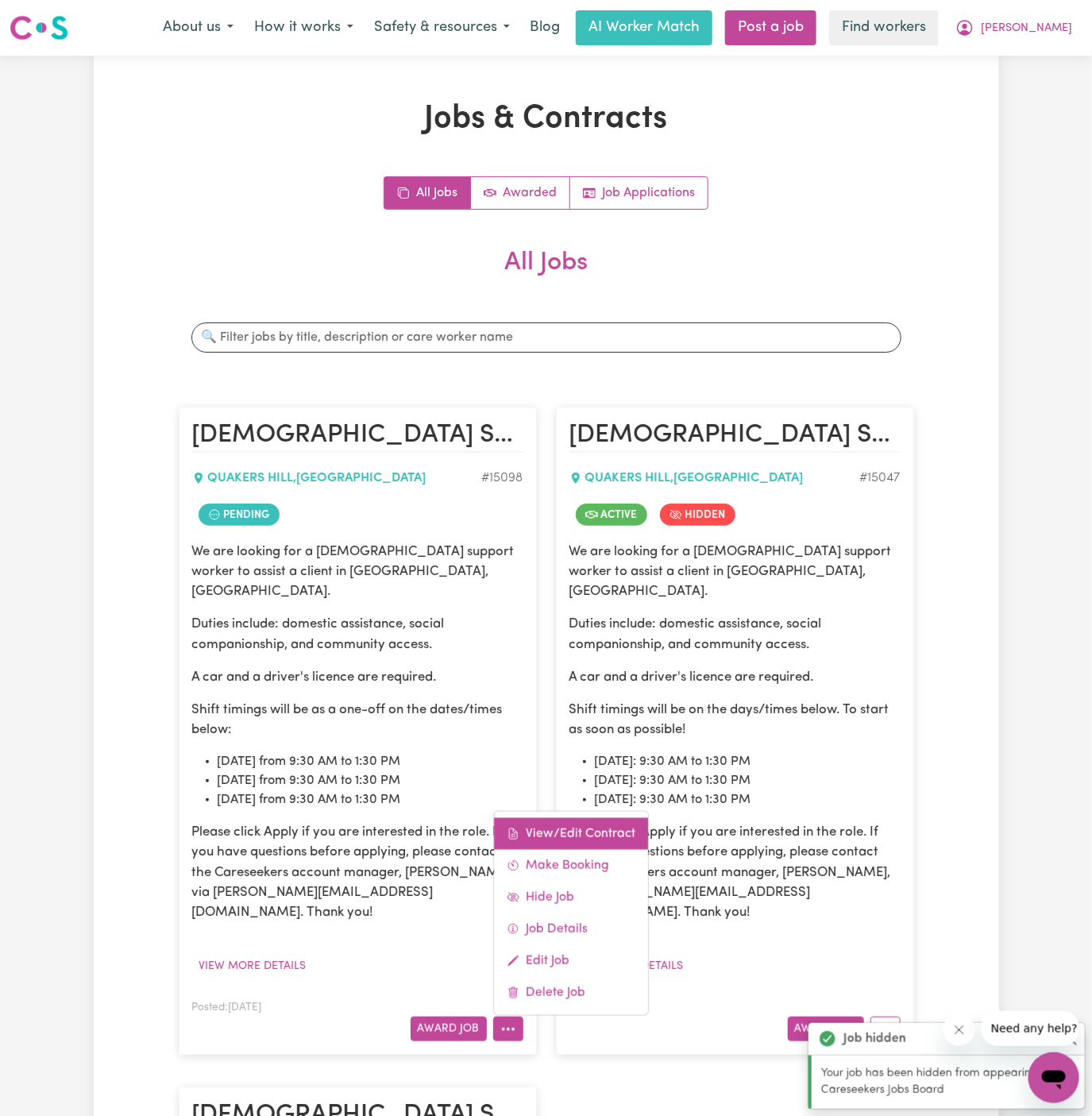
click at [553, 818] on link "View/Edit Contract" at bounding box center [571, 834] width 154 height 32
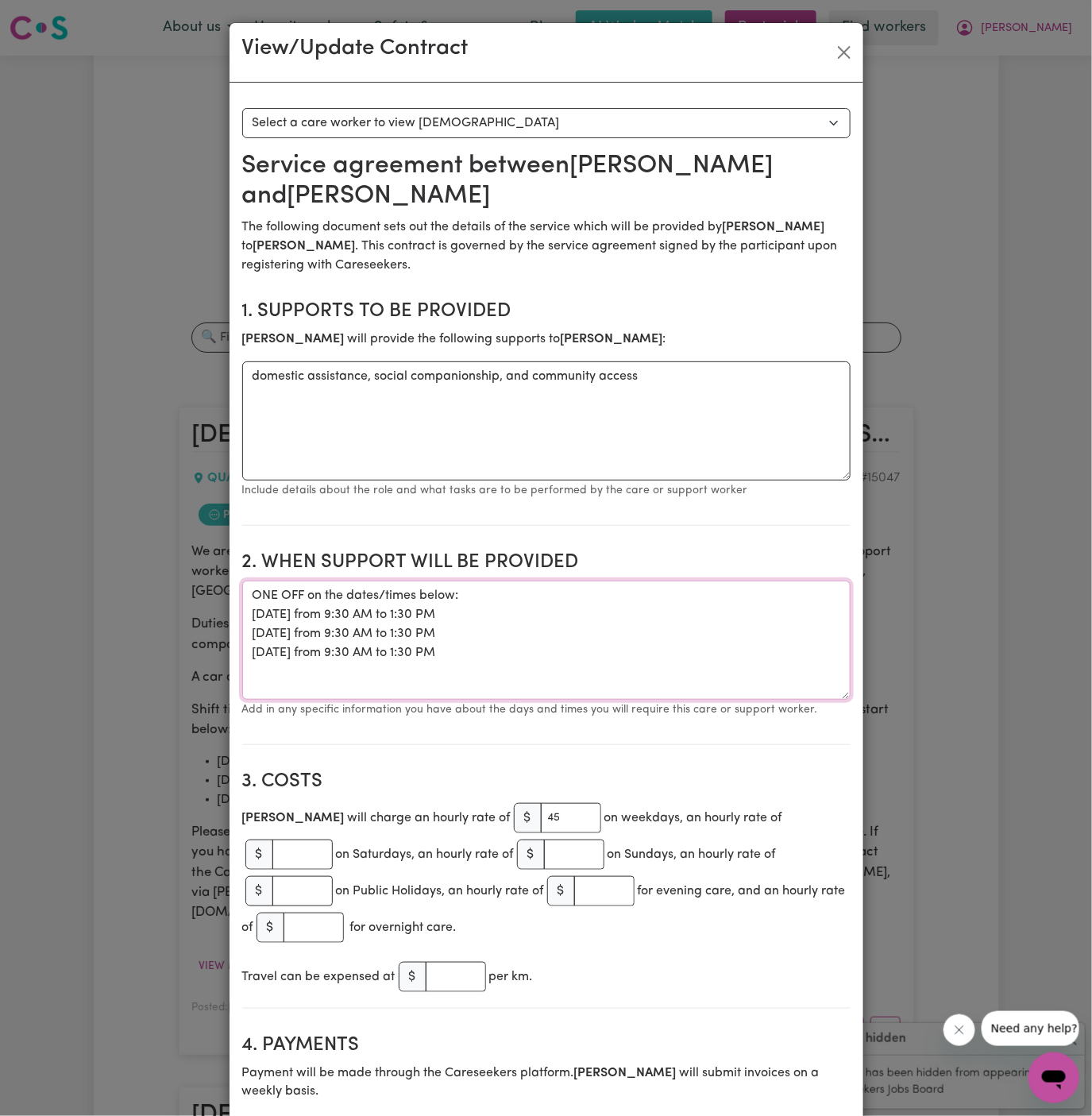
click at [431, 628] on textarea "ONE OFF on the dates/times below: [DATE] from 9:30 AM to 1:30 PM [DATE] from 9:…" at bounding box center [546, 640] width 608 height 119
drag, startPoint x: 492, startPoint y: 651, endPoint x: 234, endPoint y: 599, distance: 263.2
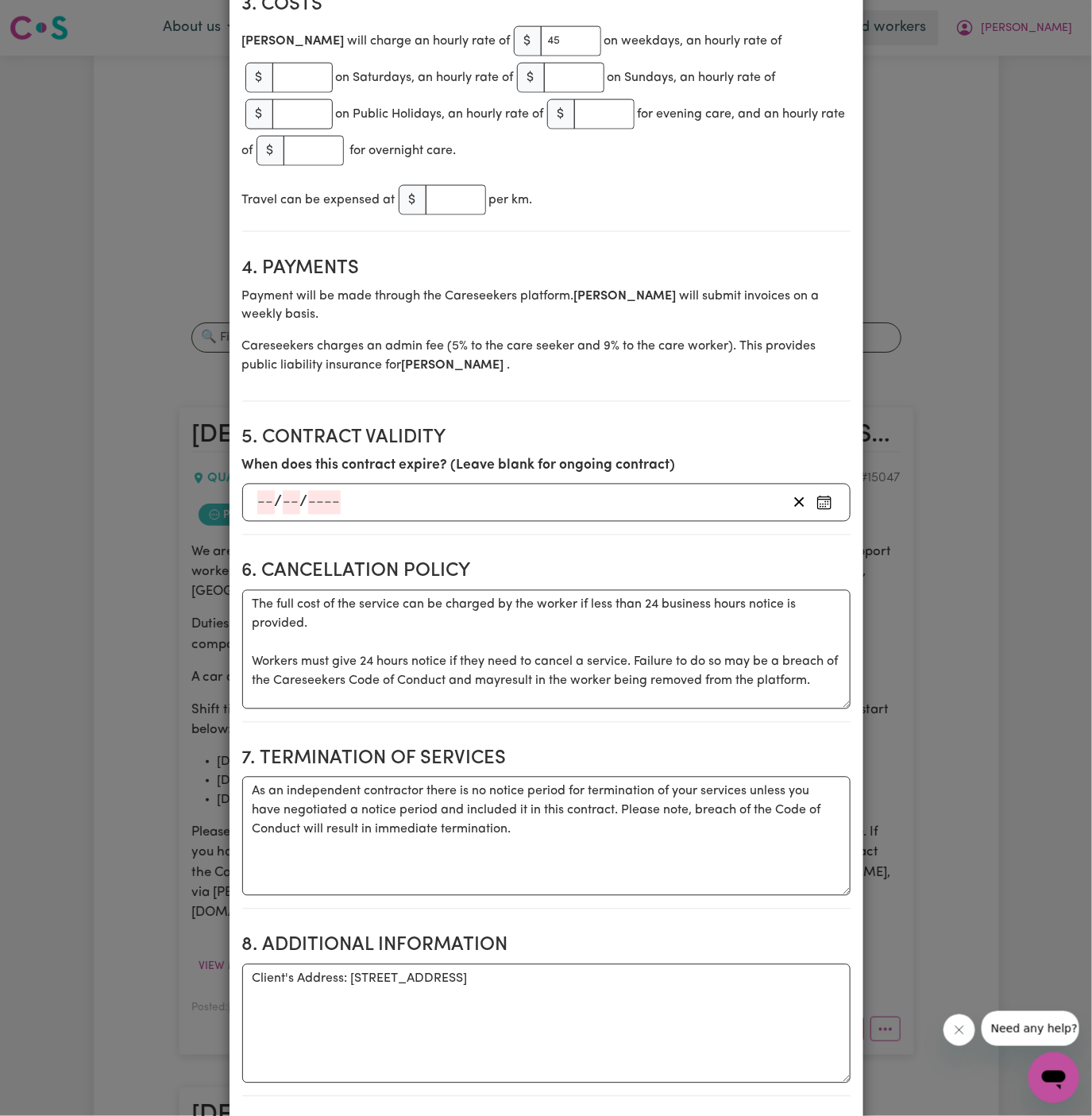
scroll to position [1018, 0]
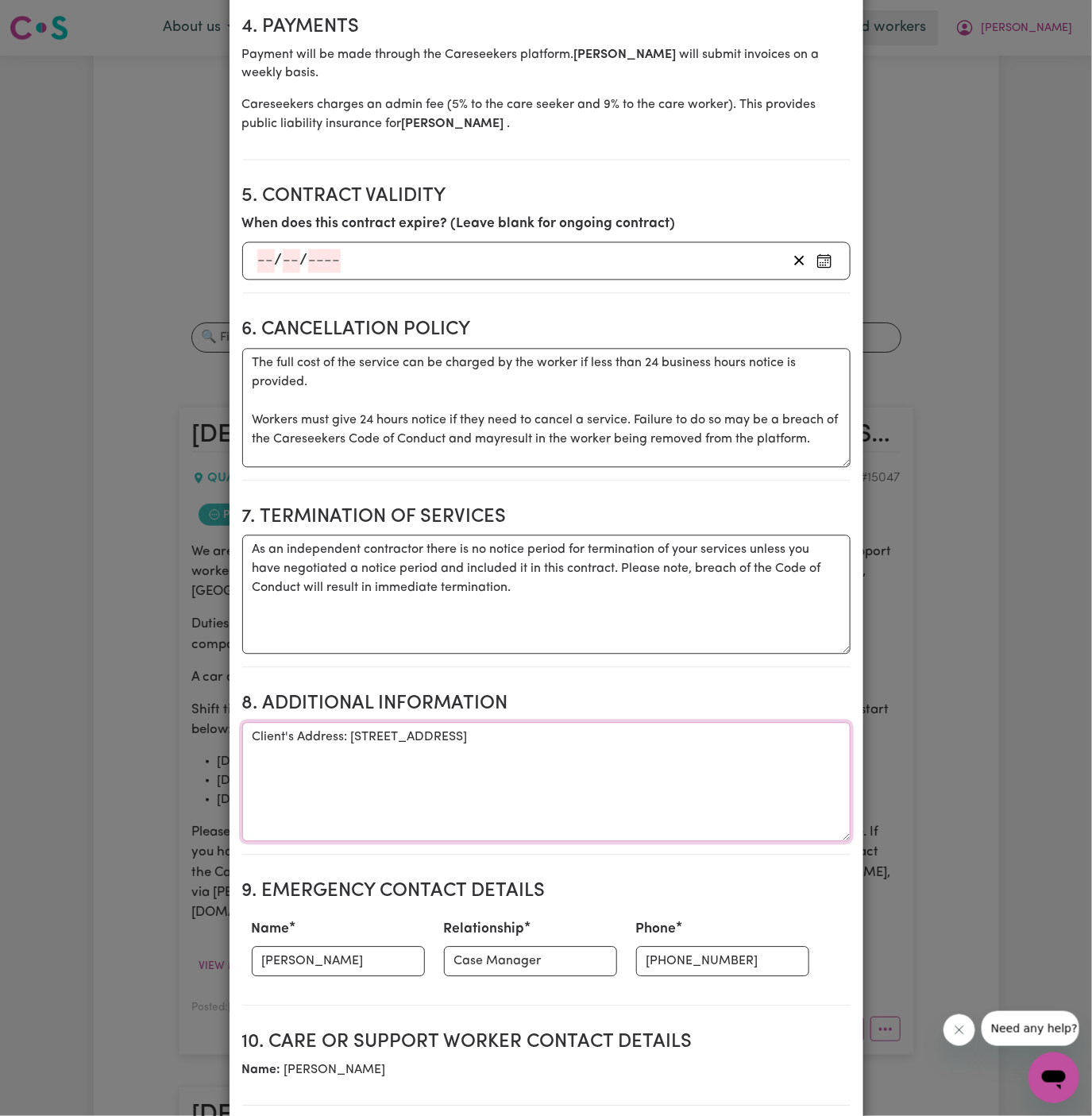
click at [370, 754] on textarea "Client's Address: [STREET_ADDRESS]" at bounding box center [546, 781] width 608 height 119
drag, startPoint x: 350, startPoint y: 695, endPoint x: 859, endPoint y: 689, distance: 509.0
click at [859, 689] on div "Select a contract to view Select a care worker to view [DEMOGRAPHIC_DATA] #1062…" at bounding box center [547, 396] width 634 height 2663
click at [360, 84] on section "4. Payments Payment will be made through the Careseekers platform. [PERSON_NAME…" at bounding box center [546, 82] width 608 height 157
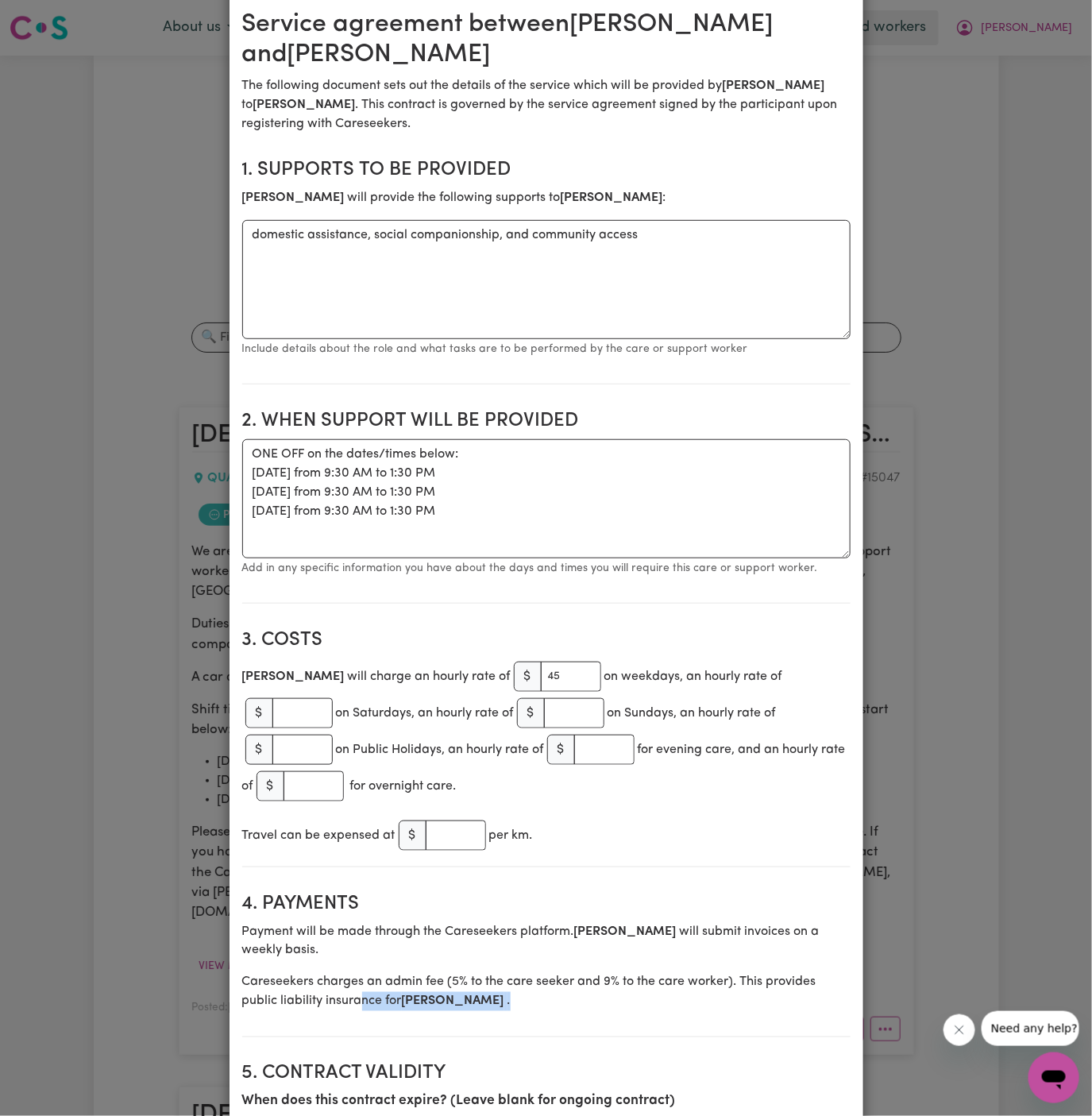
scroll to position [0, 0]
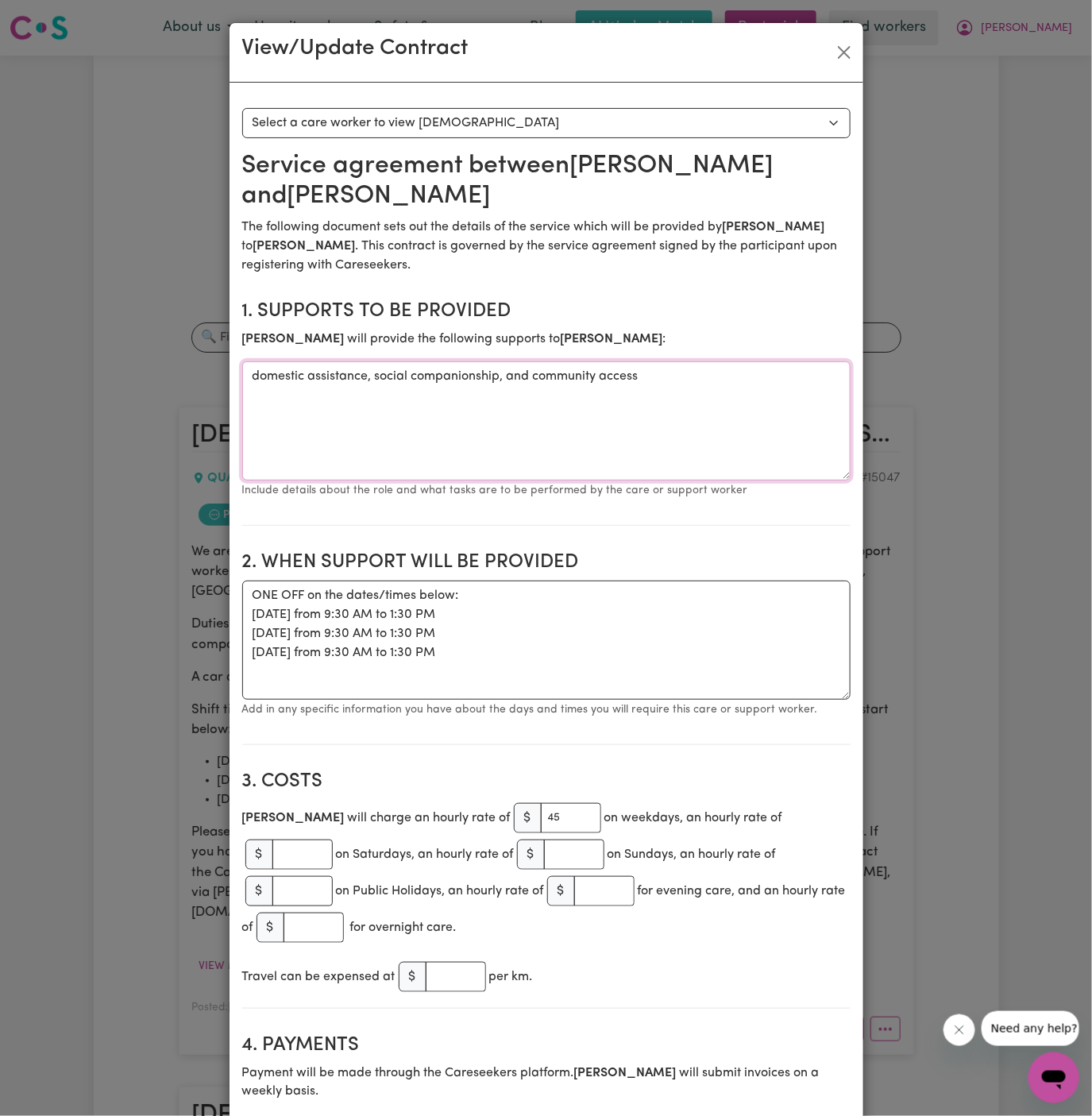
click at [383, 364] on textarea "domestic assistance, social companionship, and community access" at bounding box center [546, 420] width 608 height 119
click at [318, 374] on textarea "domestic assistance, social companionship, and community access" at bounding box center [546, 420] width 608 height 119
click at [848, 48] on button "Close" at bounding box center [844, 52] width 26 height 26
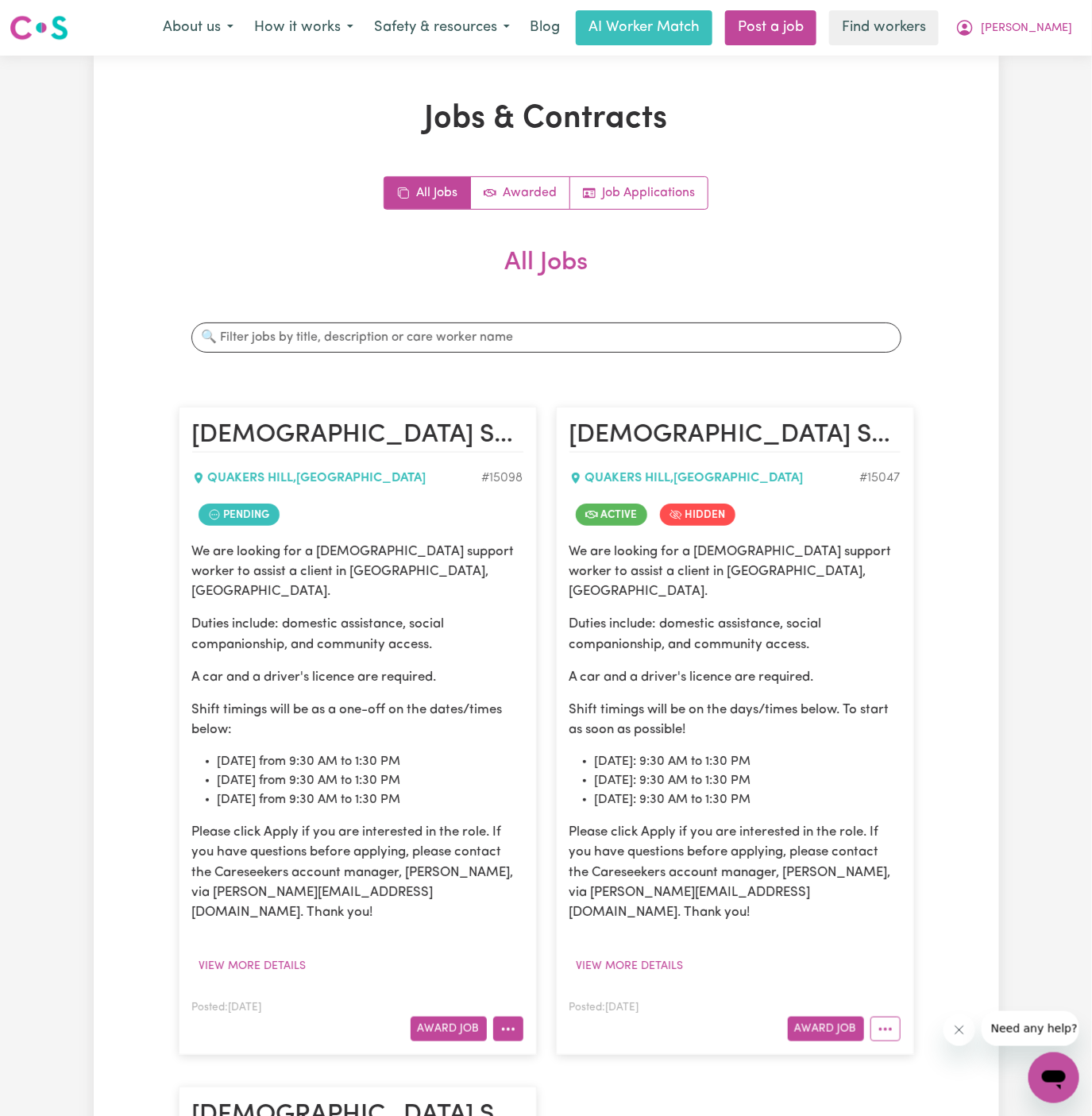
click at [520, 1017] on button "More options" at bounding box center [509, 1029] width 30 height 25
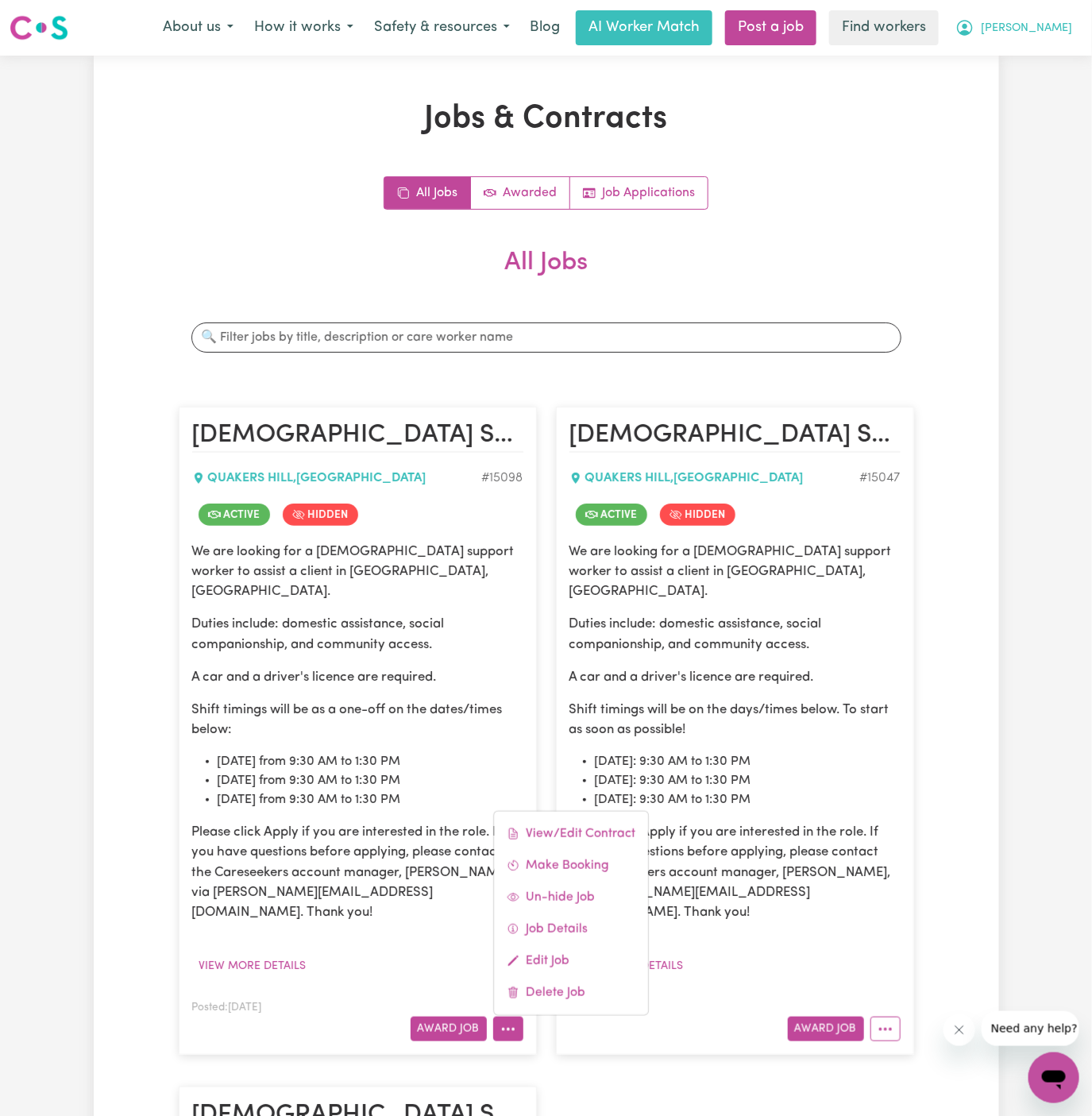
click at [1060, 28] on span "[PERSON_NAME]" at bounding box center [1027, 28] width 92 height 17
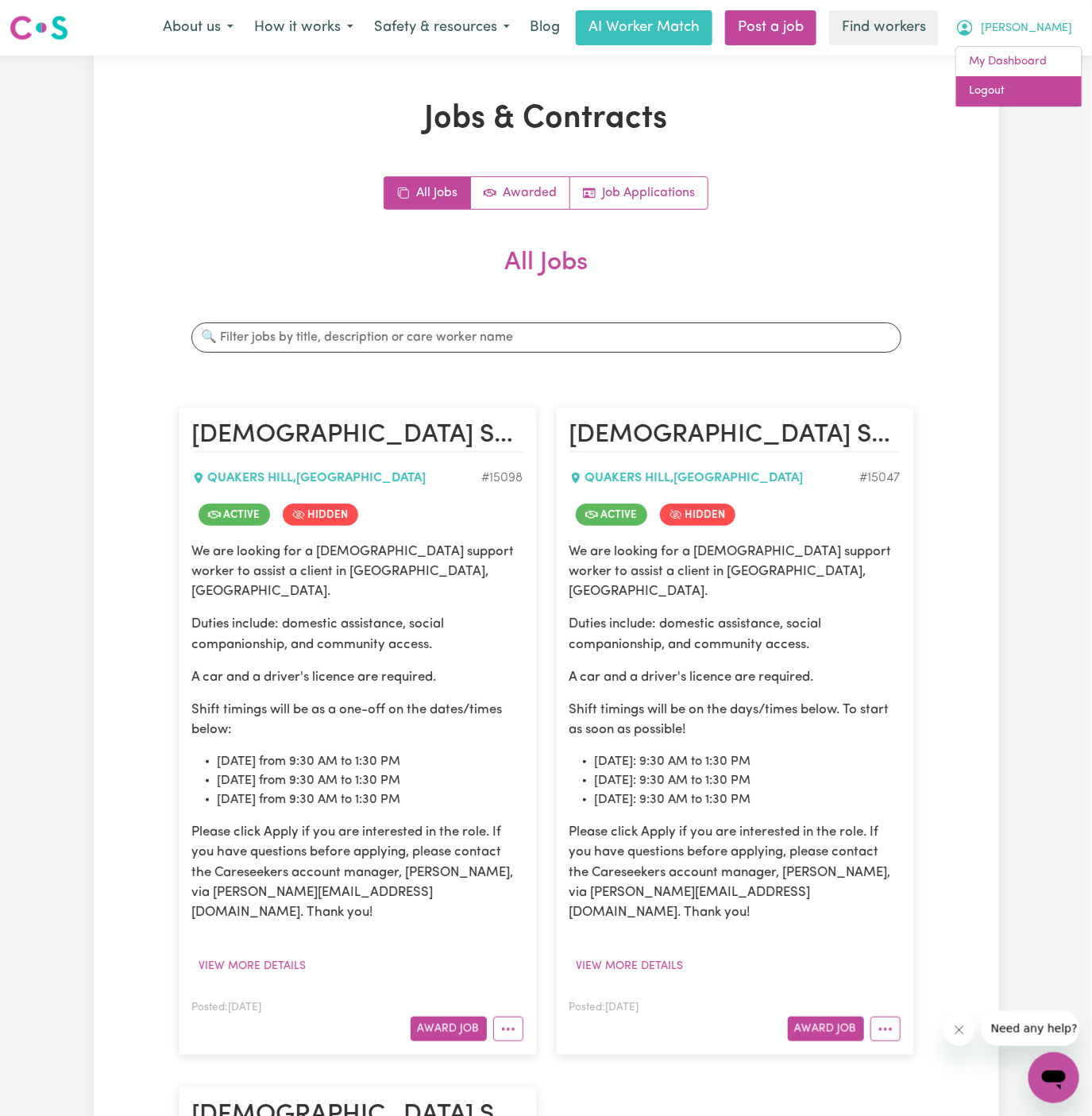
click at [1050, 87] on link "Logout" at bounding box center [1019, 92] width 126 height 30
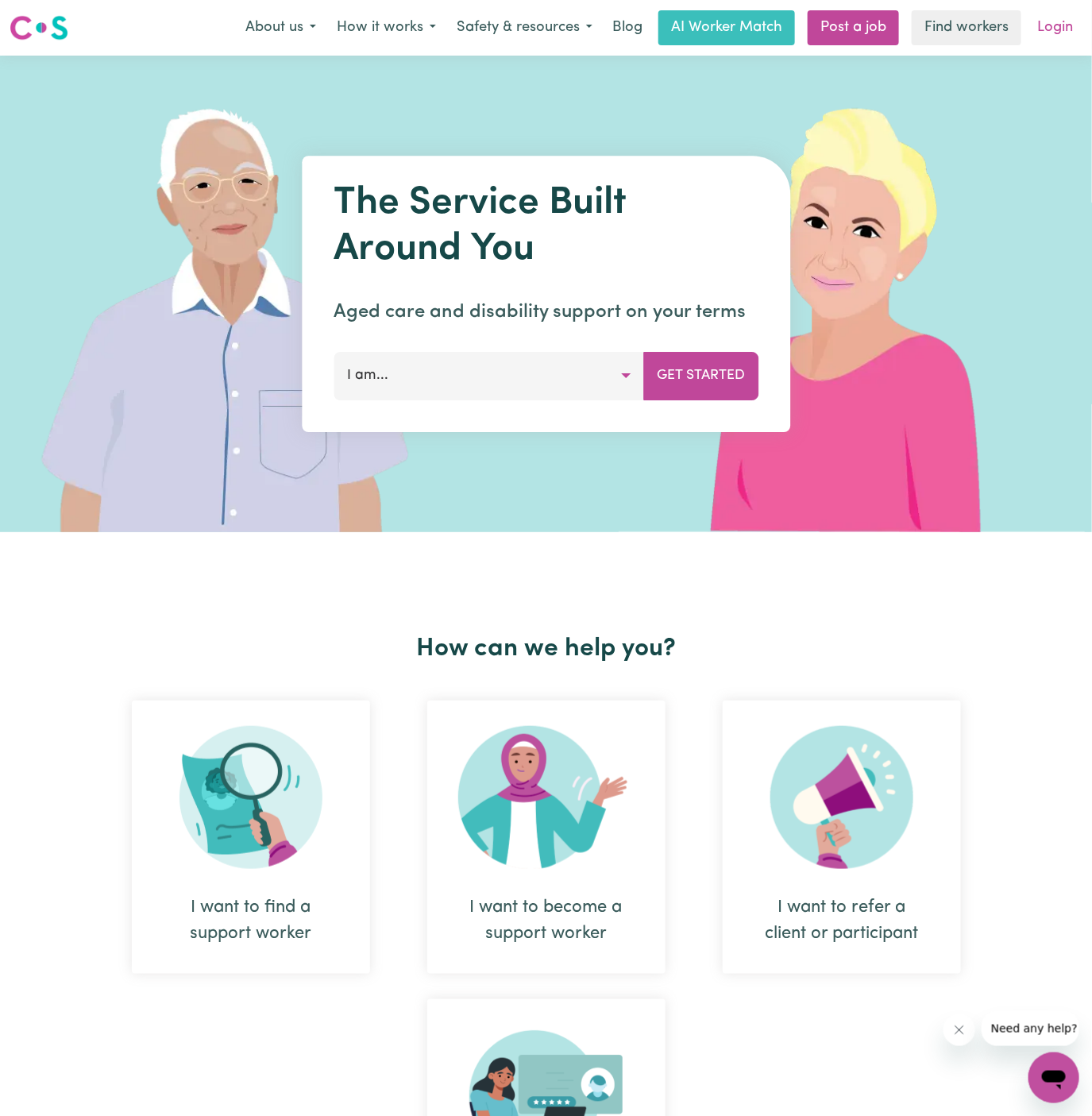
click at [1062, 35] on link "Login" at bounding box center [1055, 27] width 55 height 35
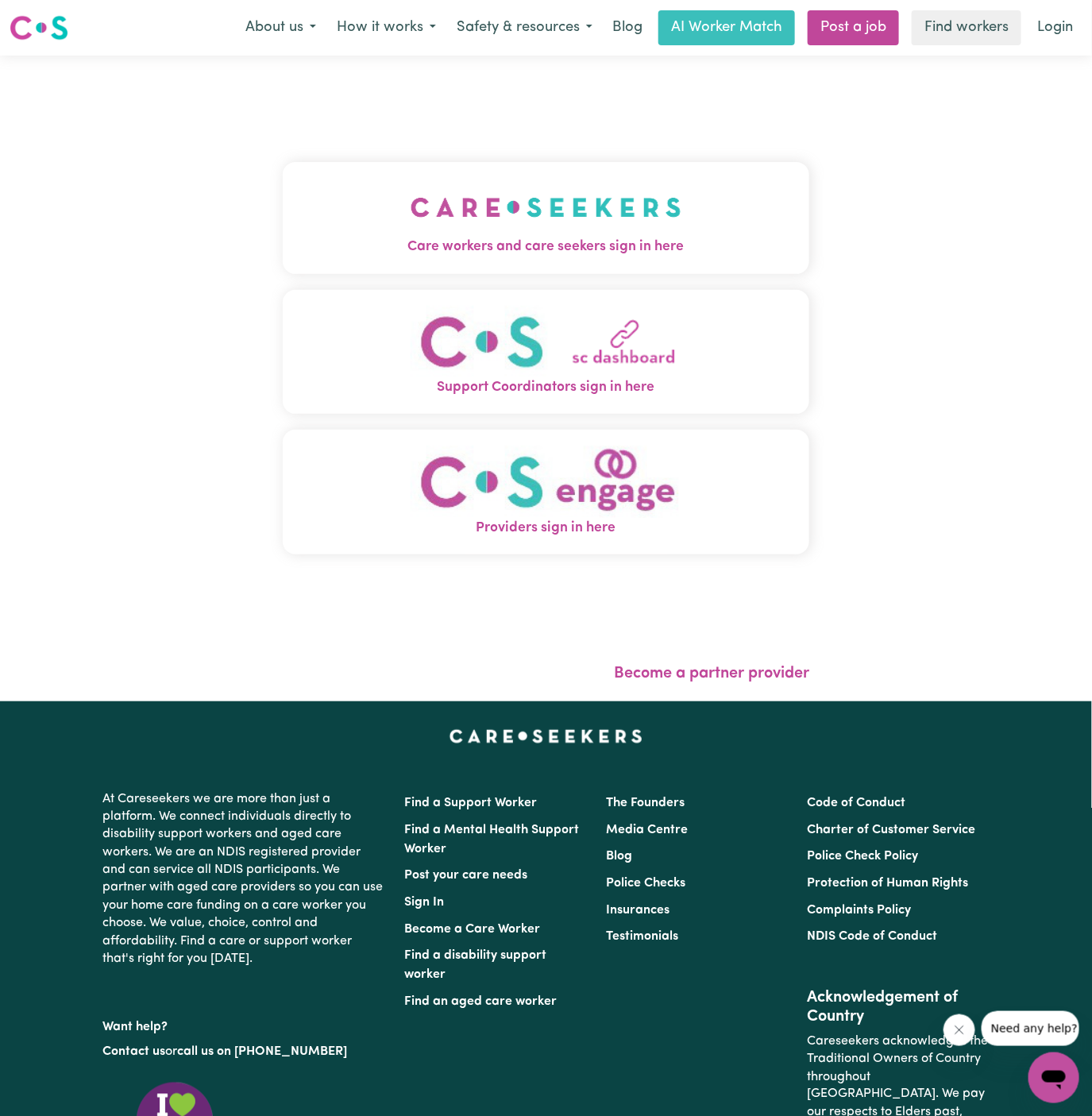
click at [567, 231] on img "Care workers and care seekers sign in here" at bounding box center [545, 207] width 271 height 59
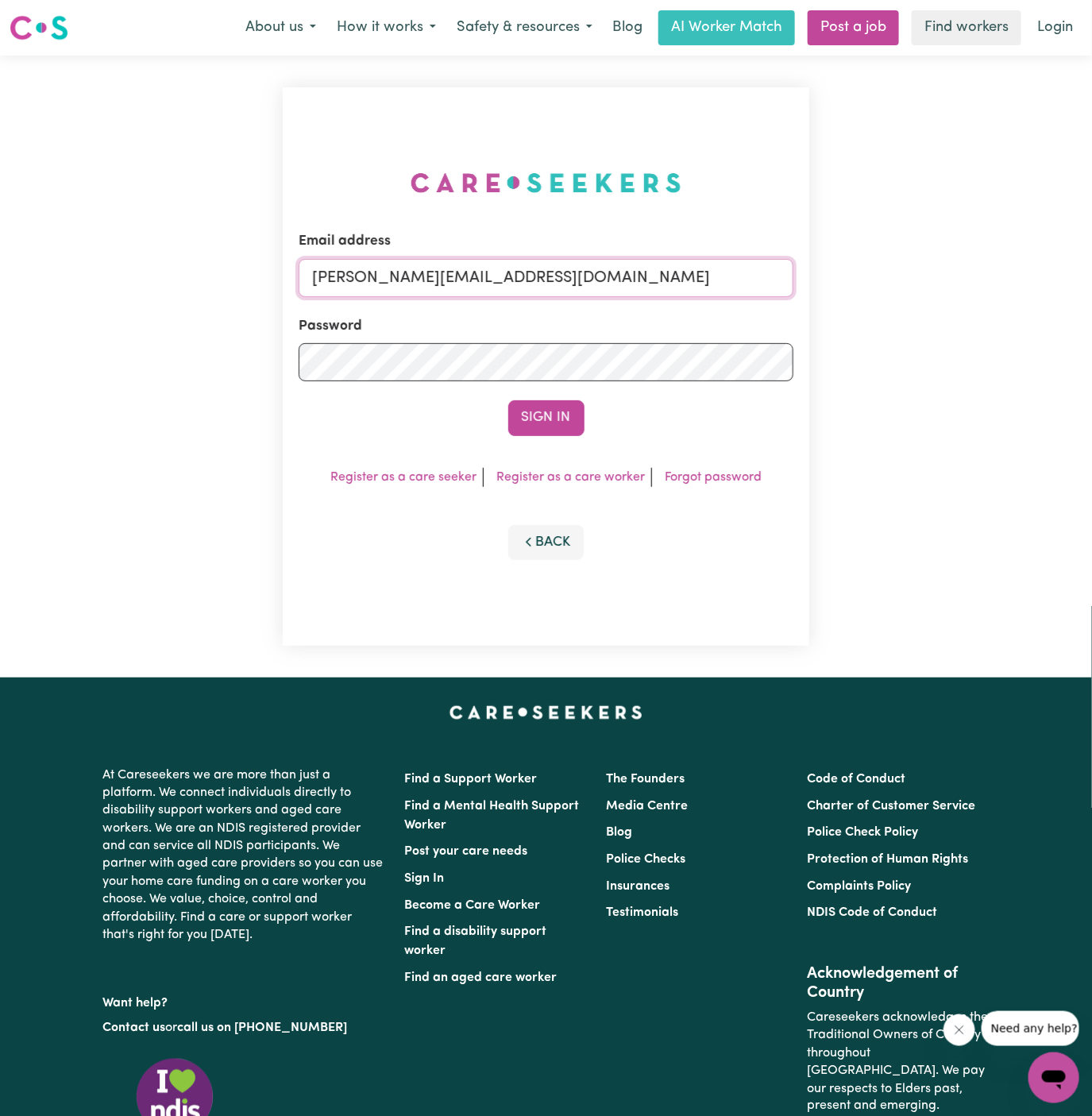
click at [664, 287] on input "[PERSON_NAME][EMAIL_ADDRESS][DOMAIN_NAME]" at bounding box center [547, 278] width 496 height 38
drag, startPoint x: 396, startPoint y: 281, endPoint x: 951, endPoint y: 281, distance: 555.0
click at [951, 281] on div "Email address [EMAIL_ADDRESS][DOMAIN_NAME] Password Sign In Register as a care …" at bounding box center [546, 366] width 1092 height 622
type input "[EMAIL_ADDRESS][DOMAIN_NAME]"
click at [509, 400] on button "Sign In" at bounding box center [547, 418] width 77 height 35
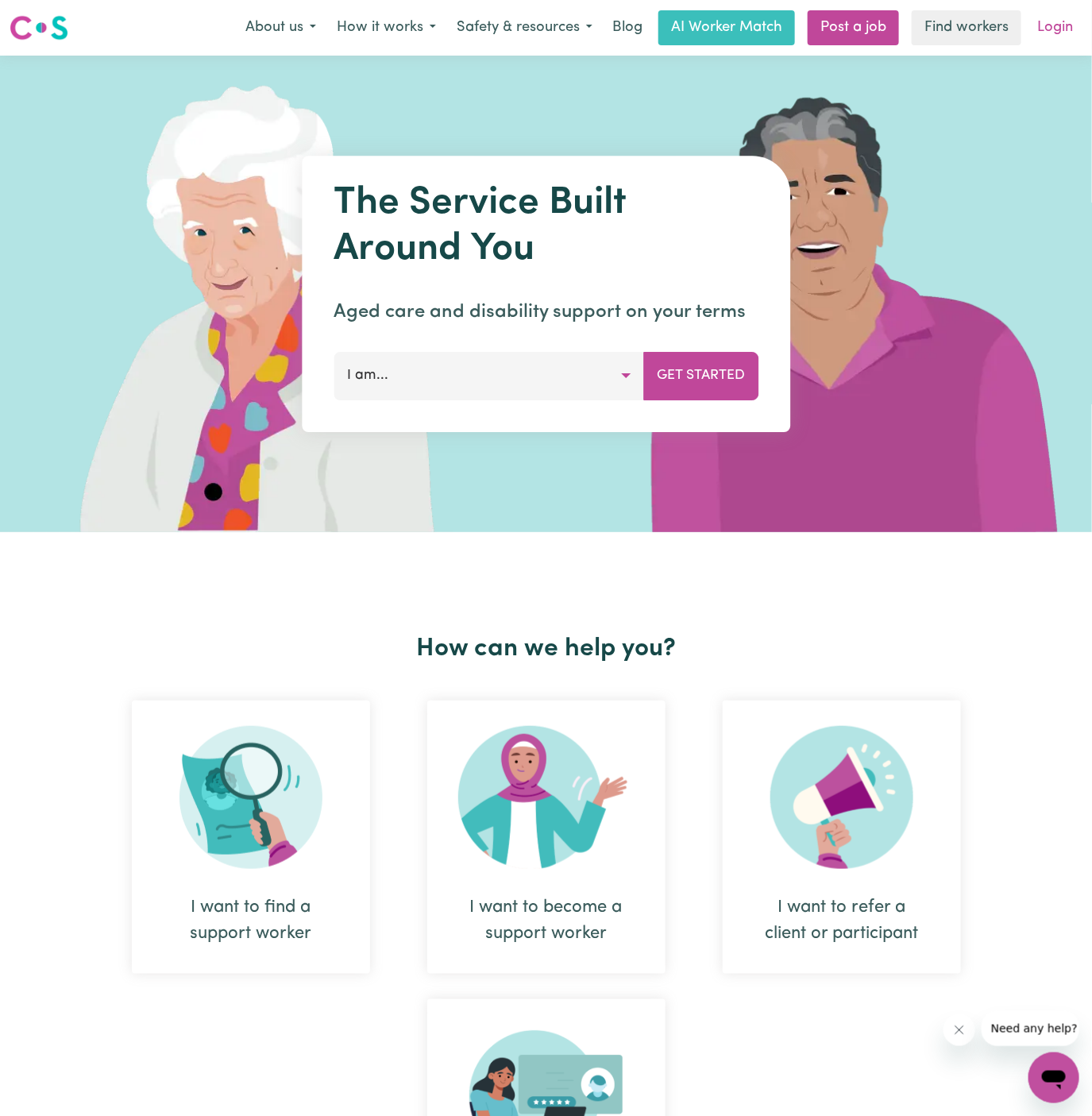
click at [1058, 29] on link "Login" at bounding box center [1055, 27] width 55 height 35
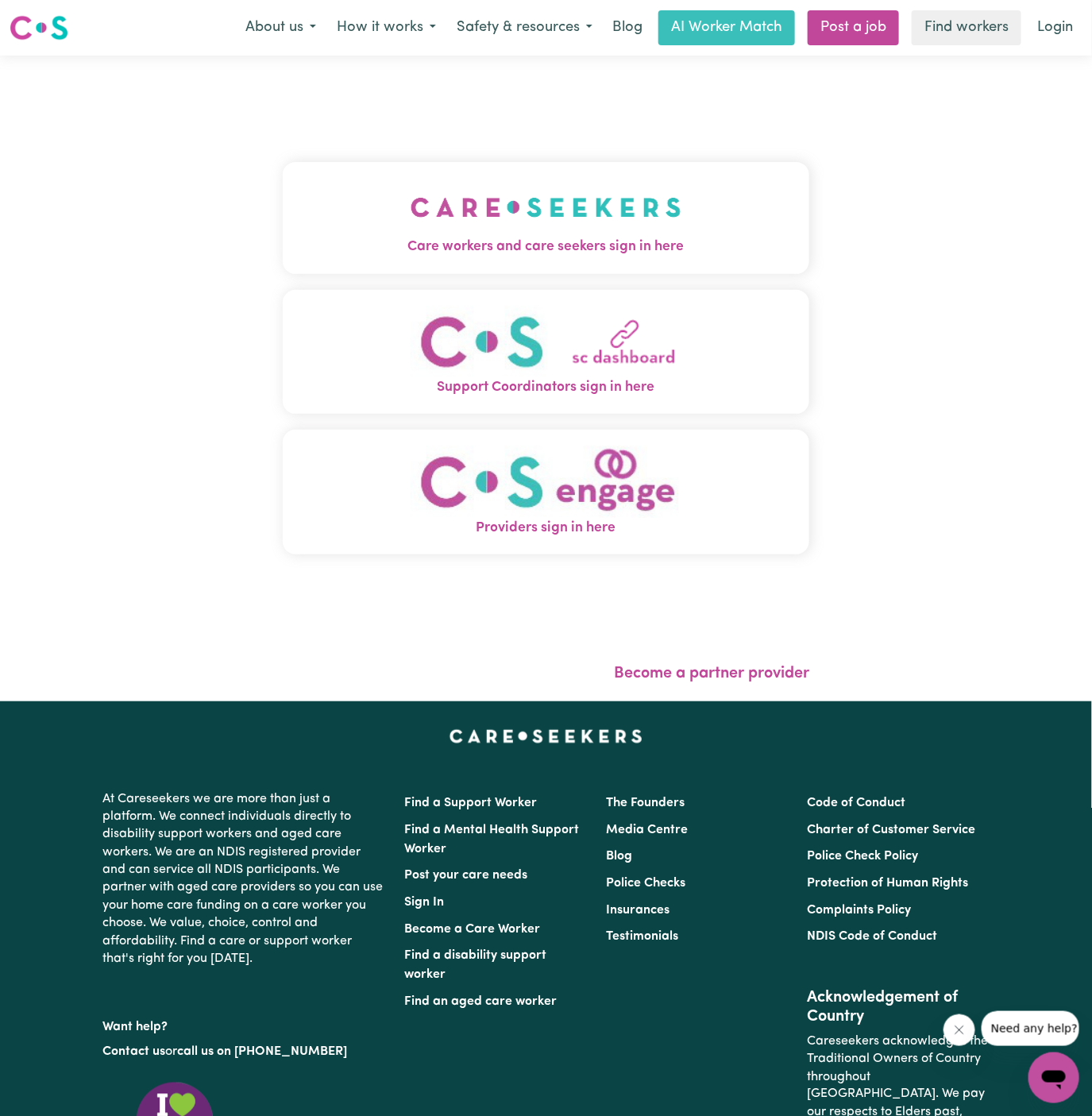
click at [608, 200] on img "Care workers and care seekers sign in here" at bounding box center [545, 207] width 271 height 59
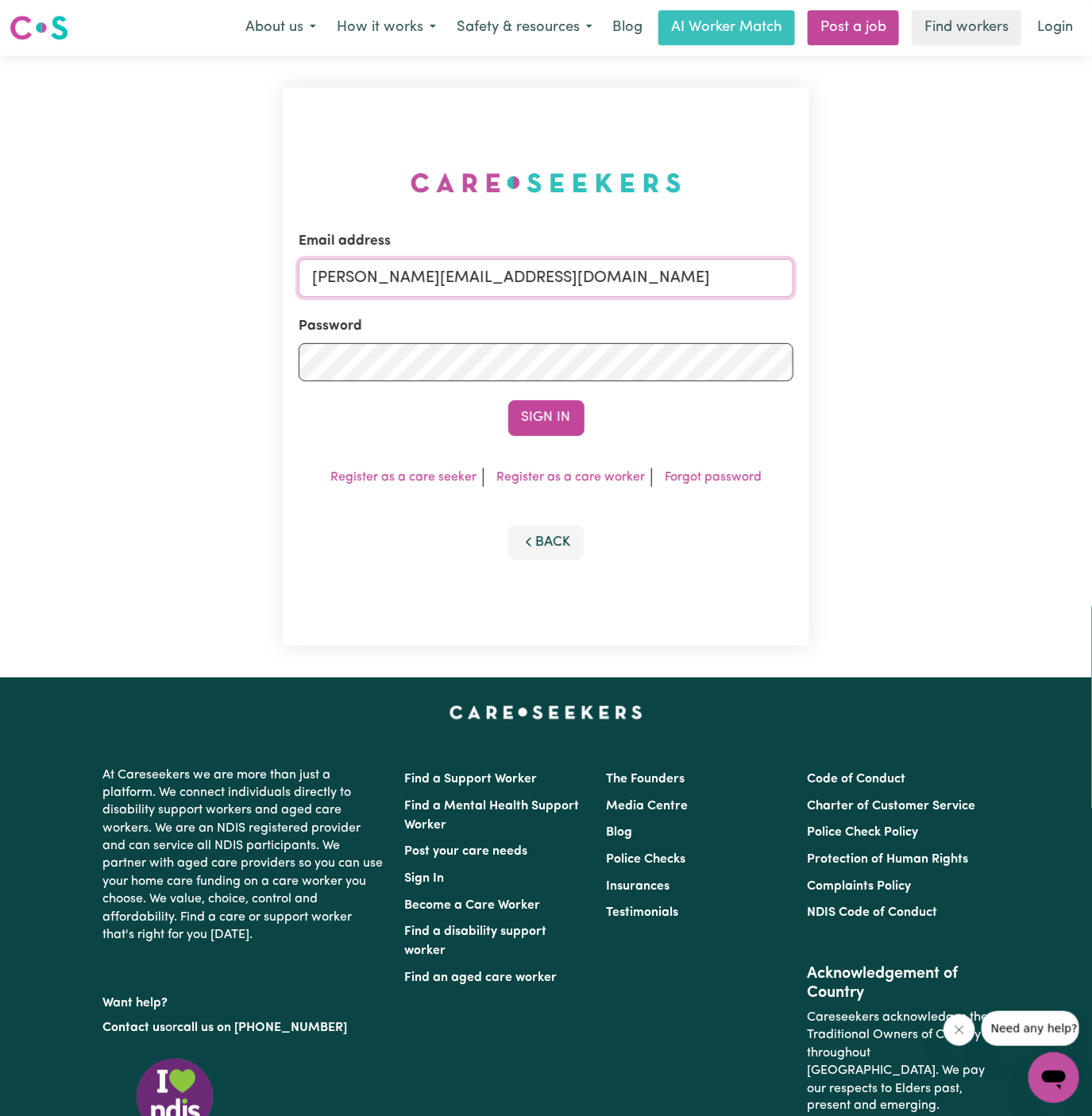
click at [547, 283] on input "[PERSON_NAME][EMAIL_ADDRESS][DOMAIN_NAME]" at bounding box center [547, 278] width 496 height 38
click at [398, 273] on input "superuser~BrendanEppingHCK@careseekers.com.au" at bounding box center [547, 278] width 496 height 38
drag, startPoint x: 392, startPoint y: 280, endPoint x: 896, endPoint y: 280, distance: 504.0
click at [896, 280] on div "Email address superuser~BrendanEppingHCK@careseekers.com.au Password Sign In Re…" at bounding box center [546, 366] width 1092 height 622
type input "superuser~mdbilalzafar0@gmail.com"
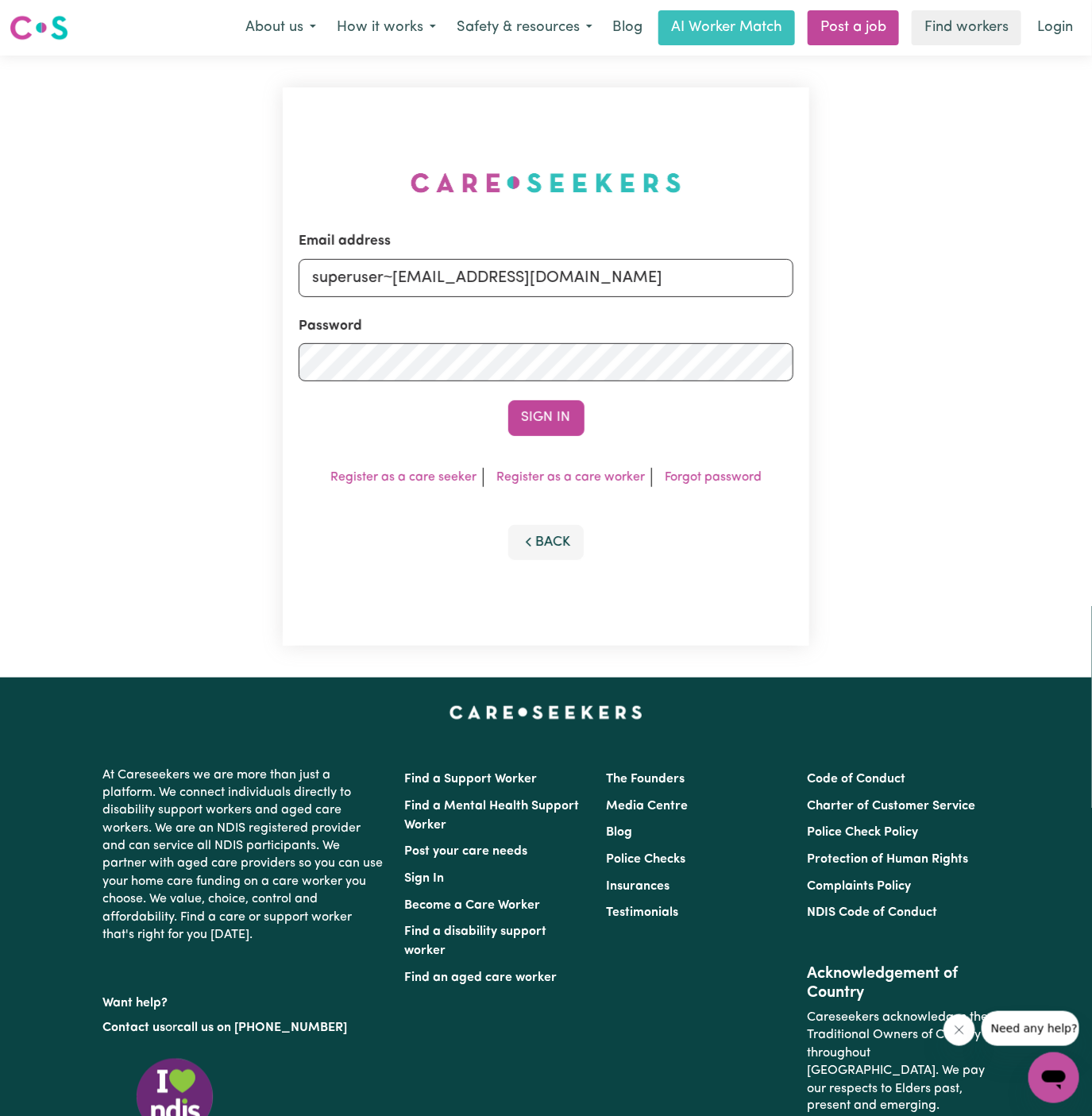
click at [509, 400] on button "Sign In" at bounding box center [547, 418] width 77 height 35
